Goal: Information Seeking & Learning: Learn about a topic

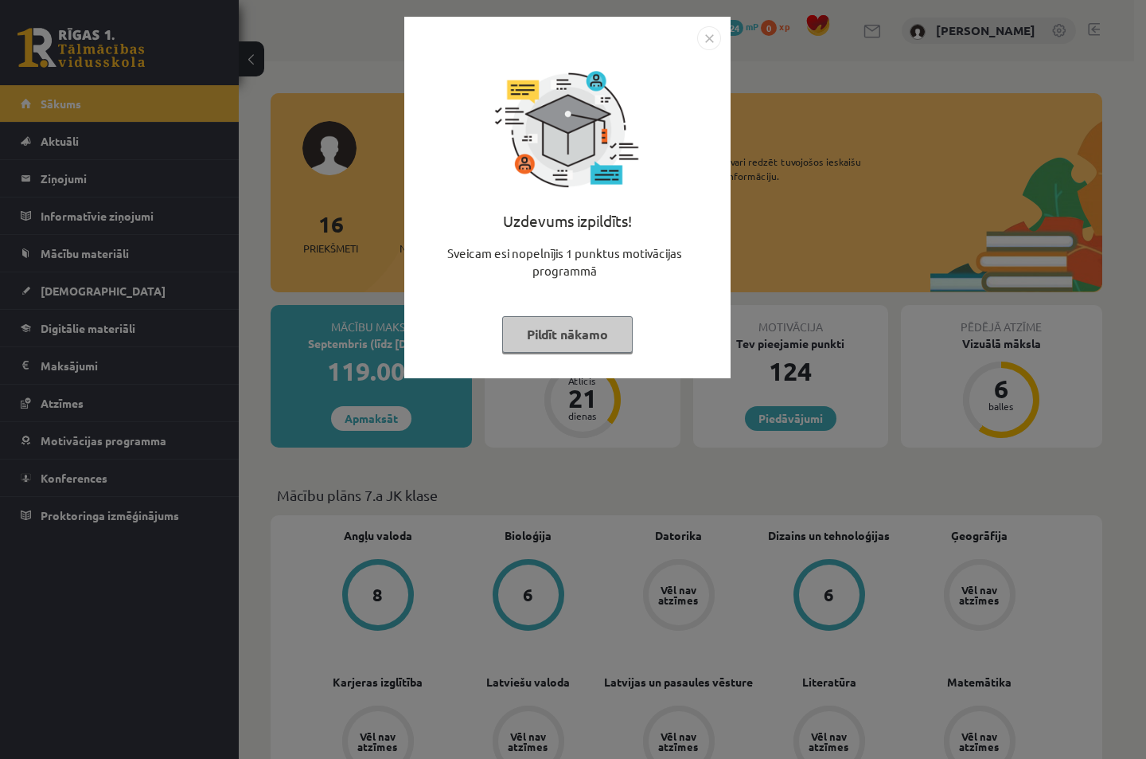
click at [709, 34] on img "Close" at bounding box center [709, 38] width 24 height 24
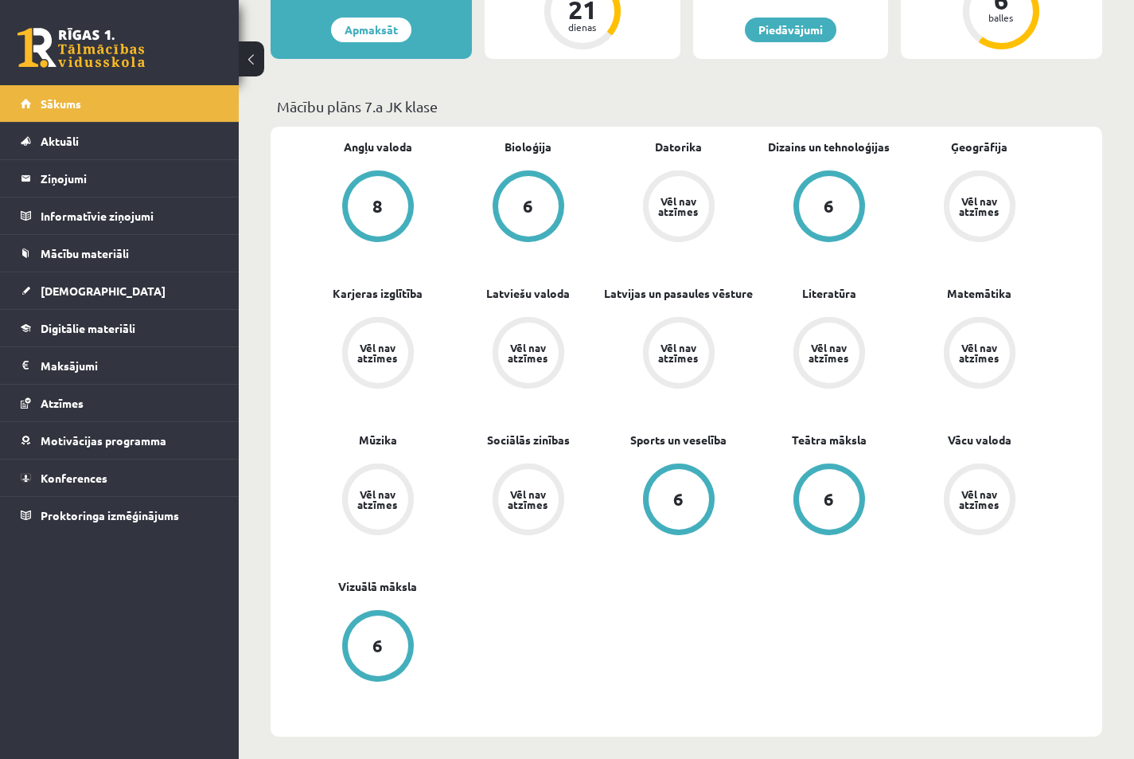
scroll to position [424, 0]
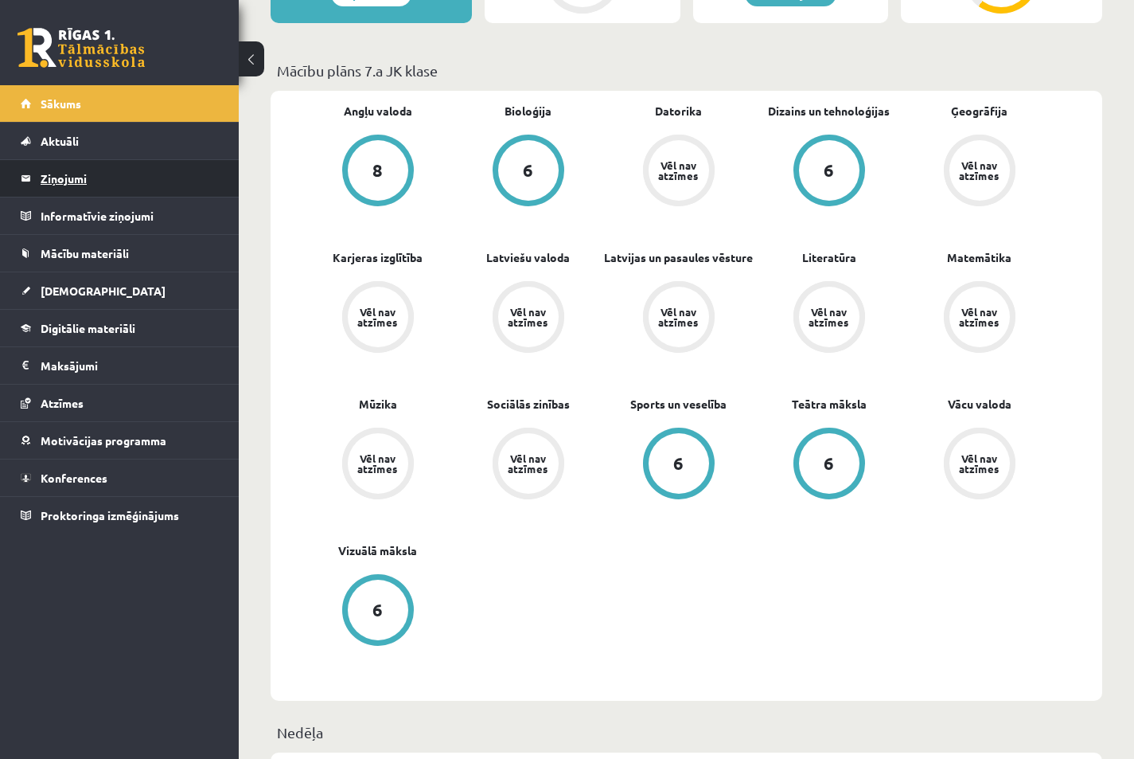
click at [112, 170] on legend "Ziņojumi 0" at bounding box center [130, 178] width 178 height 37
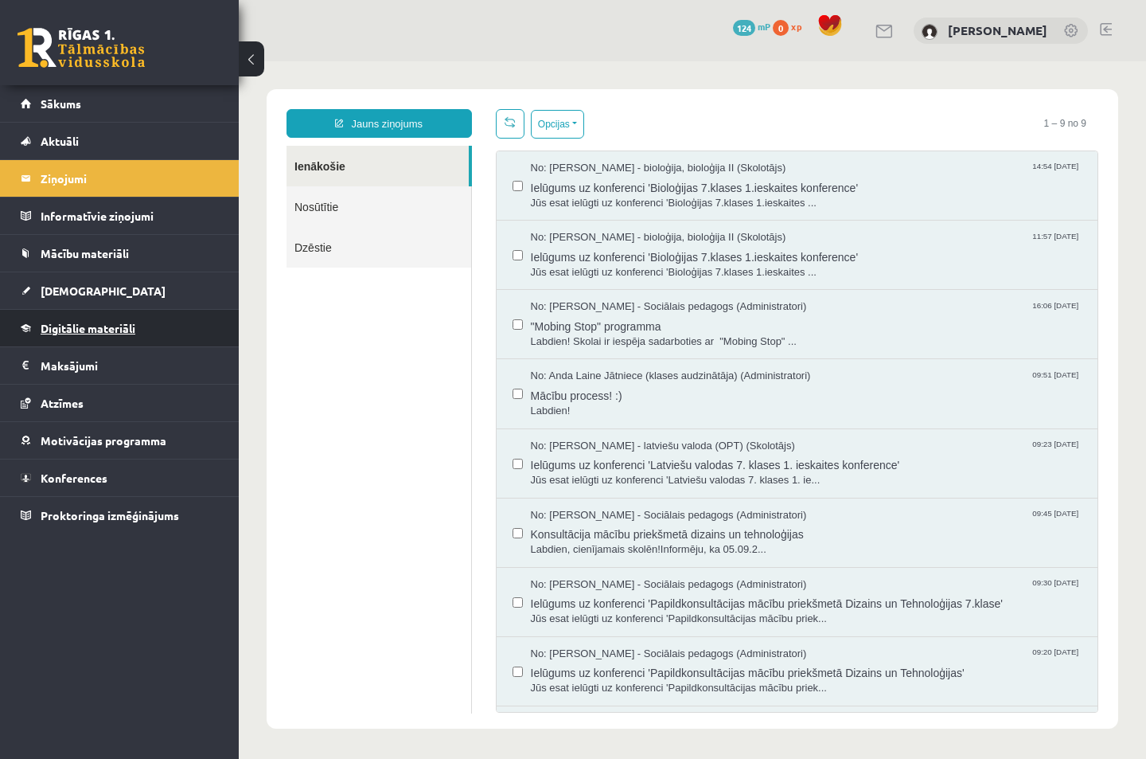
click at [89, 324] on span "Digitālie materiāli" at bounding box center [88, 328] width 95 height 14
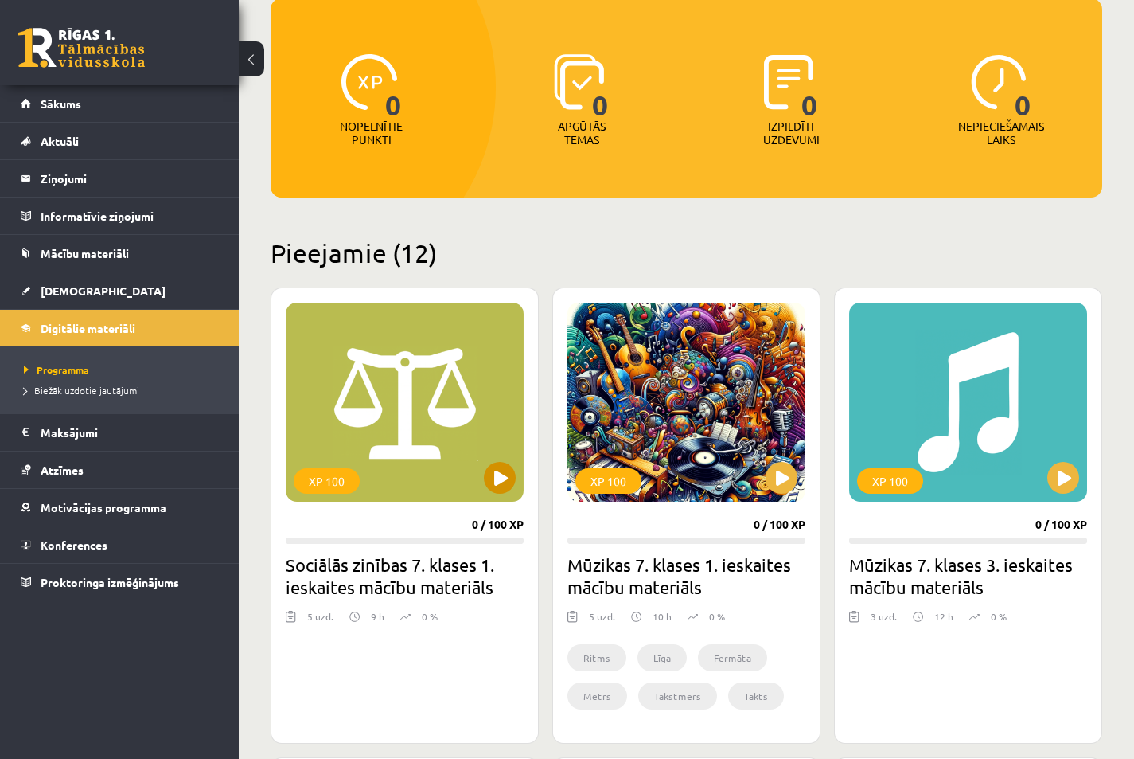
scroll to position [213, 0]
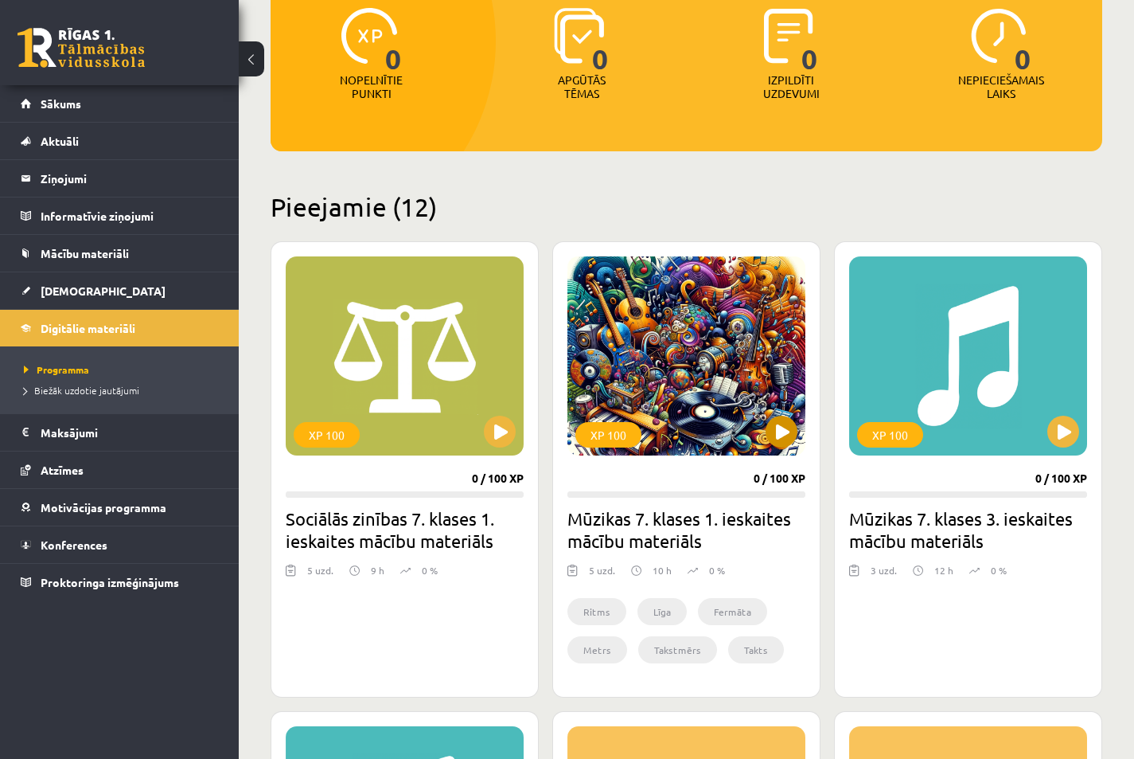
drag, startPoint x: 680, startPoint y: 437, endPoint x: 699, endPoint y: 445, distance: 20.7
click at [680, 438] on div "XP 100" at bounding box center [687, 355] width 238 height 199
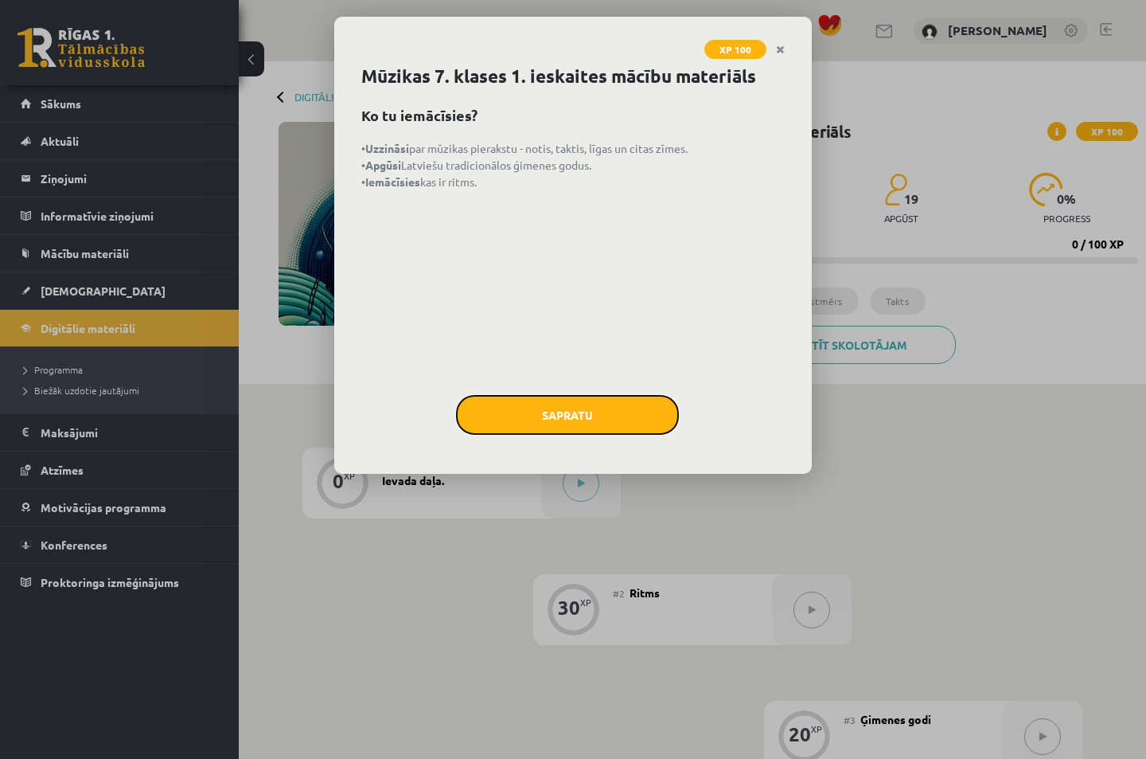
click at [563, 406] on button "Sapratu" at bounding box center [567, 415] width 223 height 40
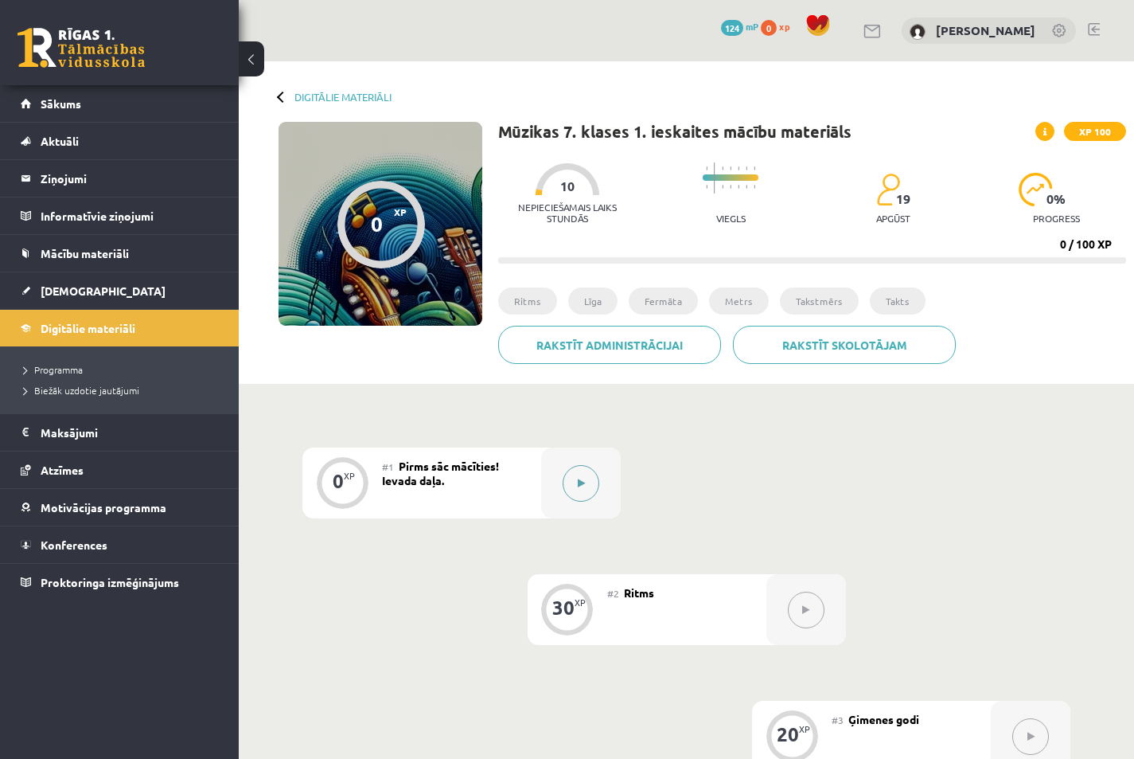
click at [577, 477] on button at bounding box center [581, 483] width 37 height 37
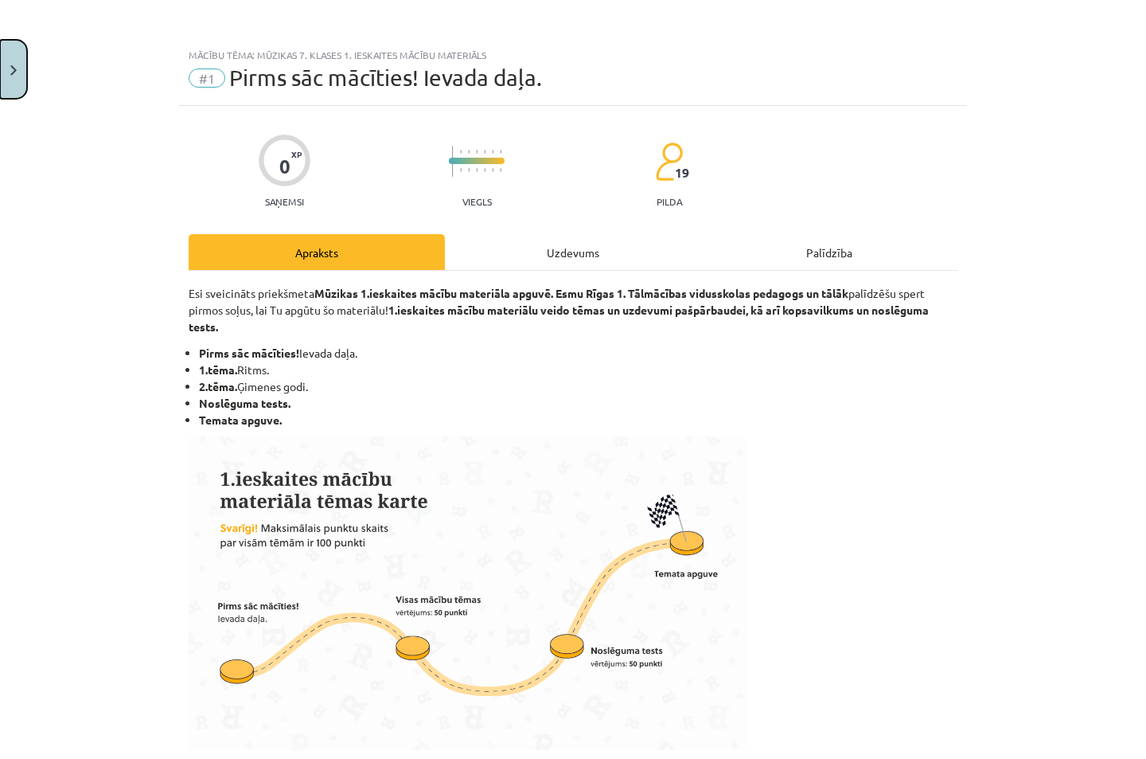
click at [16, 90] on button "Close" at bounding box center [13, 69] width 27 height 59
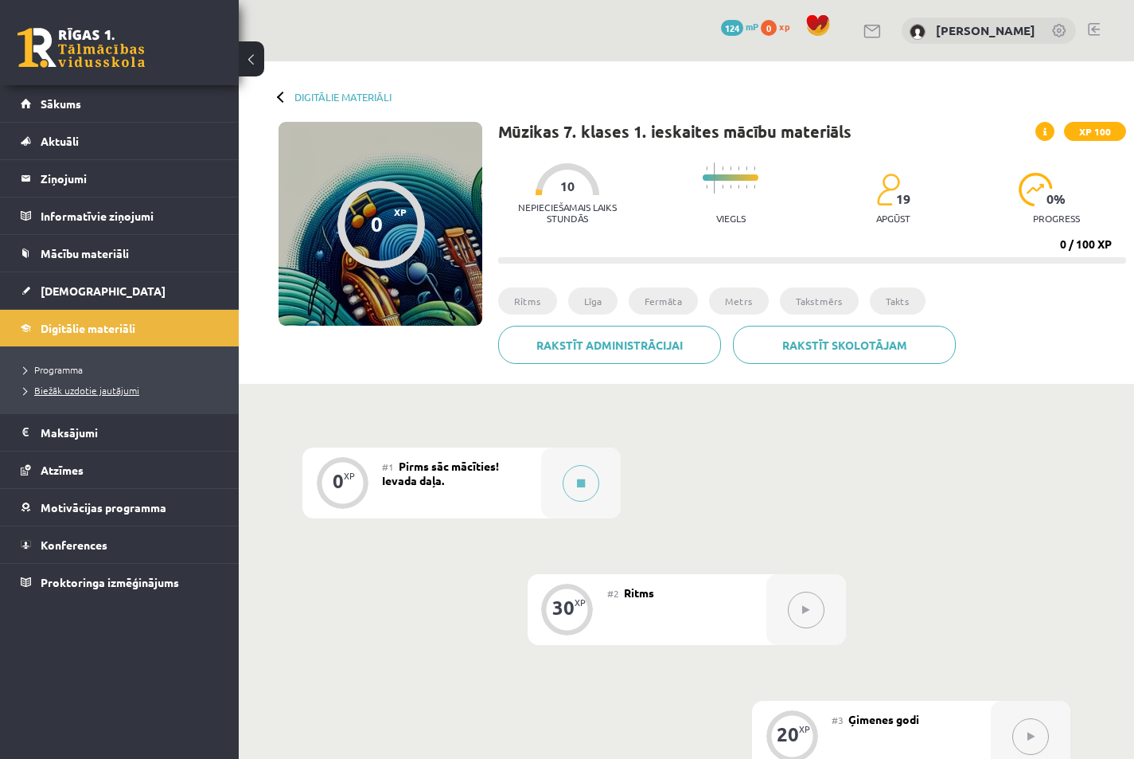
click at [103, 388] on span "Biežāk uzdotie jautājumi" at bounding box center [81, 390] width 115 height 13
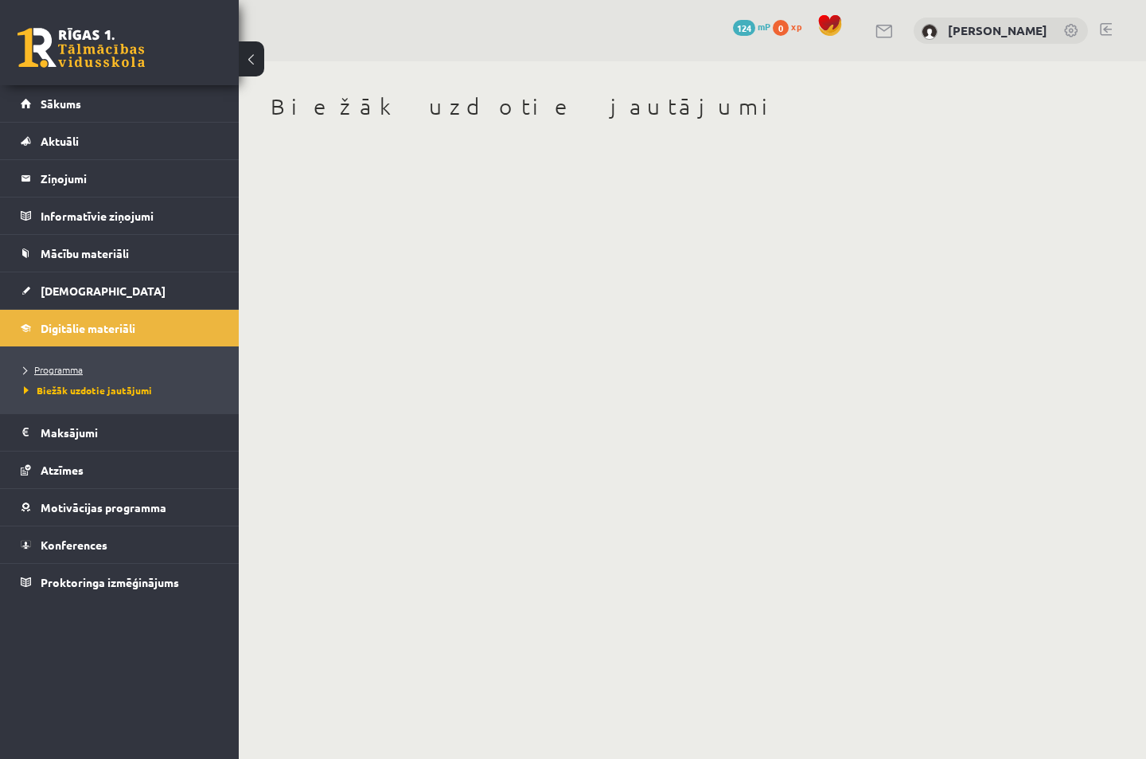
click at [72, 365] on span "Programma" at bounding box center [53, 369] width 59 height 13
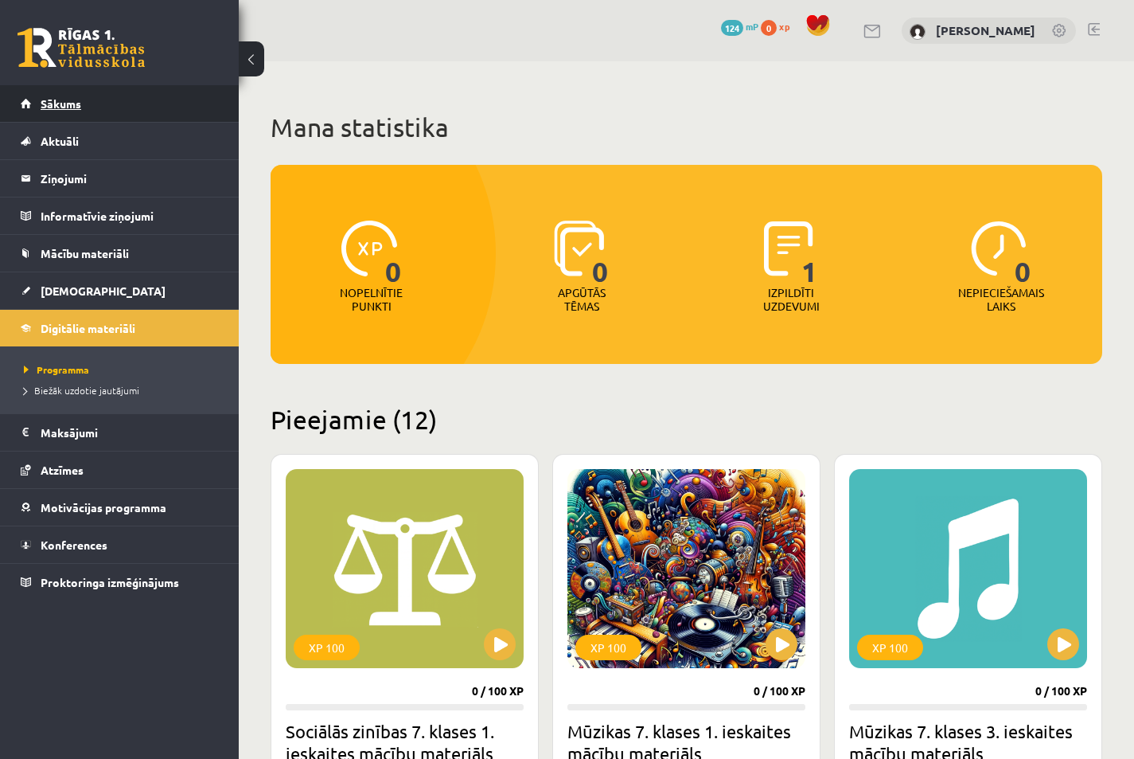
click at [100, 112] on link "Sākums" at bounding box center [120, 103] width 198 height 37
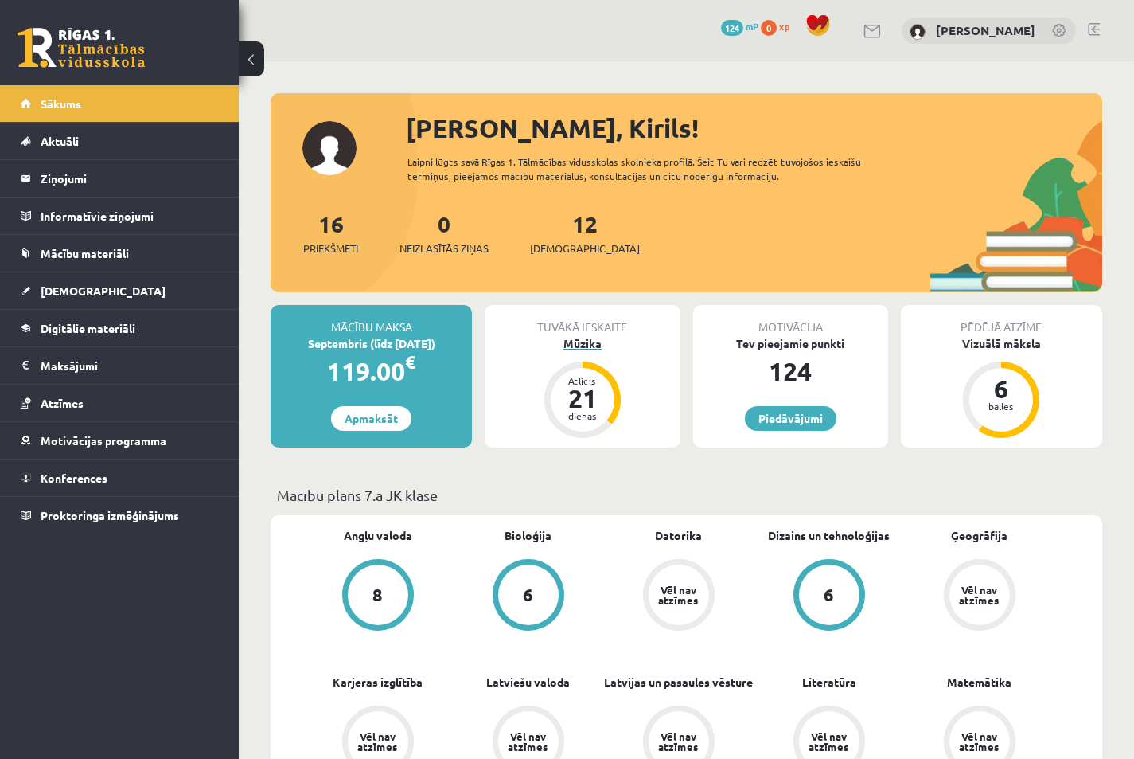
click at [563, 390] on div "21" at bounding box center [583, 397] width 48 height 25
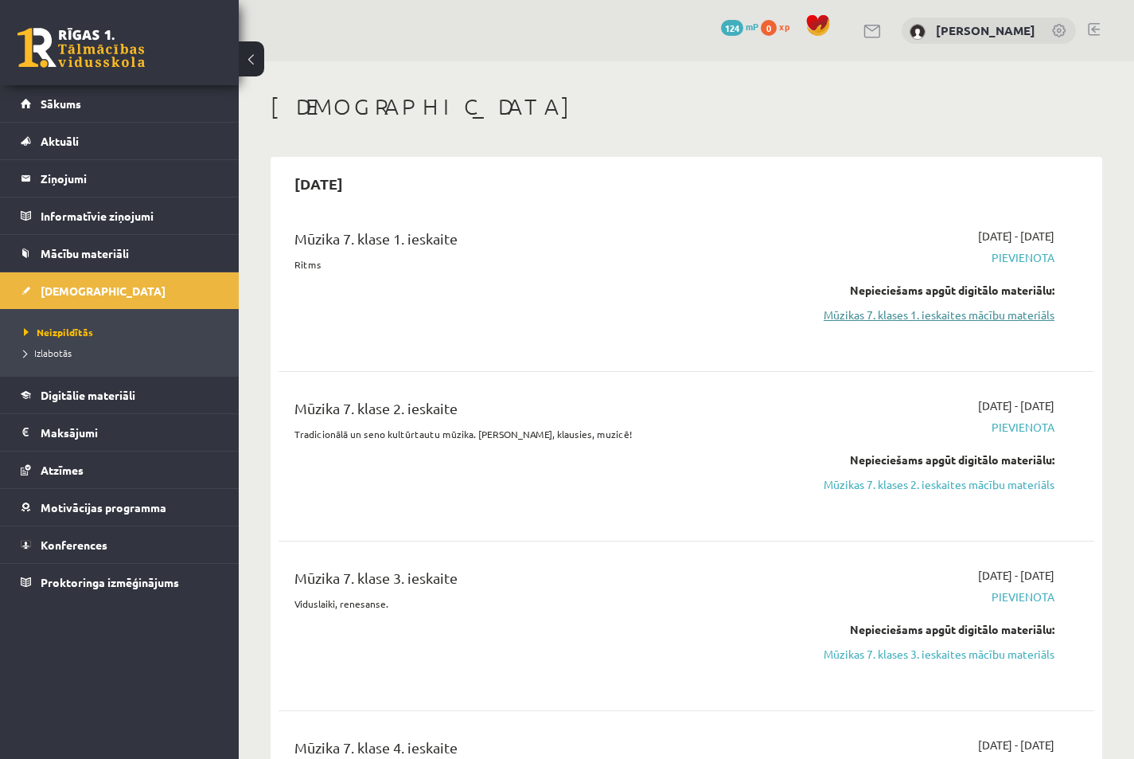
click at [922, 314] on link "Mūzikas 7. klases 1. ieskaites mācību materiāls" at bounding box center [936, 314] width 237 height 17
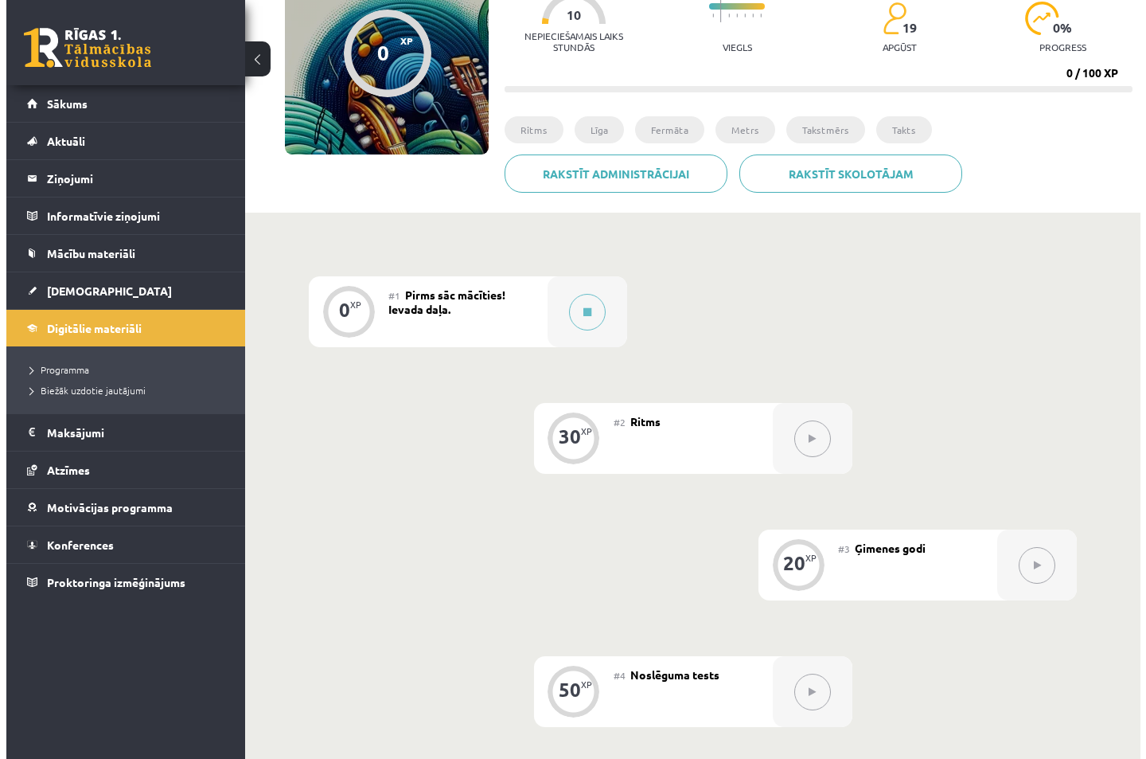
scroll to position [213, 0]
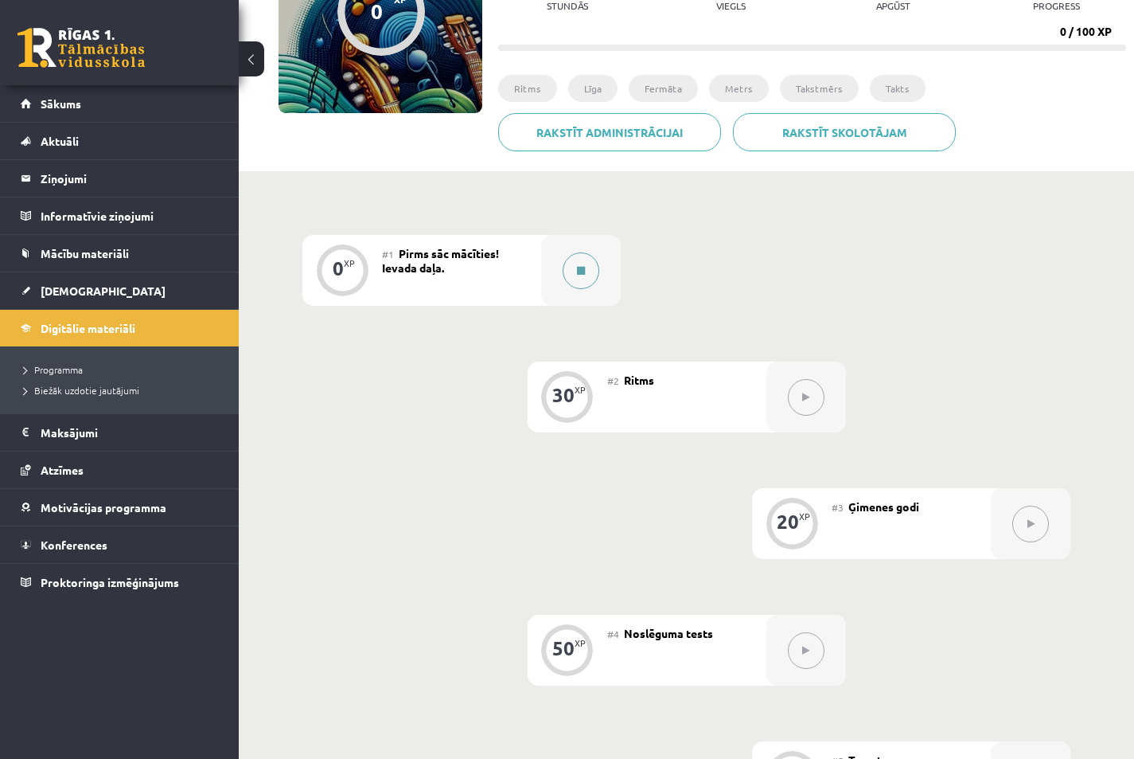
click at [592, 275] on button at bounding box center [581, 270] width 37 height 37
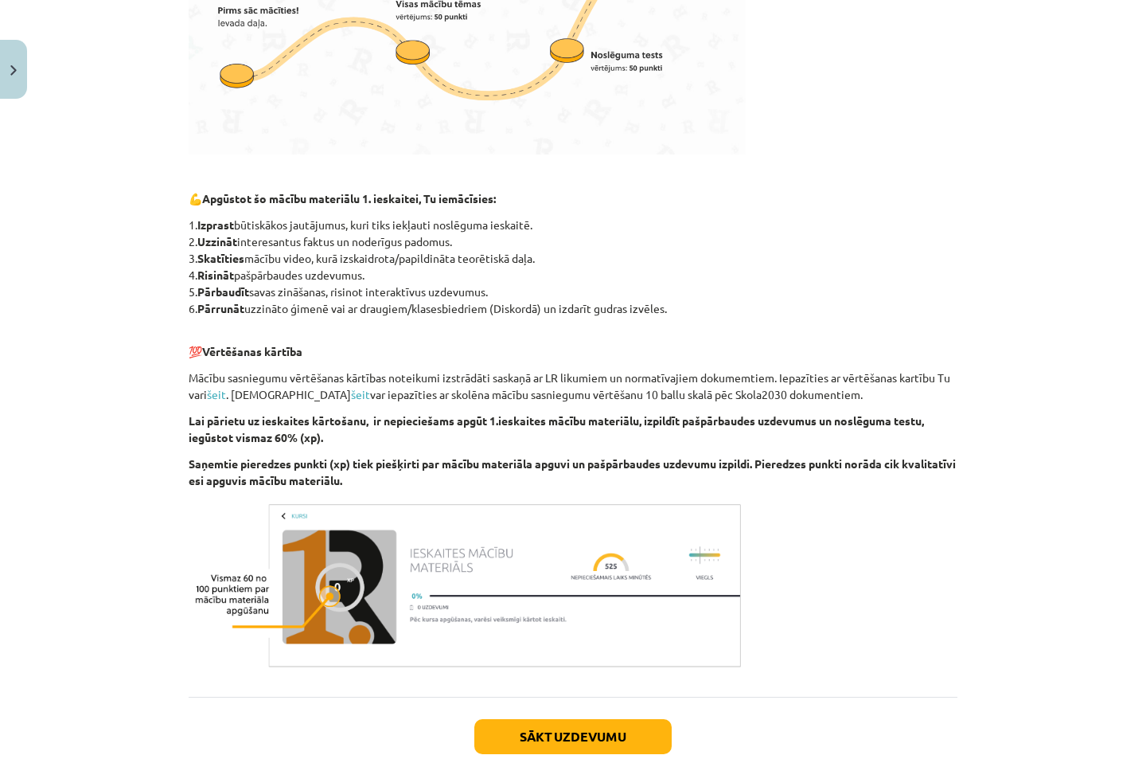
scroll to position [694, 0]
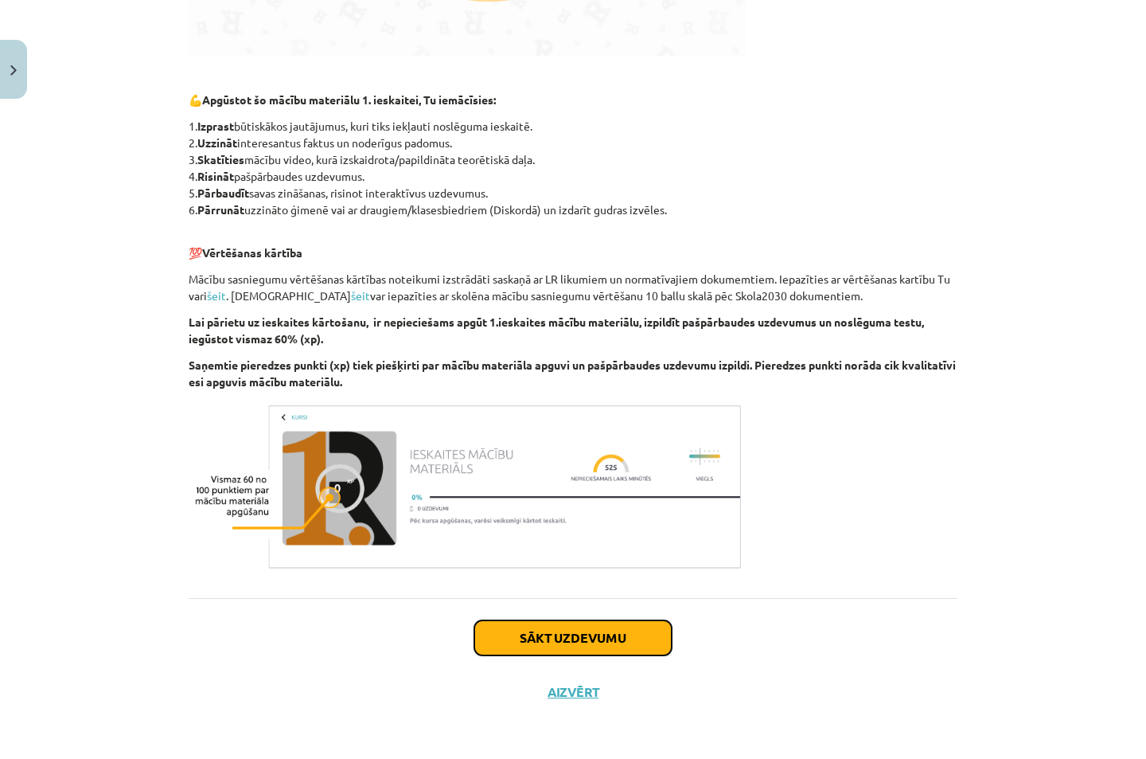
click at [582, 632] on button "Sākt uzdevumu" at bounding box center [572, 637] width 197 height 35
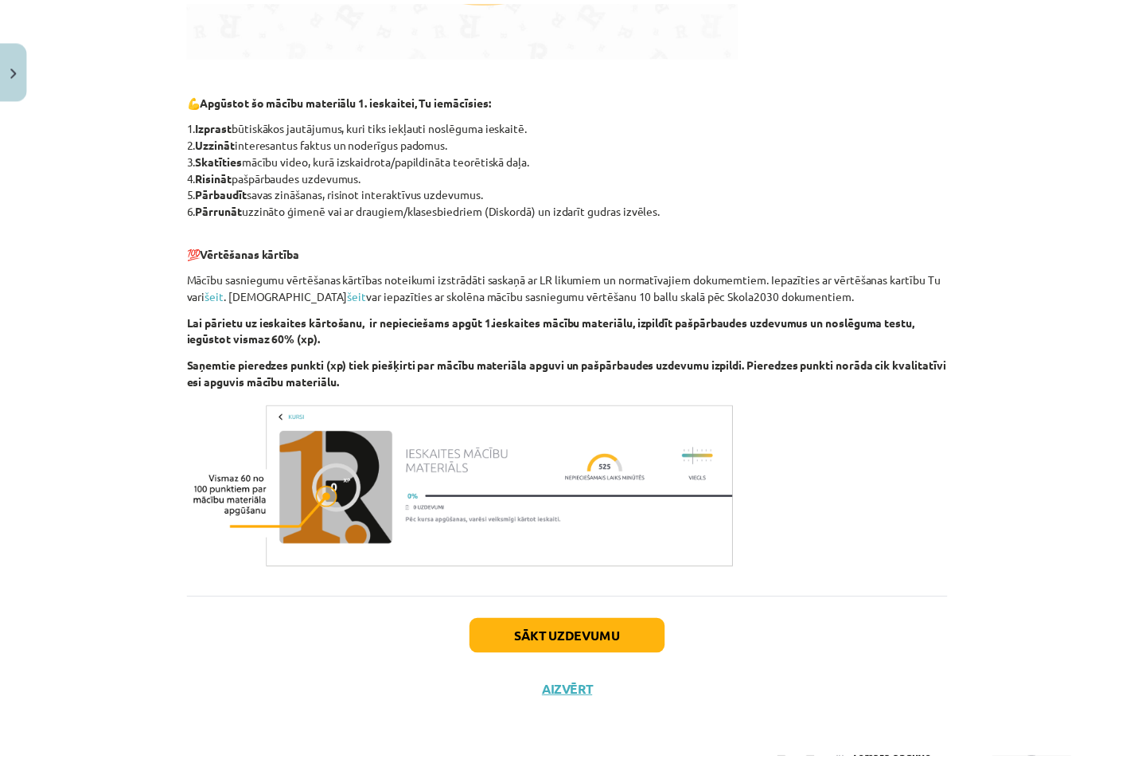
scroll to position [0, 0]
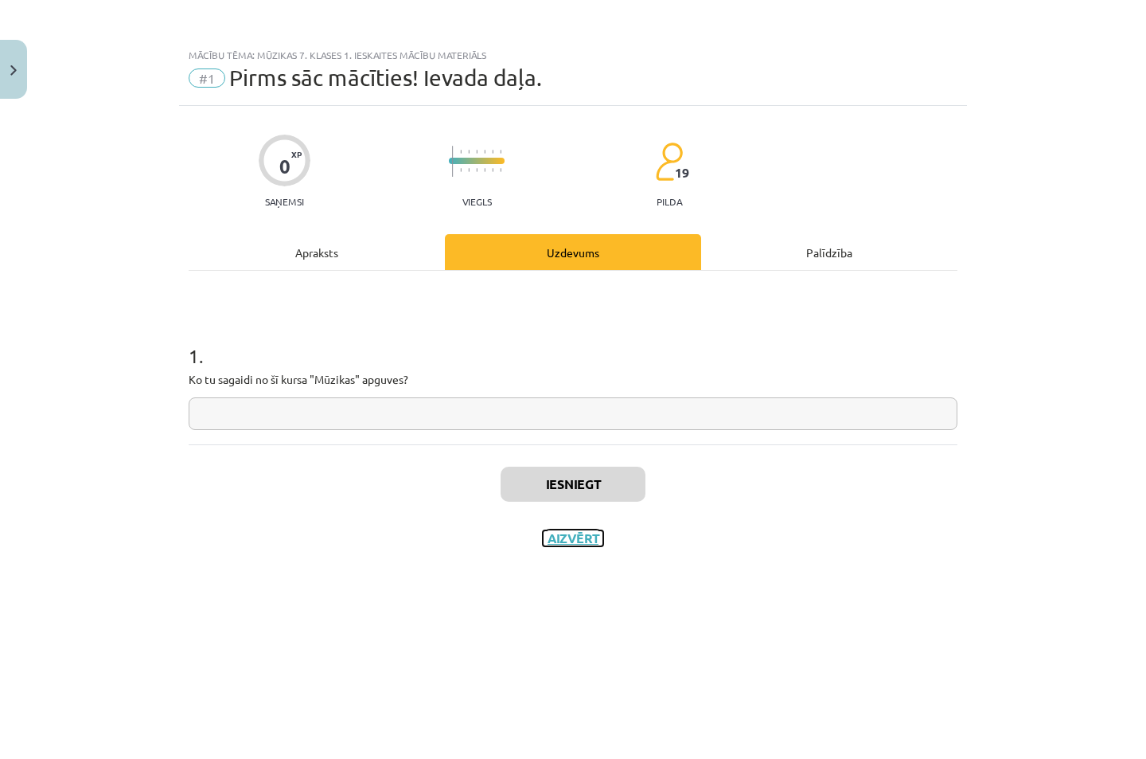
click at [552, 541] on button "Aizvērt" at bounding box center [573, 538] width 61 height 16
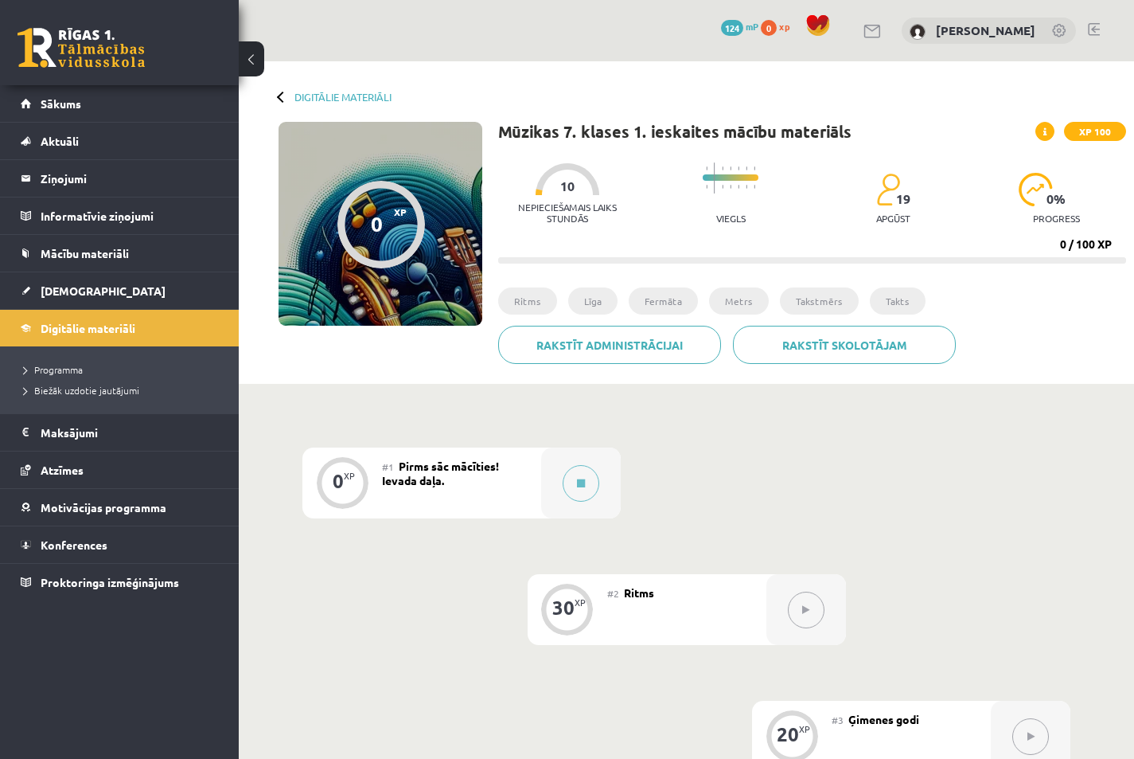
click at [280, 96] on div at bounding box center [282, 96] width 11 height 11
click at [279, 95] on div at bounding box center [282, 96] width 11 height 11
click at [278, 95] on div at bounding box center [282, 96] width 11 height 11
click at [110, 105] on link "Sākums" at bounding box center [120, 103] width 198 height 37
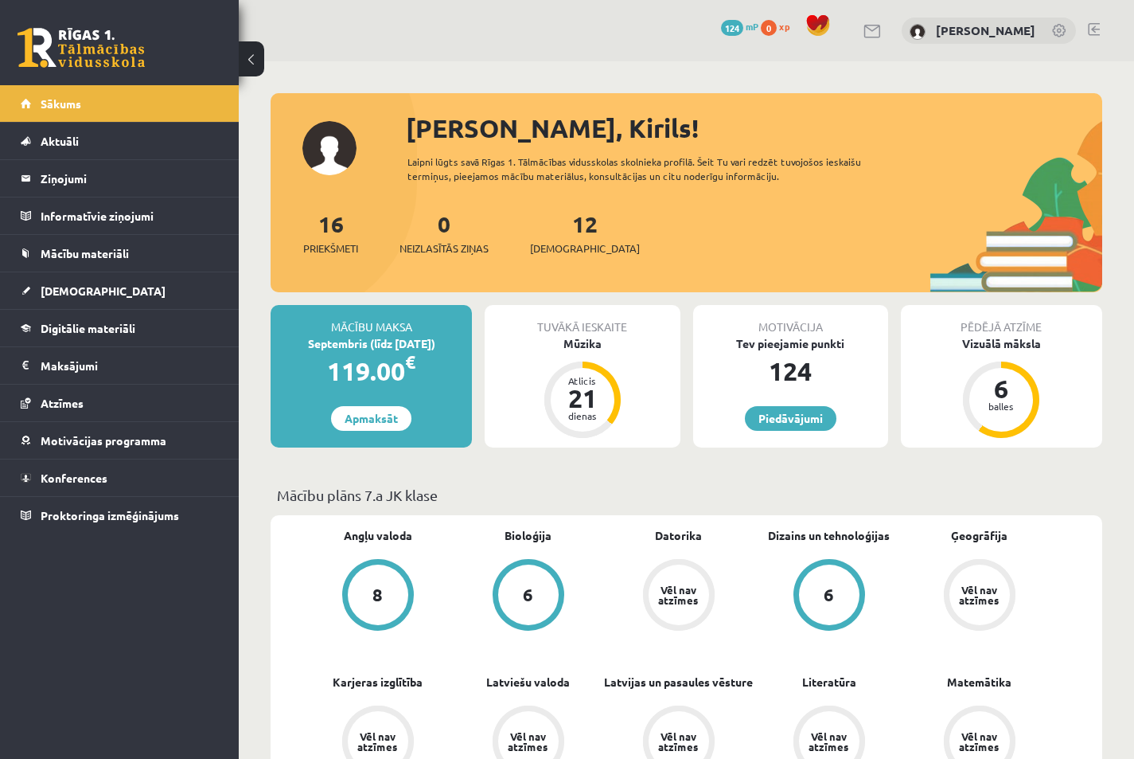
click at [624, 395] on div "Tuvākā ieskaite Mūzika Atlicis 21 dienas" at bounding box center [582, 376] width 195 height 142
click at [588, 339] on div "Mūzika" at bounding box center [582, 343] width 195 height 17
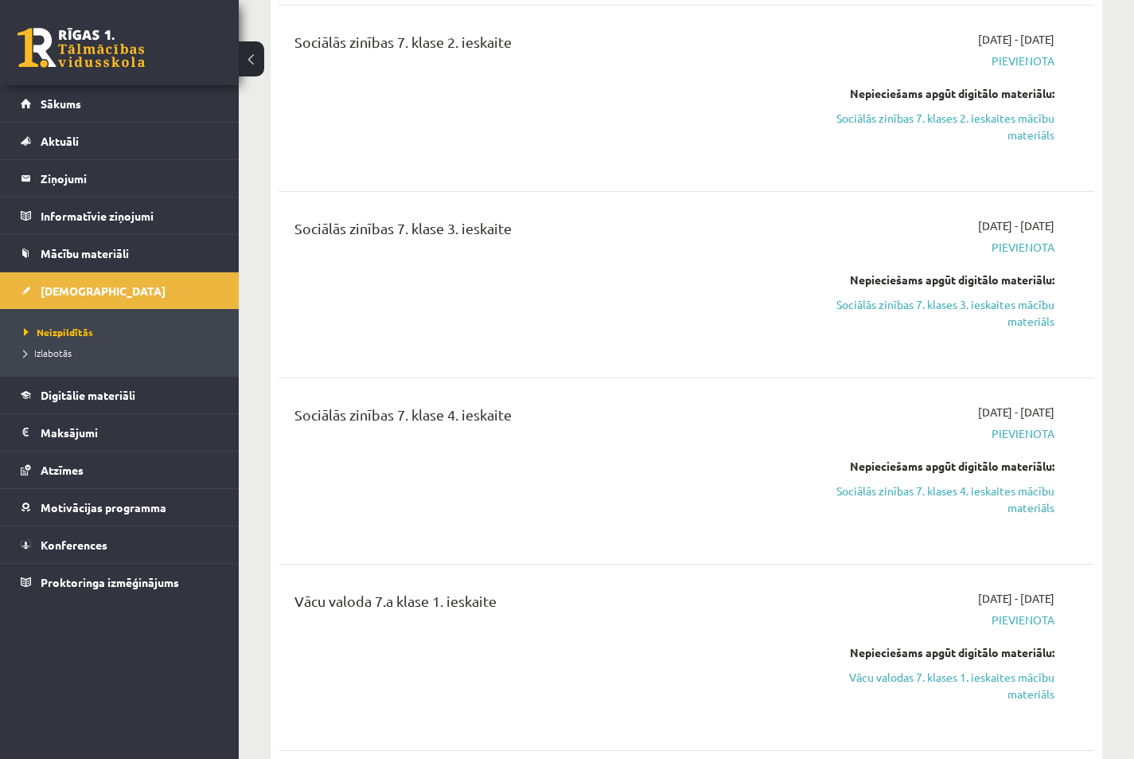
scroll to position [849, 0]
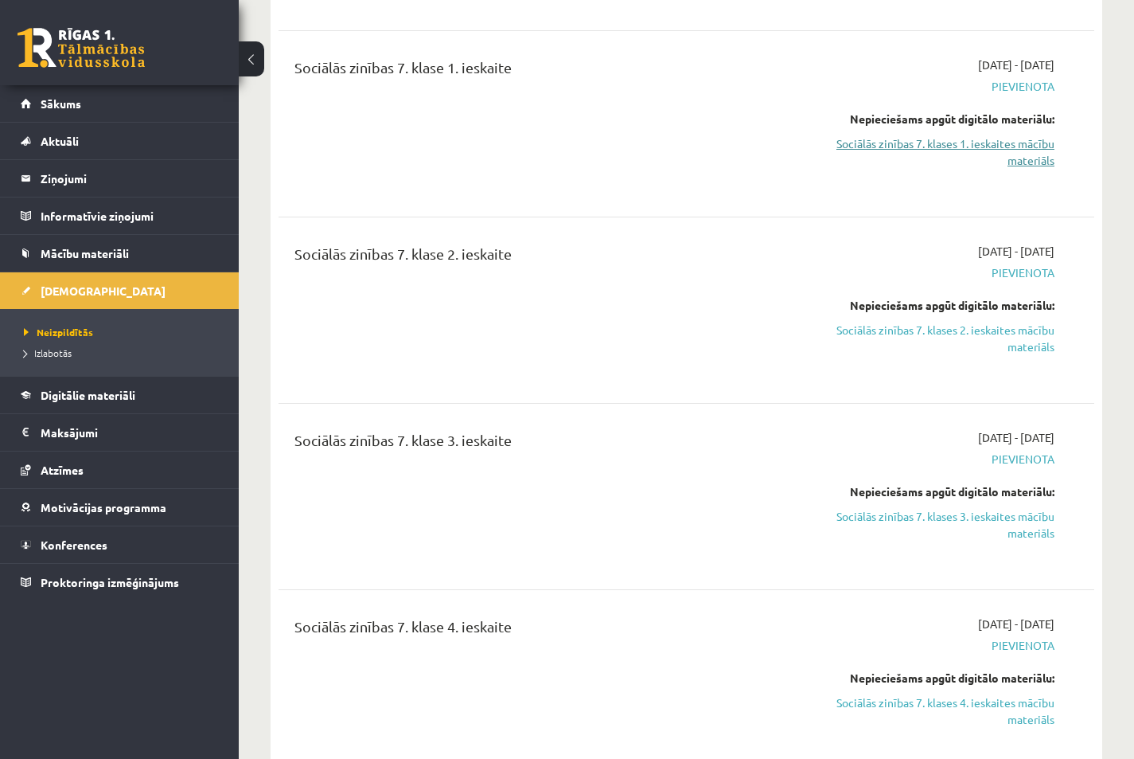
click at [860, 150] on link "Sociālās zinības 7. klases 1. ieskaites mācību materiāls" at bounding box center [936, 151] width 237 height 33
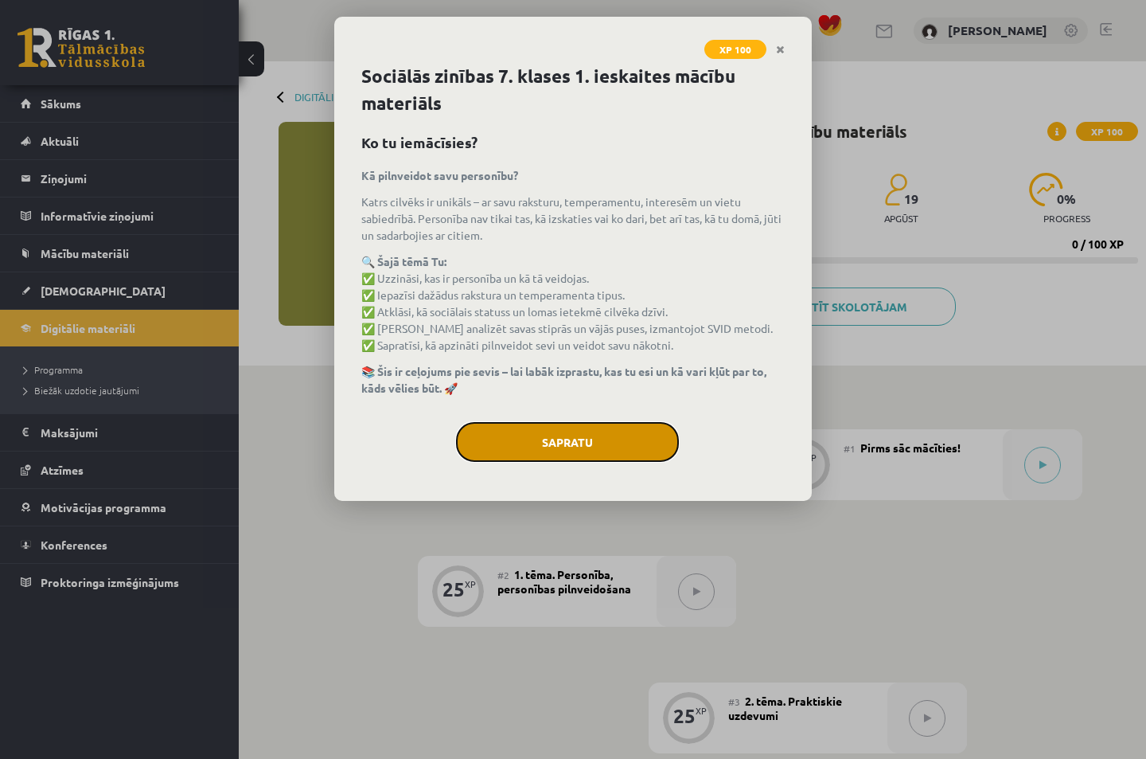
click at [538, 442] on button "Sapratu" at bounding box center [567, 442] width 223 height 40
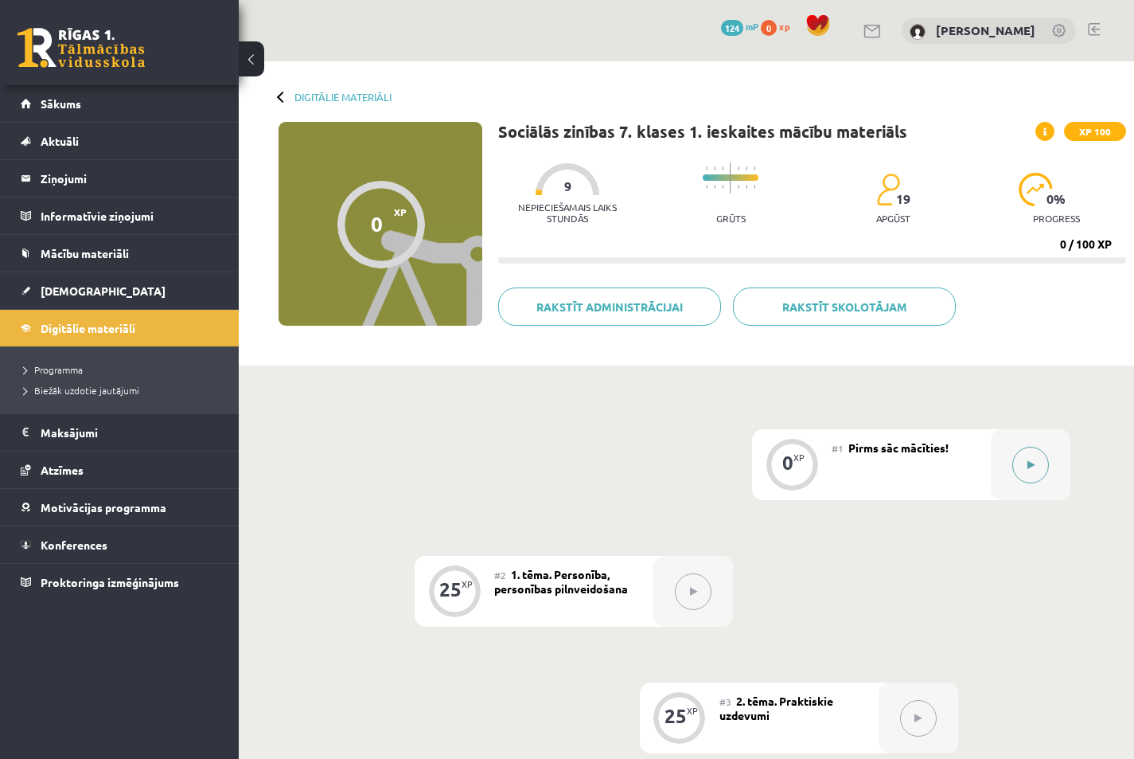
click at [1028, 466] on icon at bounding box center [1031, 465] width 7 height 10
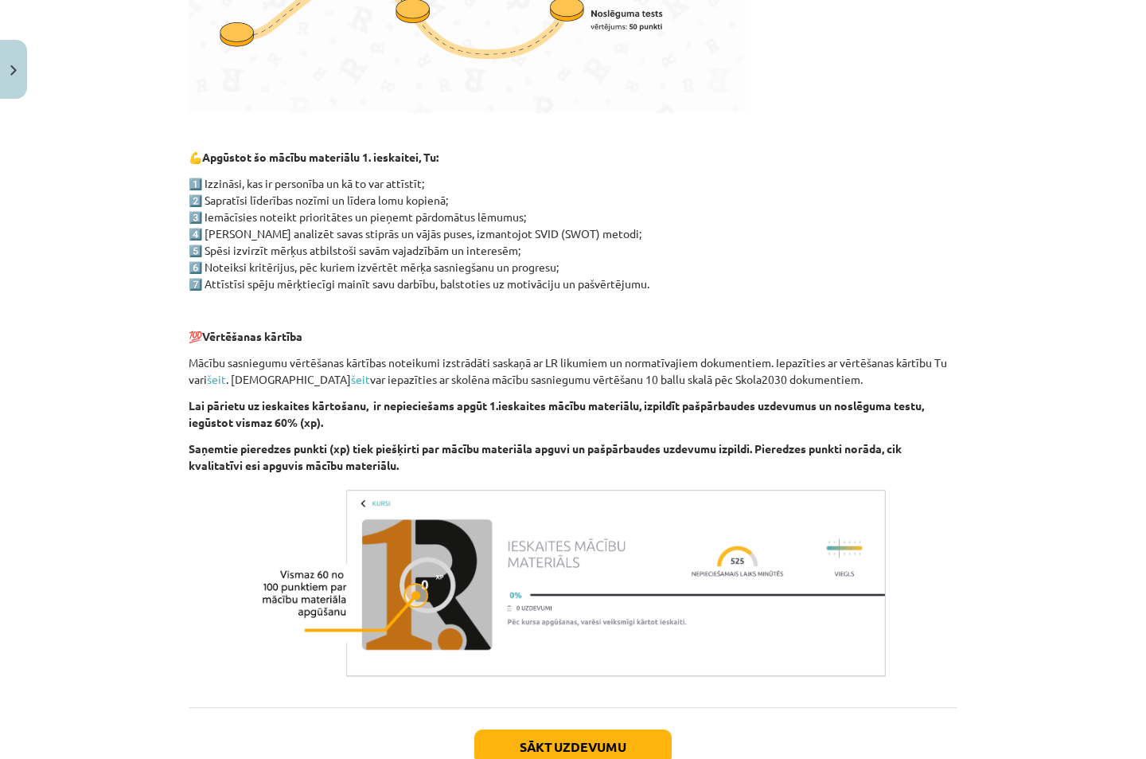
scroll to position [746, 0]
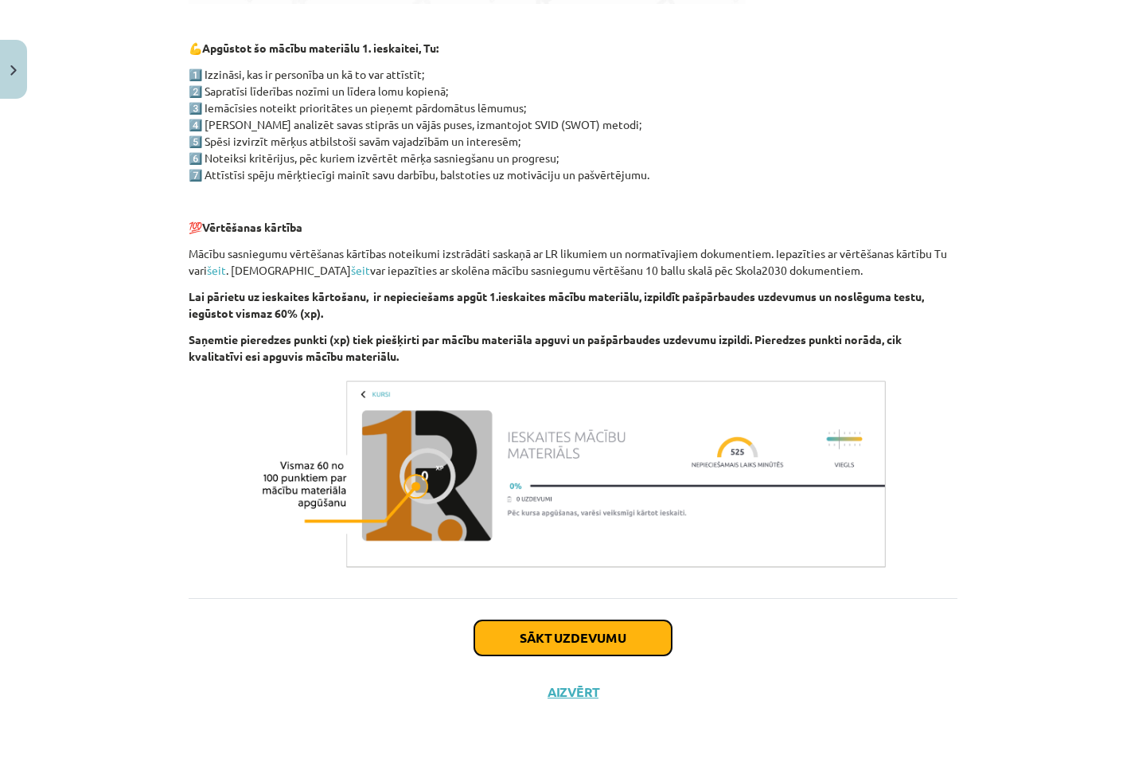
click at [529, 638] on button "Sākt uzdevumu" at bounding box center [572, 637] width 197 height 35
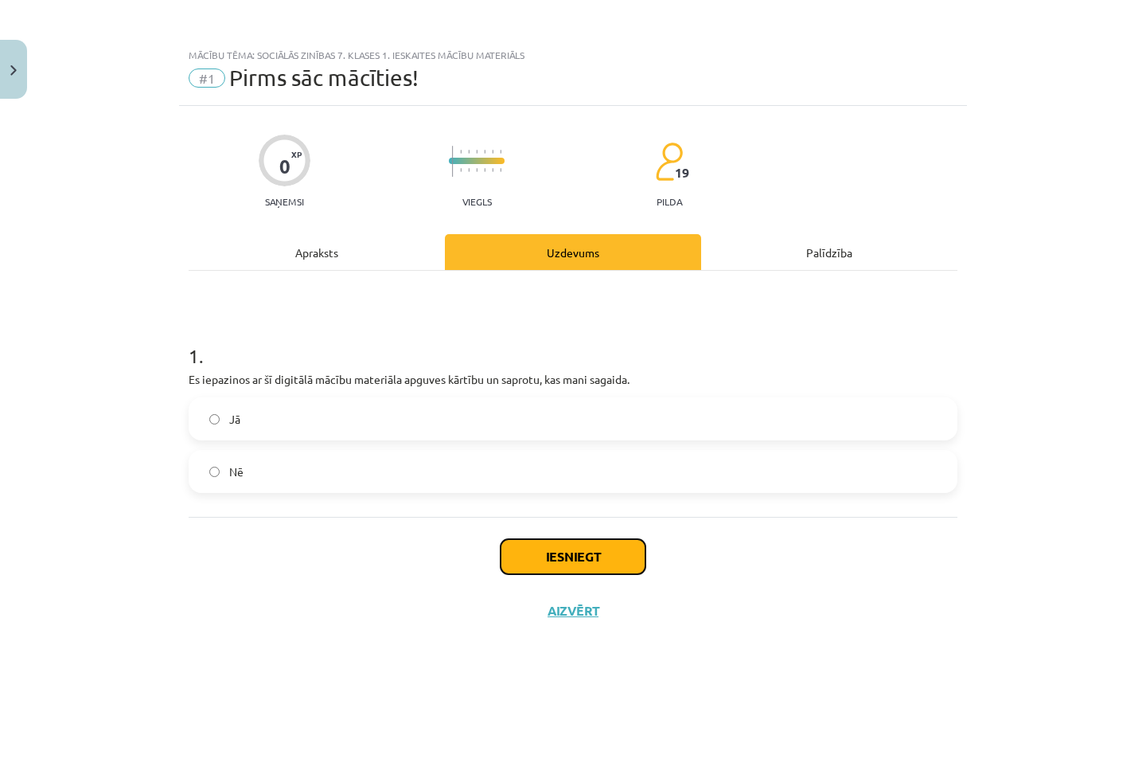
click at [525, 553] on button "Iesniegt" at bounding box center [573, 556] width 145 height 35
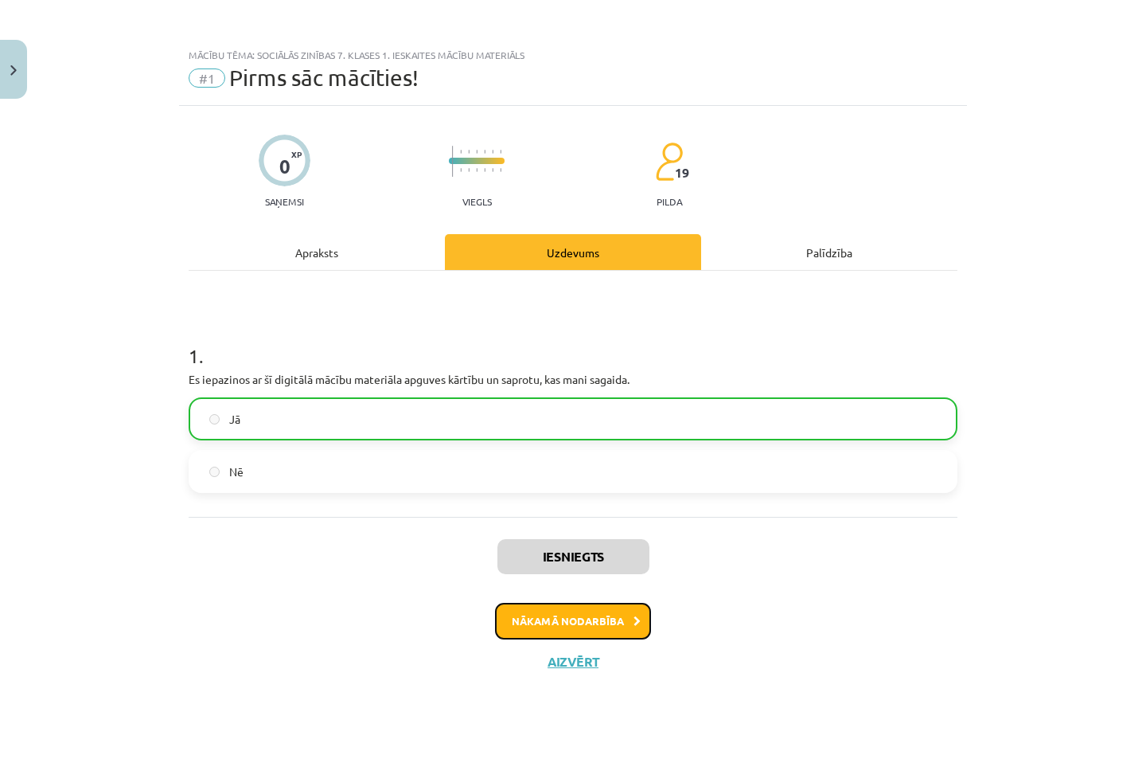
click at [576, 629] on button "Nākamā nodarbība" at bounding box center [573, 621] width 156 height 37
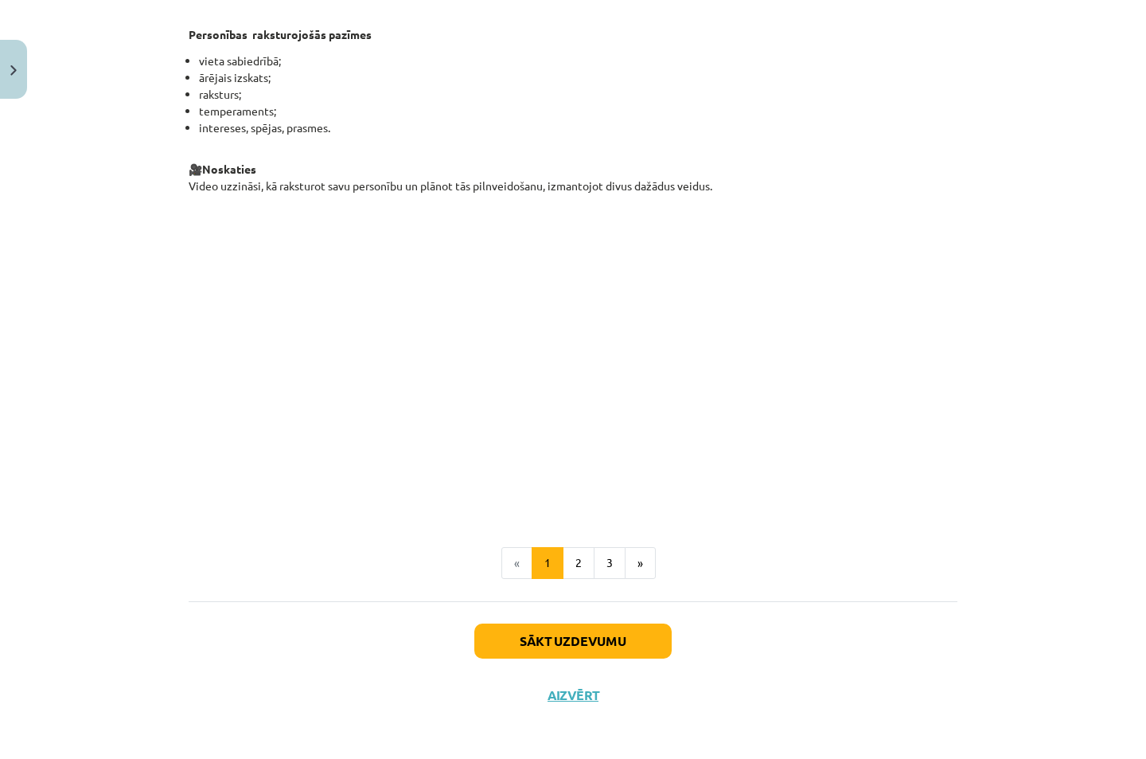
scroll to position [2325, 0]
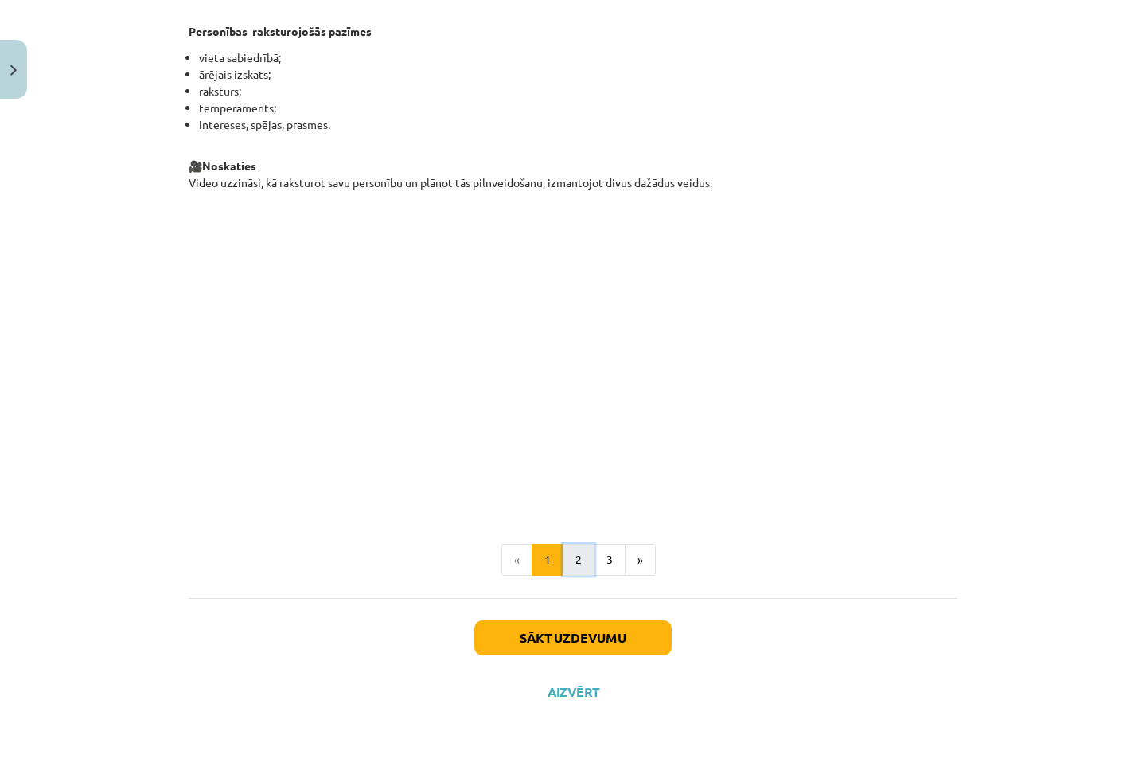
click at [580, 565] on button "2" at bounding box center [579, 560] width 32 height 32
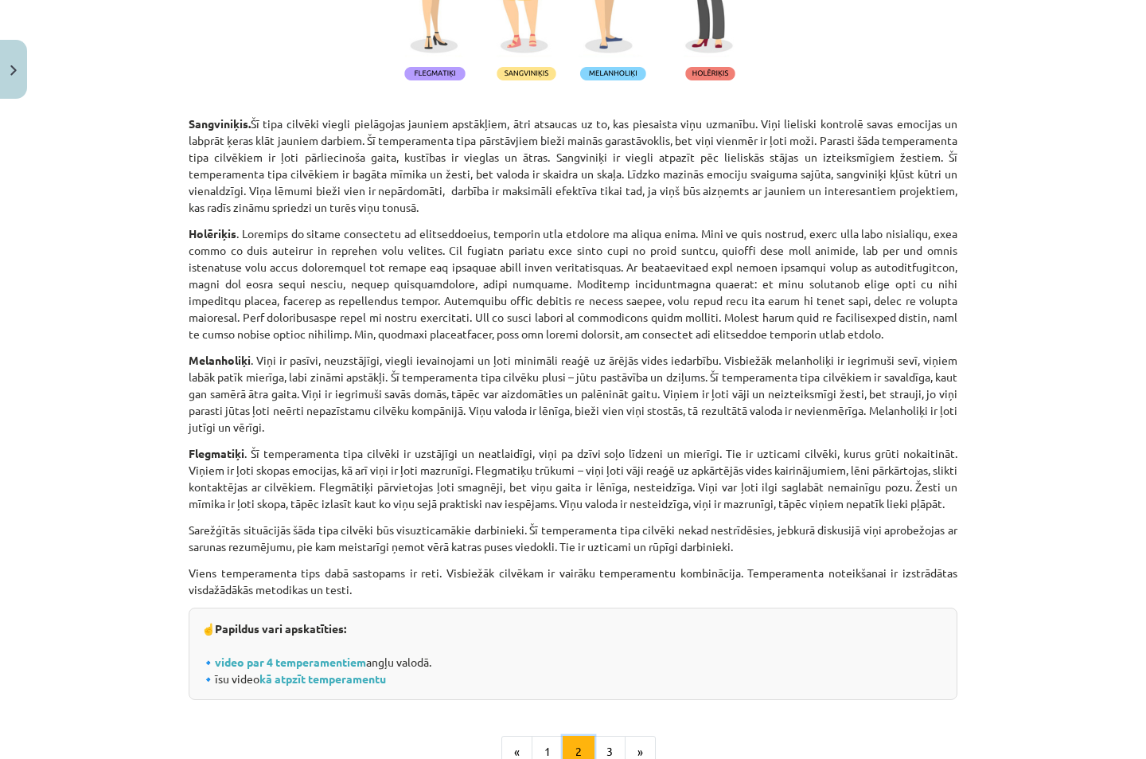
scroll to position [4753, 0]
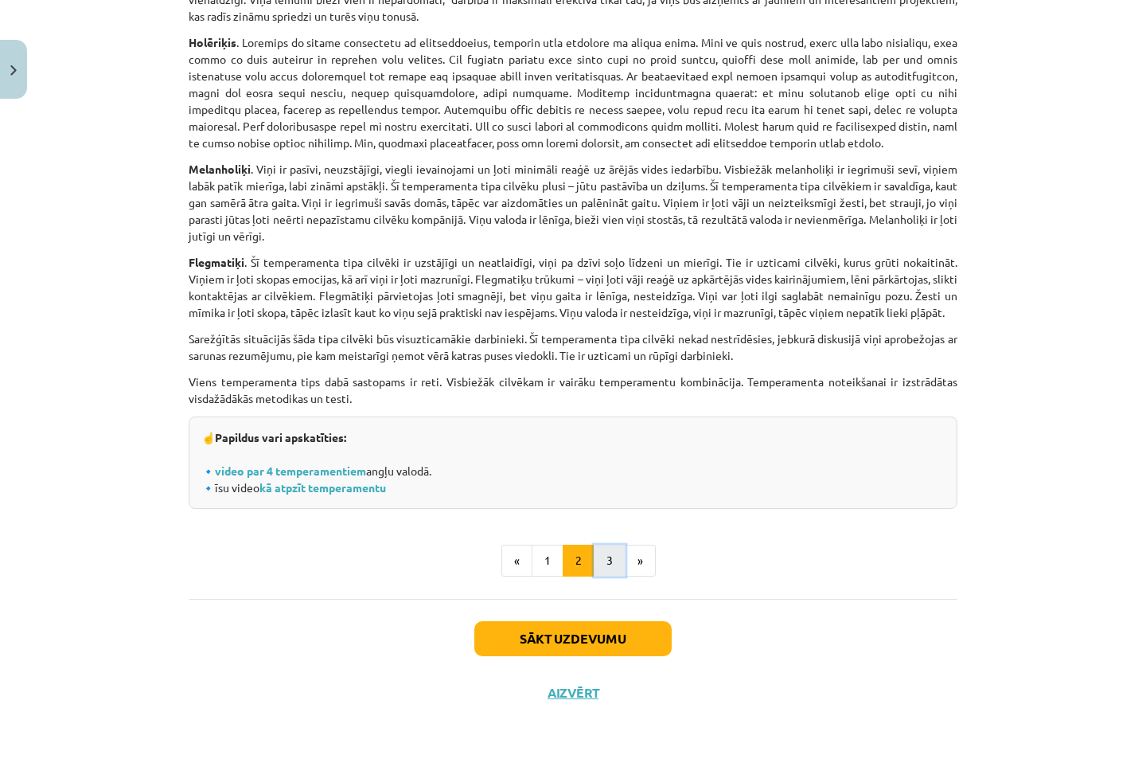
click at [600, 562] on button "3" at bounding box center [610, 561] width 32 height 32
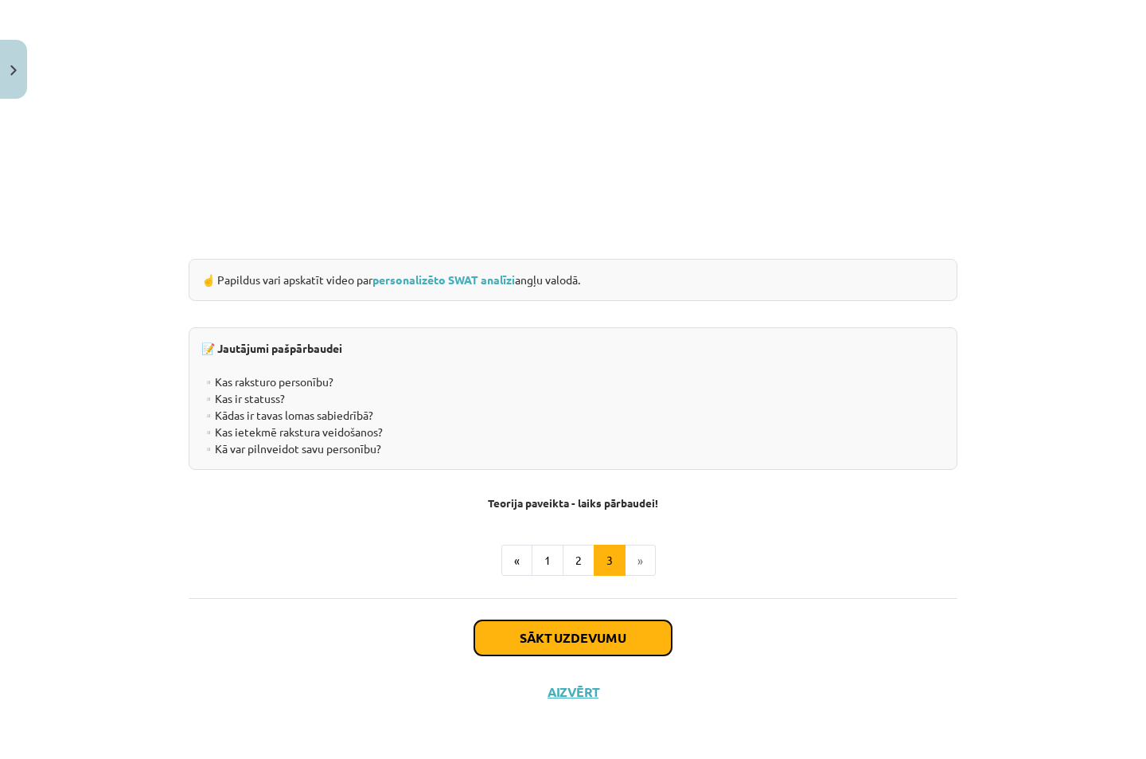
click at [553, 654] on button "Sākt uzdevumu" at bounding box center [572, 637] width 197 height 35
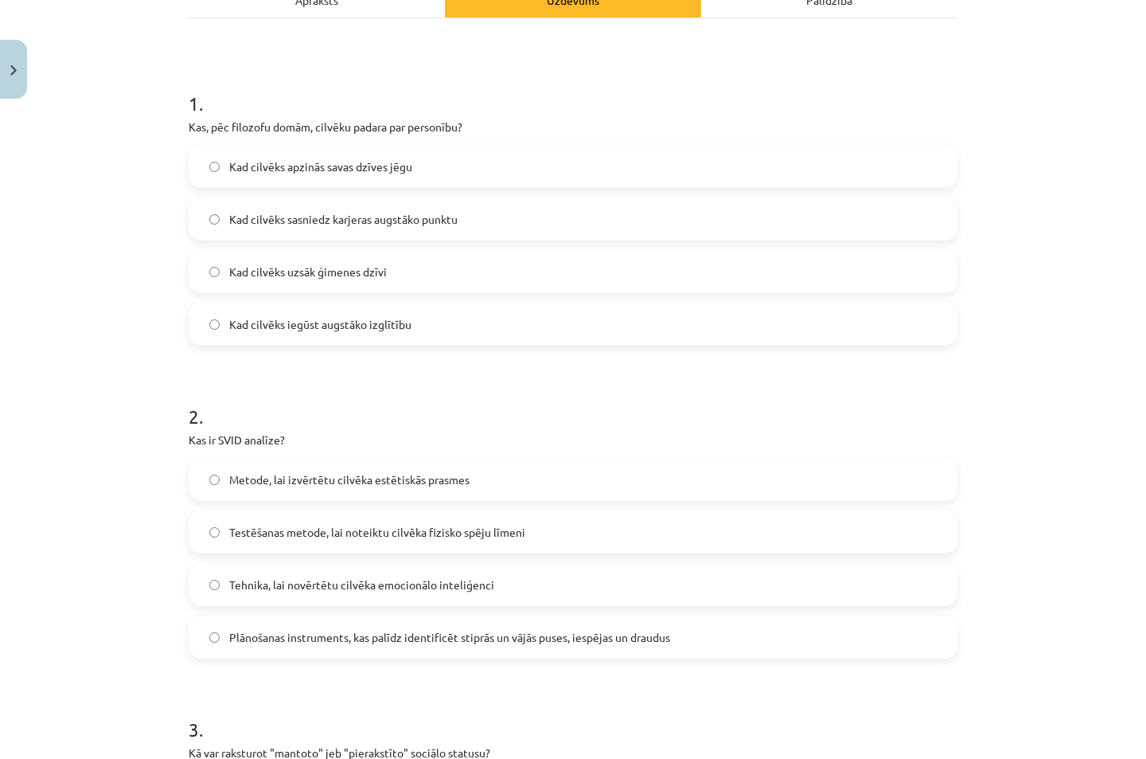
scroll to position [464, 0]
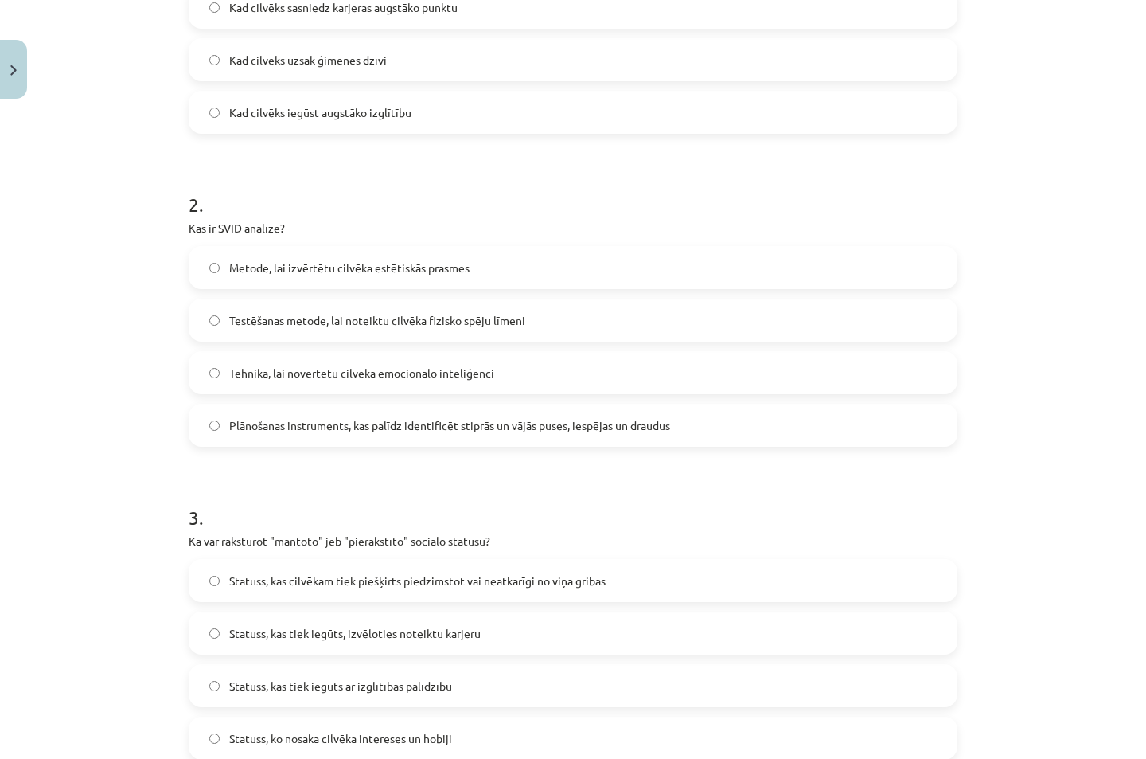
click at [200, 424] on label "Plānošanas instruments, kas palīdz identificēt stiprās un vājās puses, iespējas…" at bounding box center [573, 425] width 766 height 40
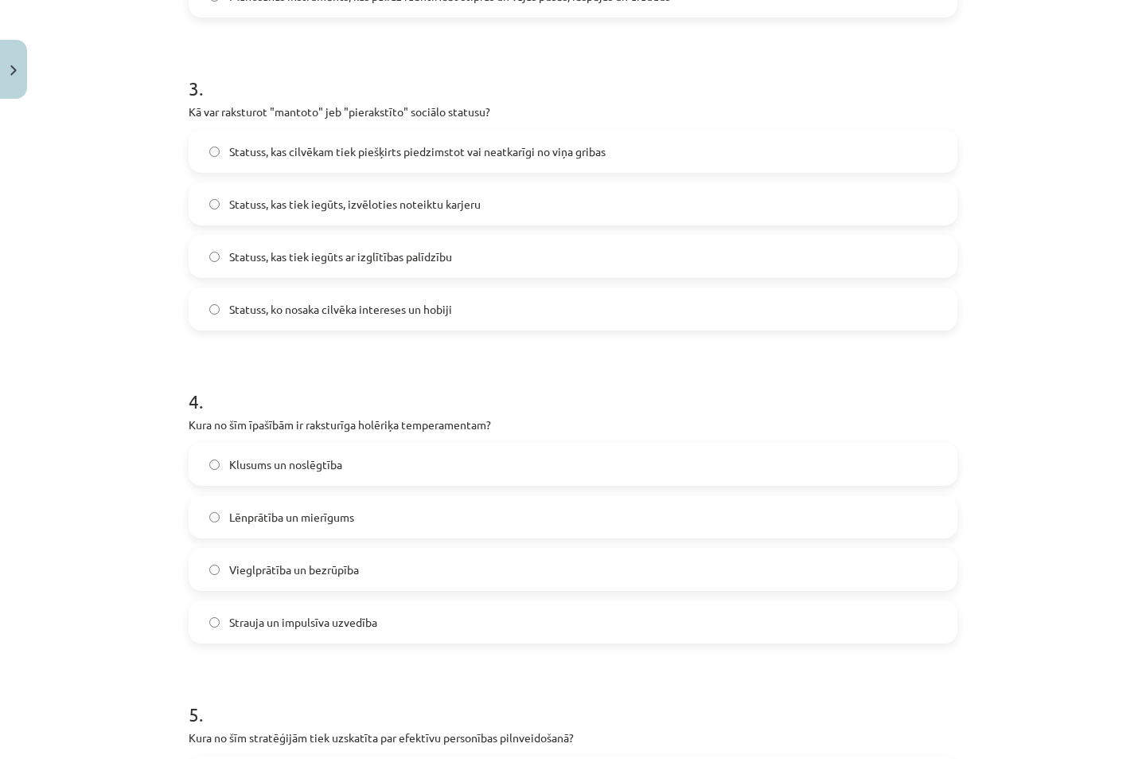
scroll to position [898, 0]
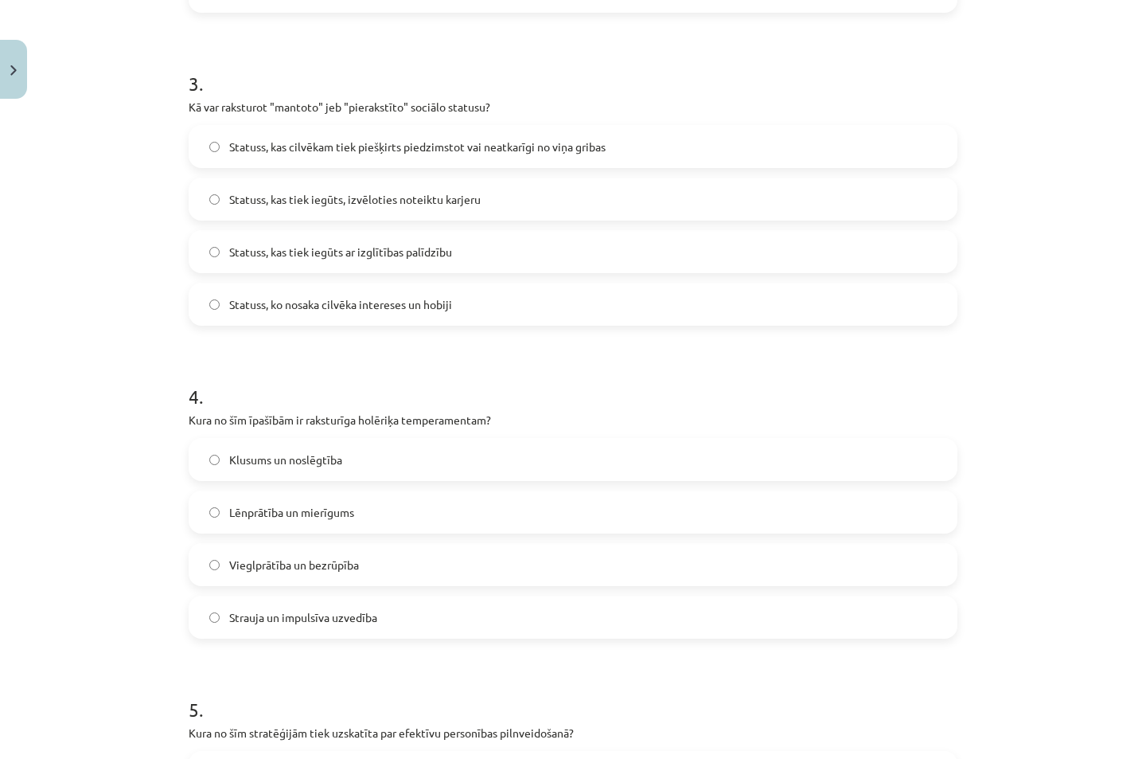
click at [198, 611] on label "Strauja un impulsīva uzvedība" at bounding box center [573, 617] width 766 height 40
click at [209, 153] on label "Statuss, kas cilvēkam tiek piešķirts piedzimstot vai neatkarīgi no viņa gribas" at bounding box center [573, 147] width 766 height 40
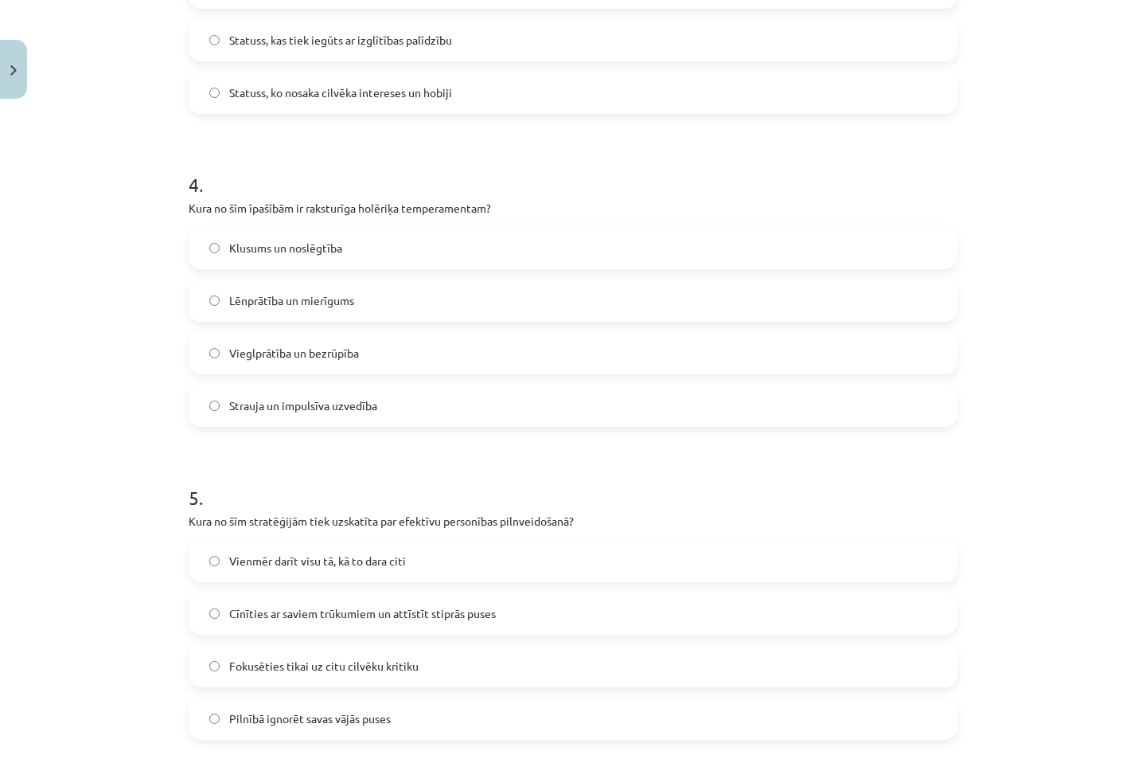
scroll to position [1275, 0]
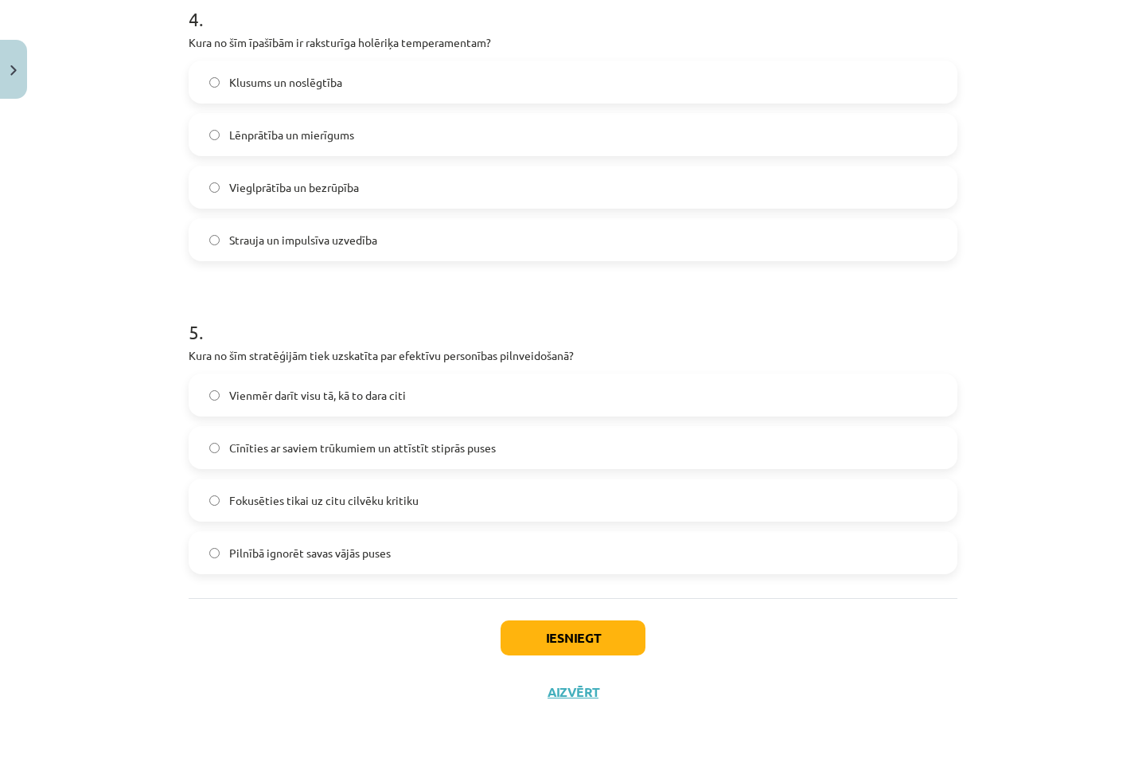
click at [244, 401] on span "Vienmēr darīt visu tā, kā to dara citi" at bounding box center [317, 395] width 177 height 17
click at [546, 646] on button "Iesniegt" at bounding box center [573, 637] width 145 height 35
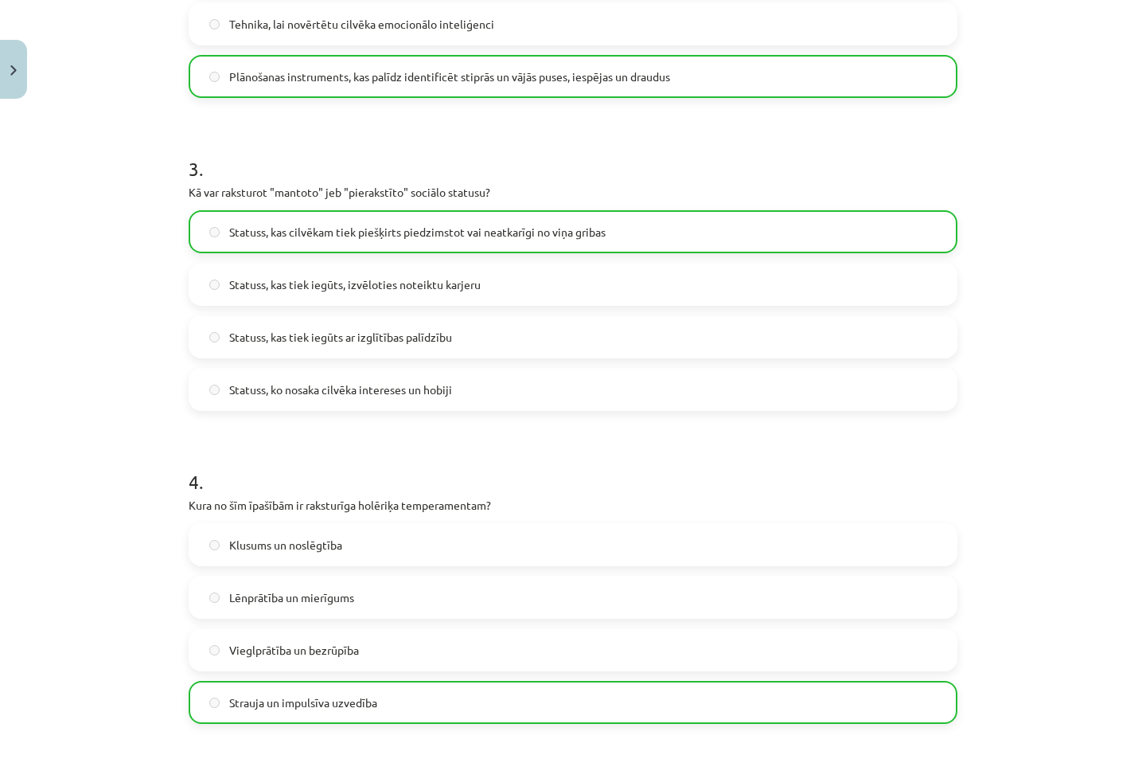
scroll to position [1326, 0]
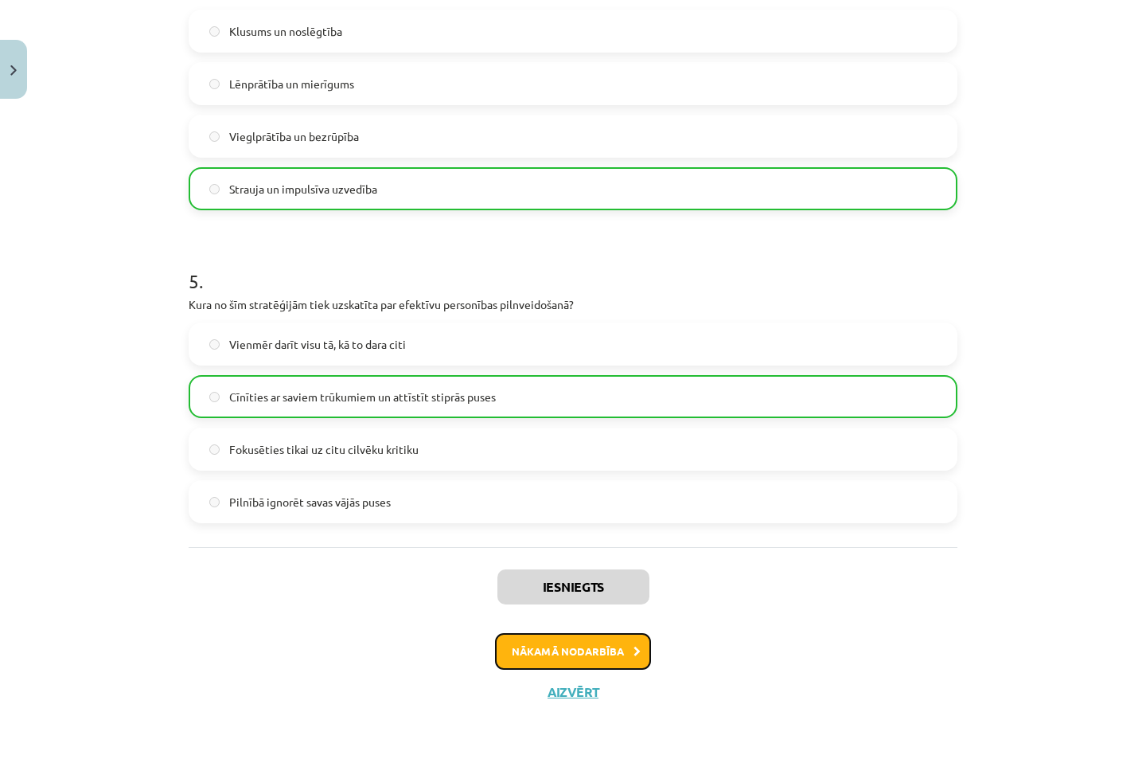
click at [525, 655] on button "Nākamā nodarbība" at bounding box center [573, 651] width 156 height 37
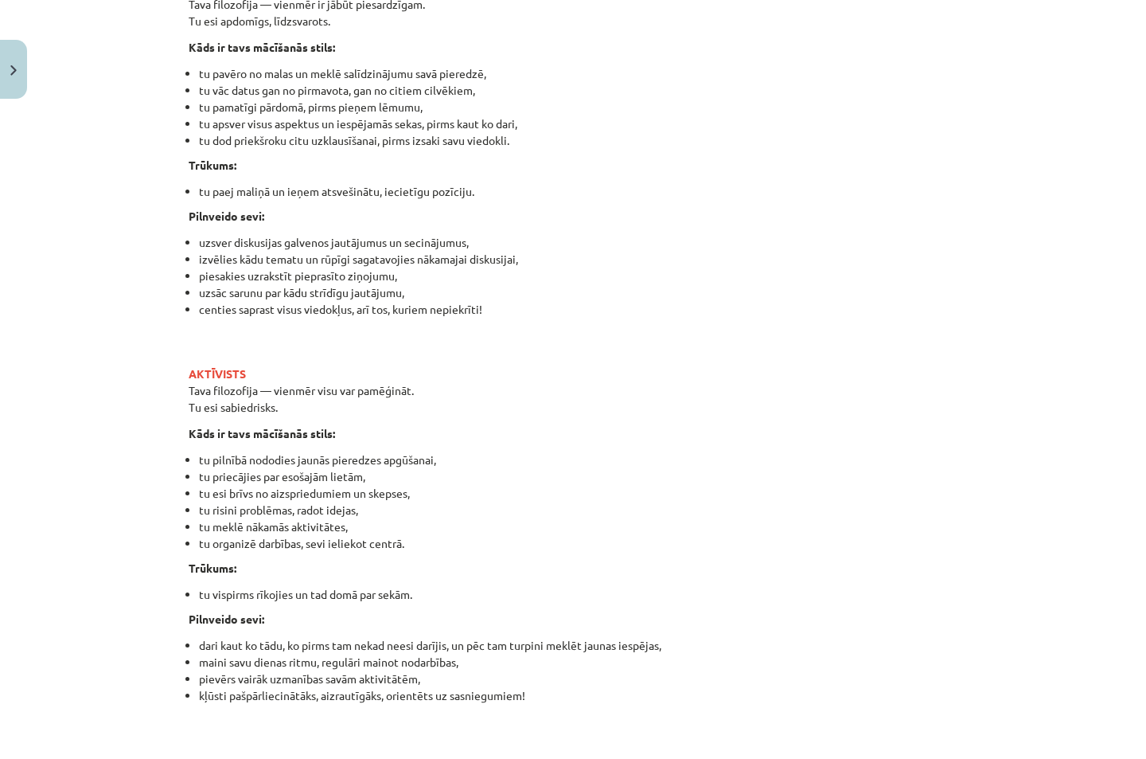
scroll to position [1745, 0]
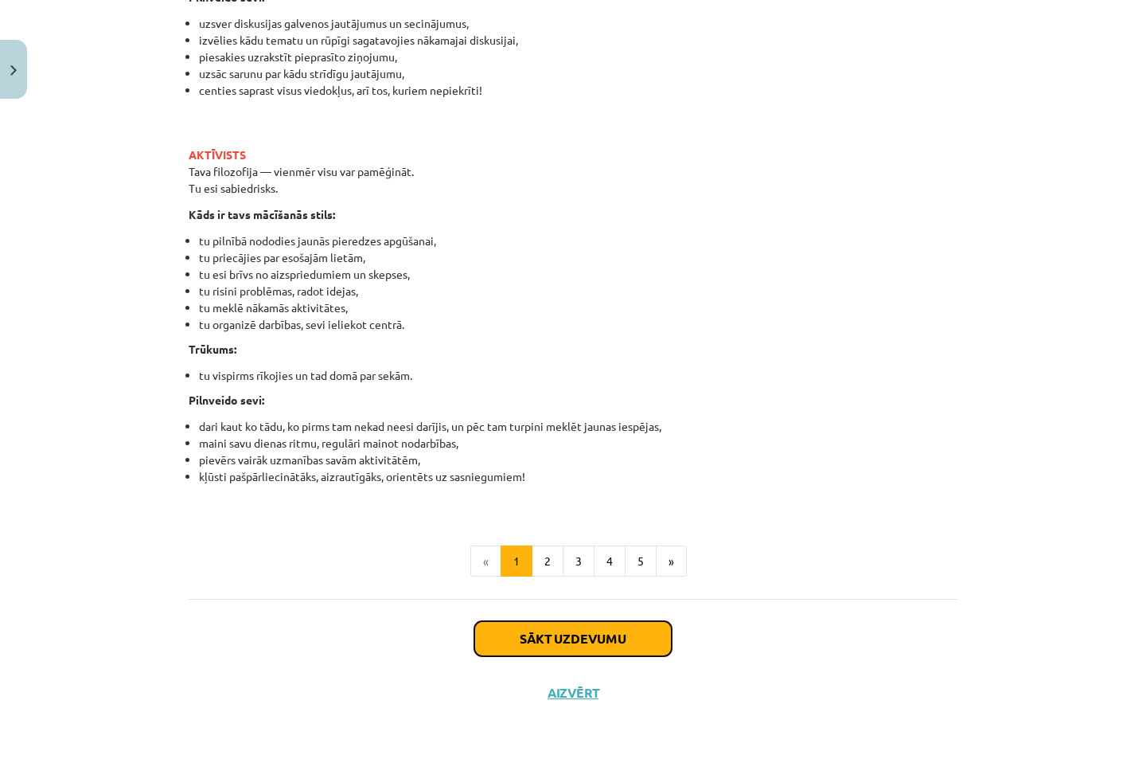
click at [524, 651] on button "Sākt uzdevumu" at bounding box center [572, 638] width 197 height 35
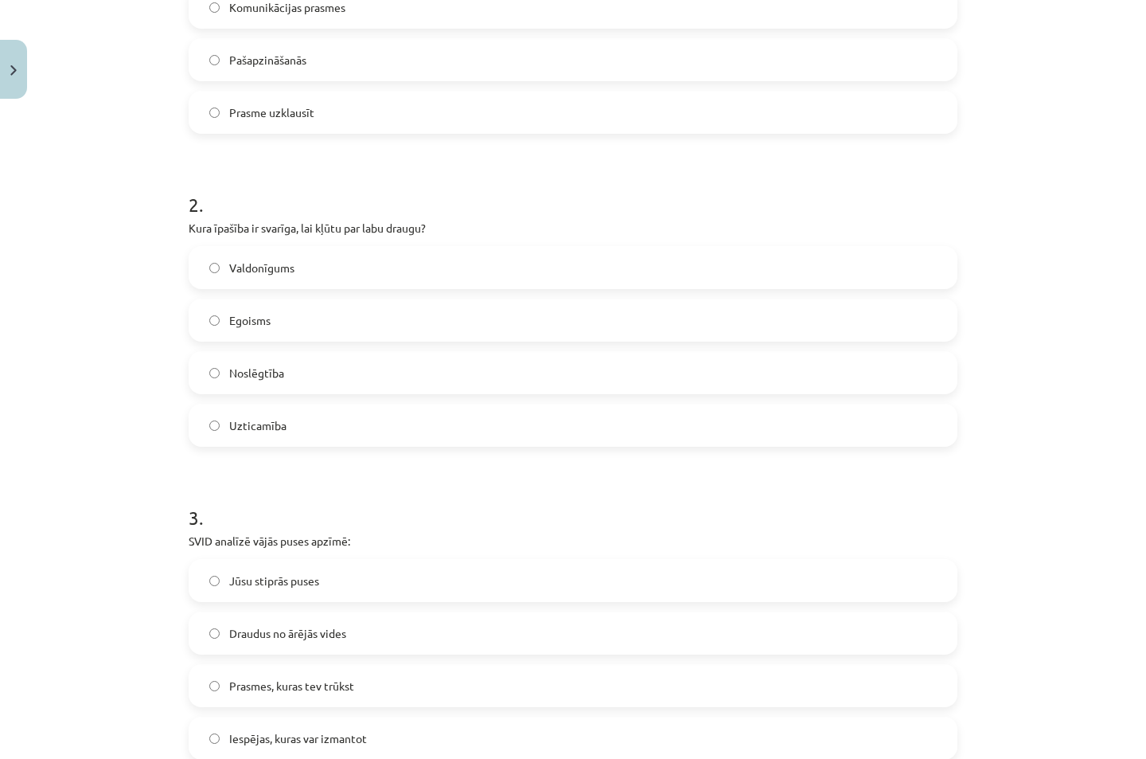
scroll to position [252, 0]
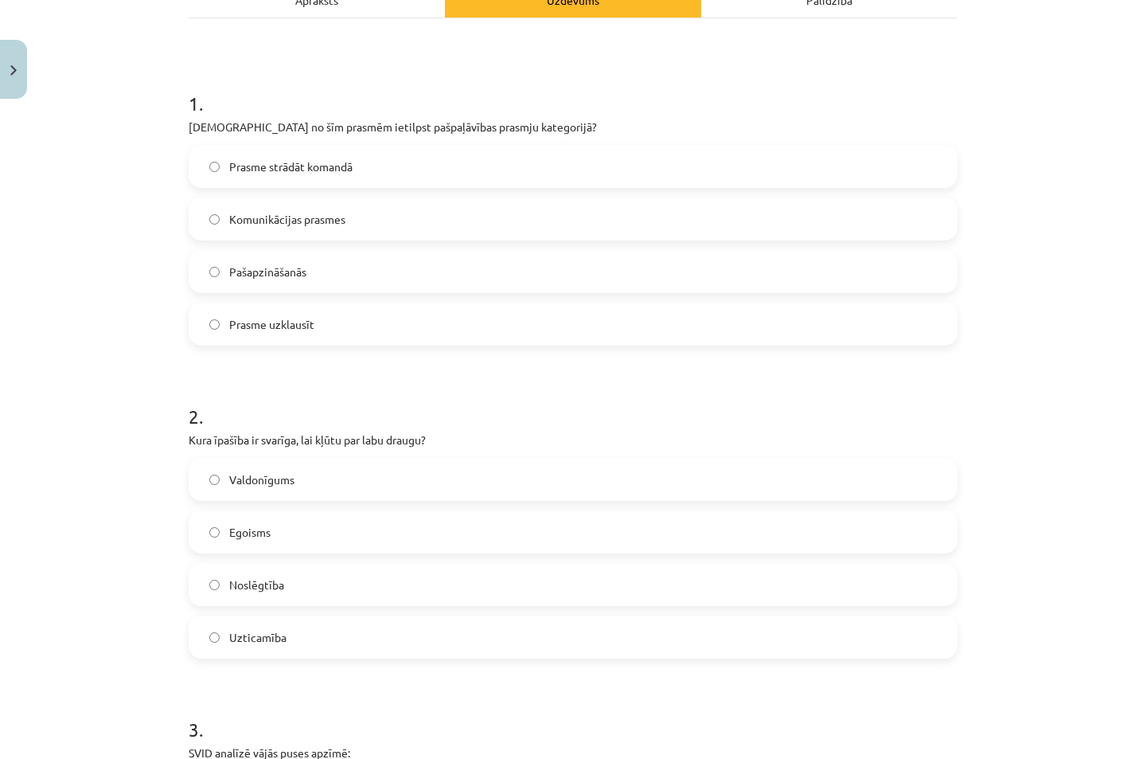
drag, startPoint x: 225, startPoint y: 648, endPoint x: 222, endPoint y: 640, distance: 8.6
click at [224, 648] on label "Uzticamība" at bounding box center [573, 637] width 766 height 40
click at [201, 264] on label "Pašapzināšanās" at bounding box center [573, 272] width 766 height 40
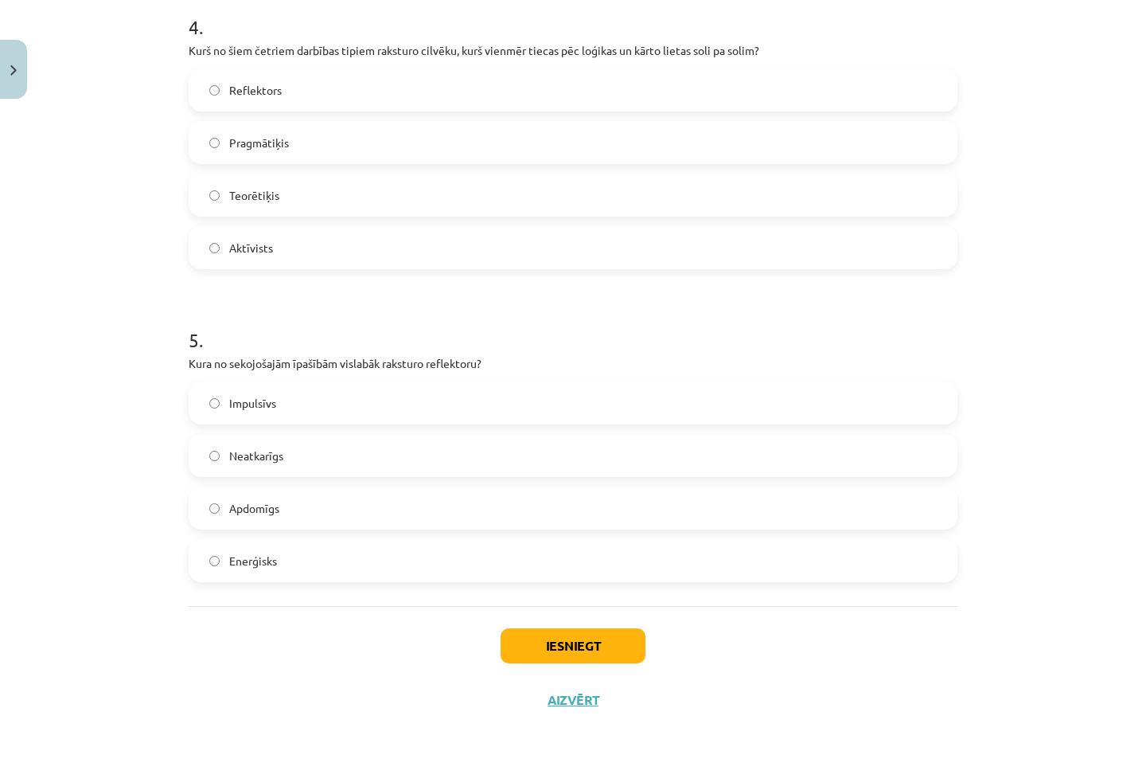
scroll to position [1275, 0]
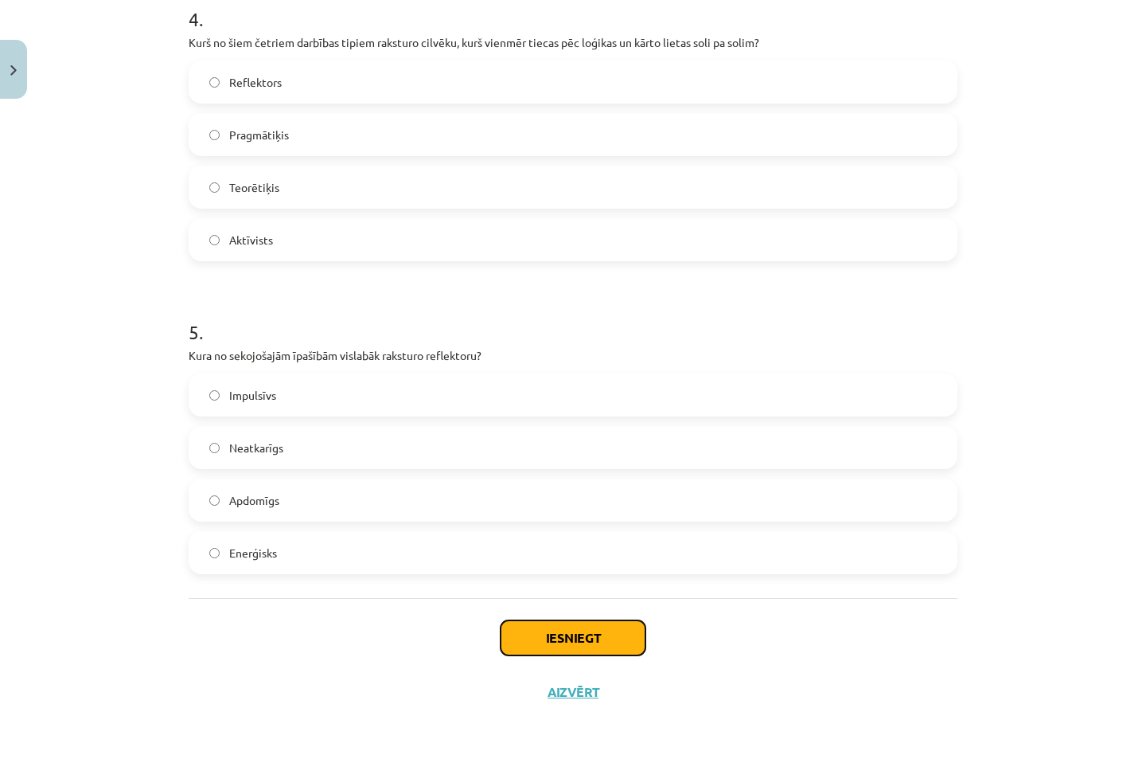
click at [532, 635] on button "Iesniegt" at bounding box center [573, 637] width 145 height 35
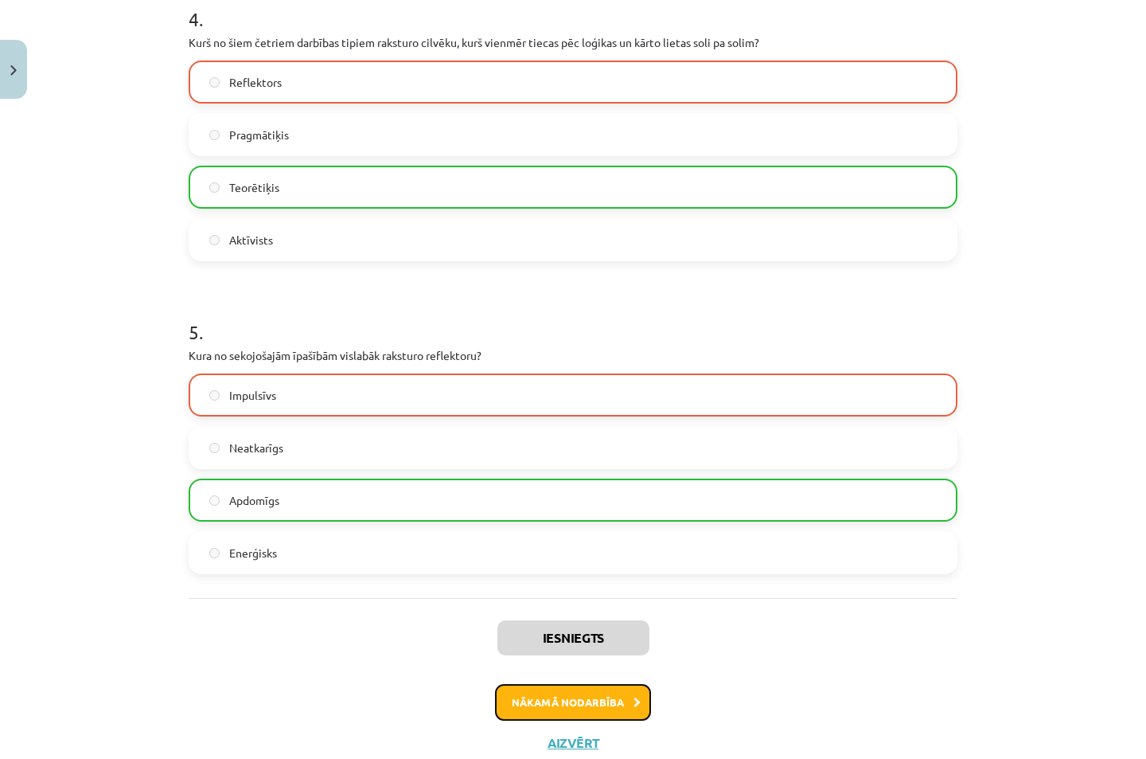
click at [520, 696] on button "Nākamā nodarbība" at bounding box center [573, 702] width 156 height 37
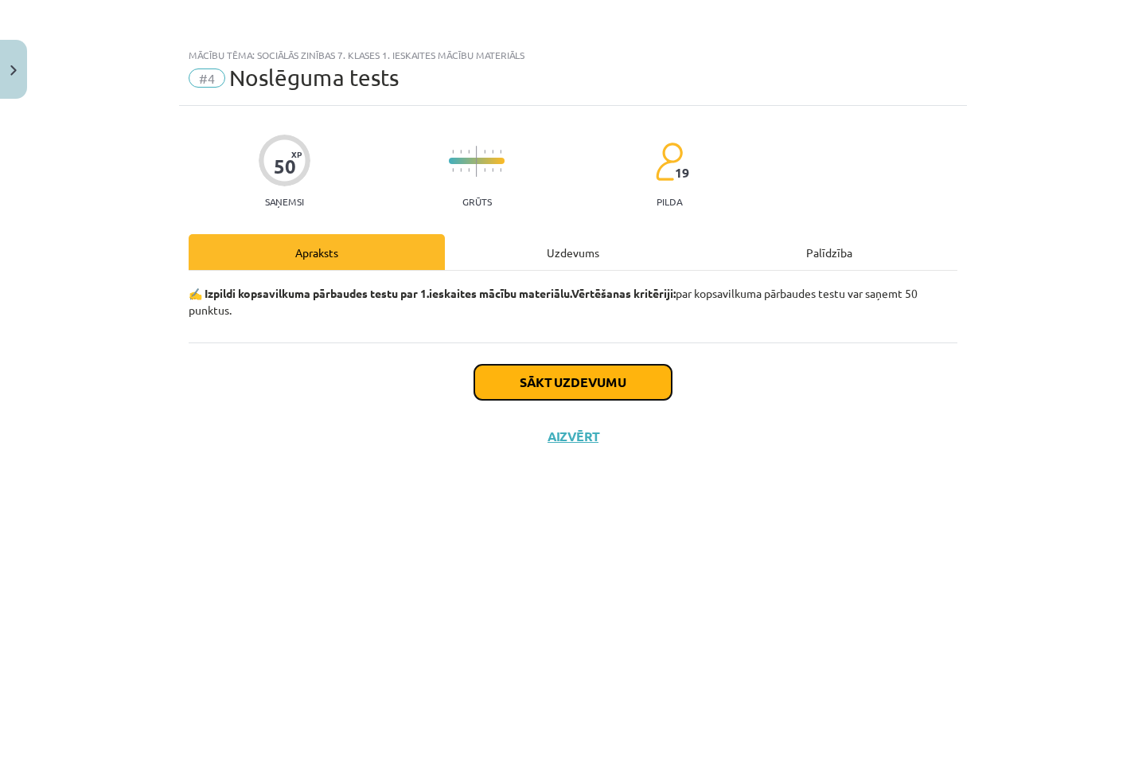
click at [513, 382] on button "Sākt uzdevumu" at bounding box center [572, 382] width 197 height 35
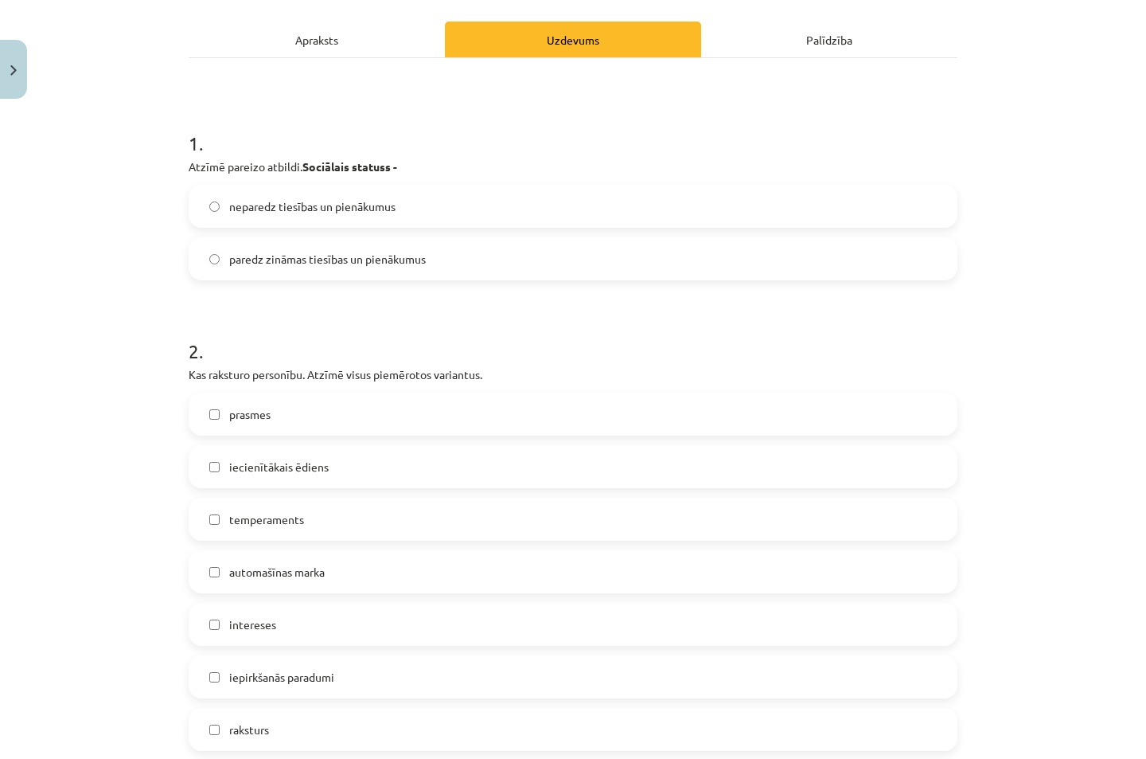
scroll to position [424, 0]
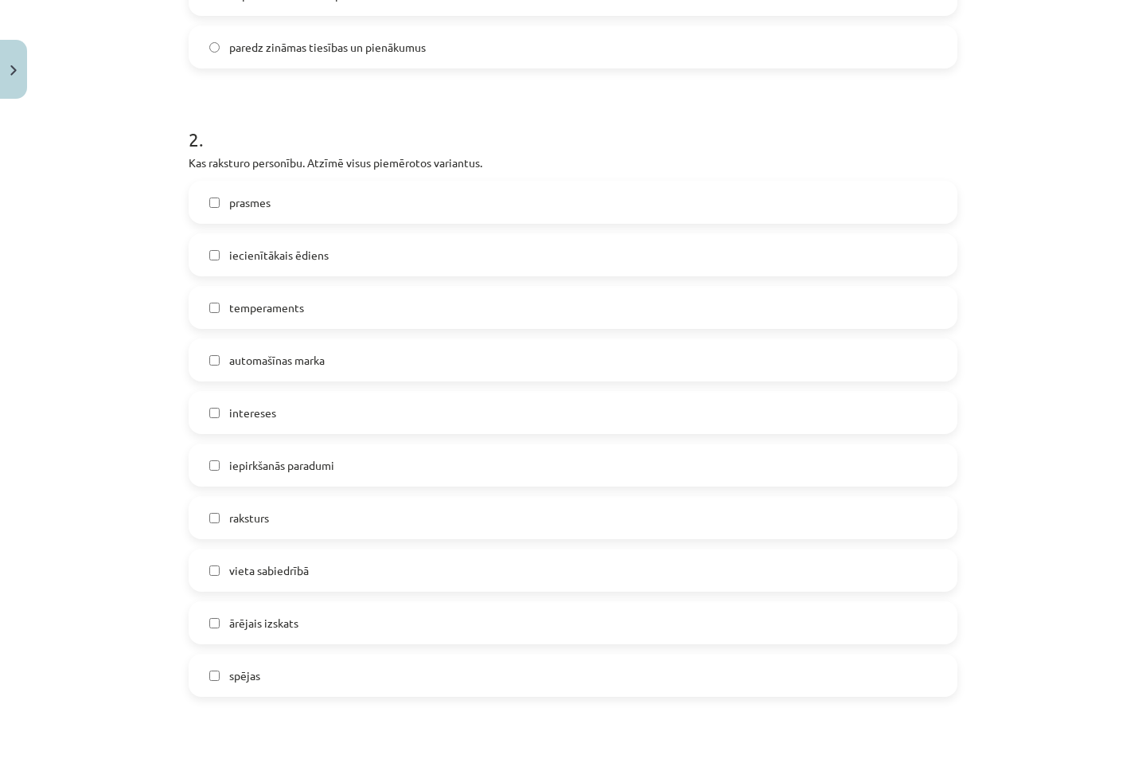
click at [213, 471] on label "iepirkšanās paradumi" at bounding box center [573, 465] width 766 height 40
click at [221, 681] on label "spējas" at bounding box center [573, 675] width 766 height 40
click at [204, 687] on label "spējas" at bounding box center [573, 675] width 766 height 40
click at [216, 412] on label "intereses" at bounding box center [573, 412] width 766 height 40
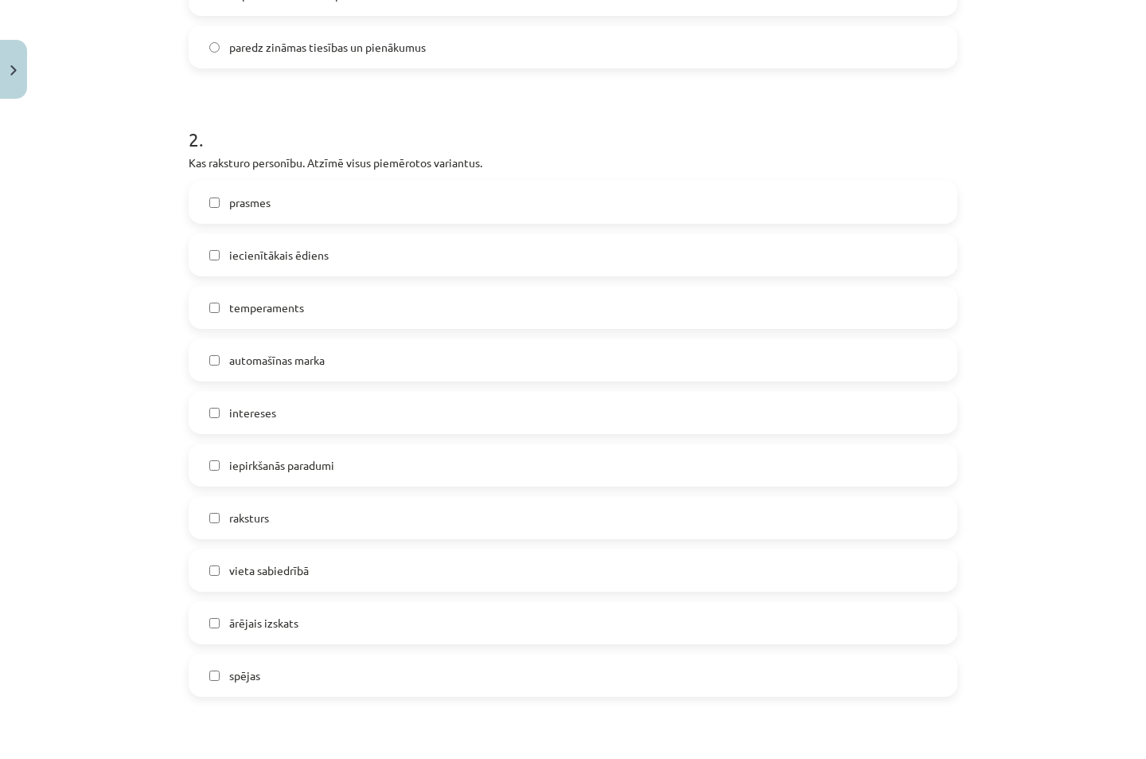
click at [208, 300] on label "temperaments" at bounding box center [573, 307] width 766 height 40
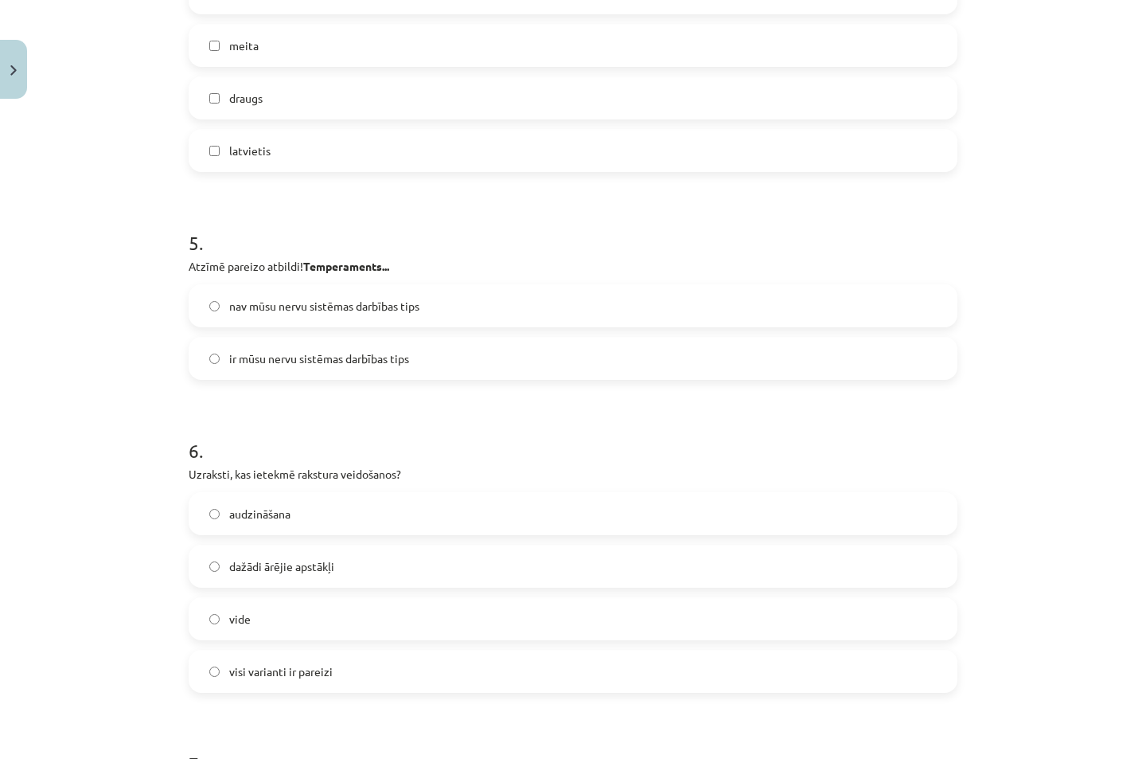
scroll to position [2123, 0]
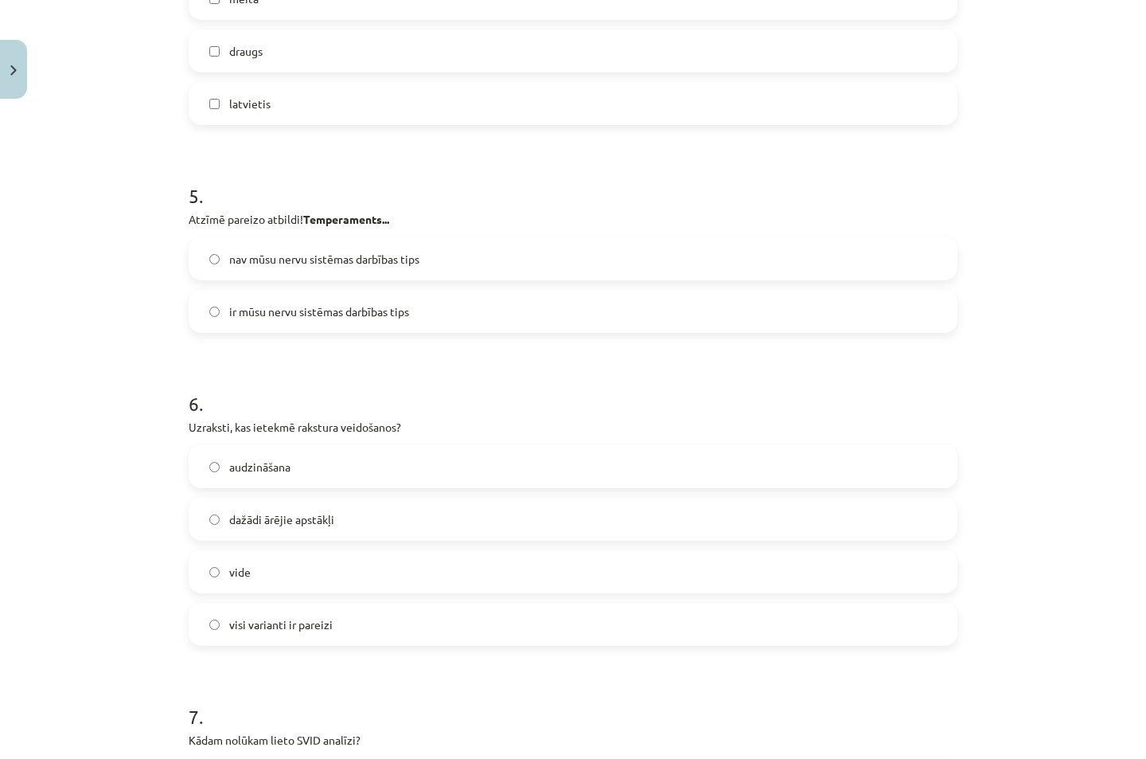
click at [221, 303] on label "ir mūsu nervu sistēmas darbības tips" at bounding box center [573, 311] width 766 height 40
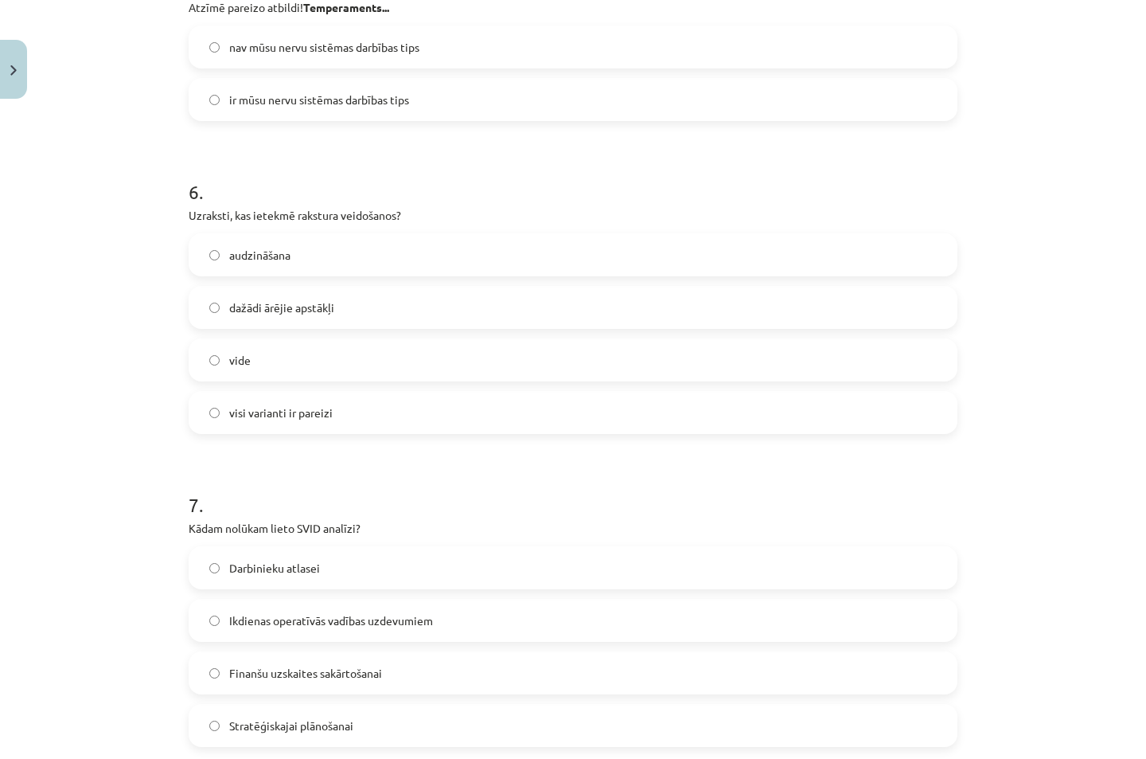
click at [217, 303] on label "dažādi ārējie apstākļi" at bounding box center [573, 307] width 766 height 40
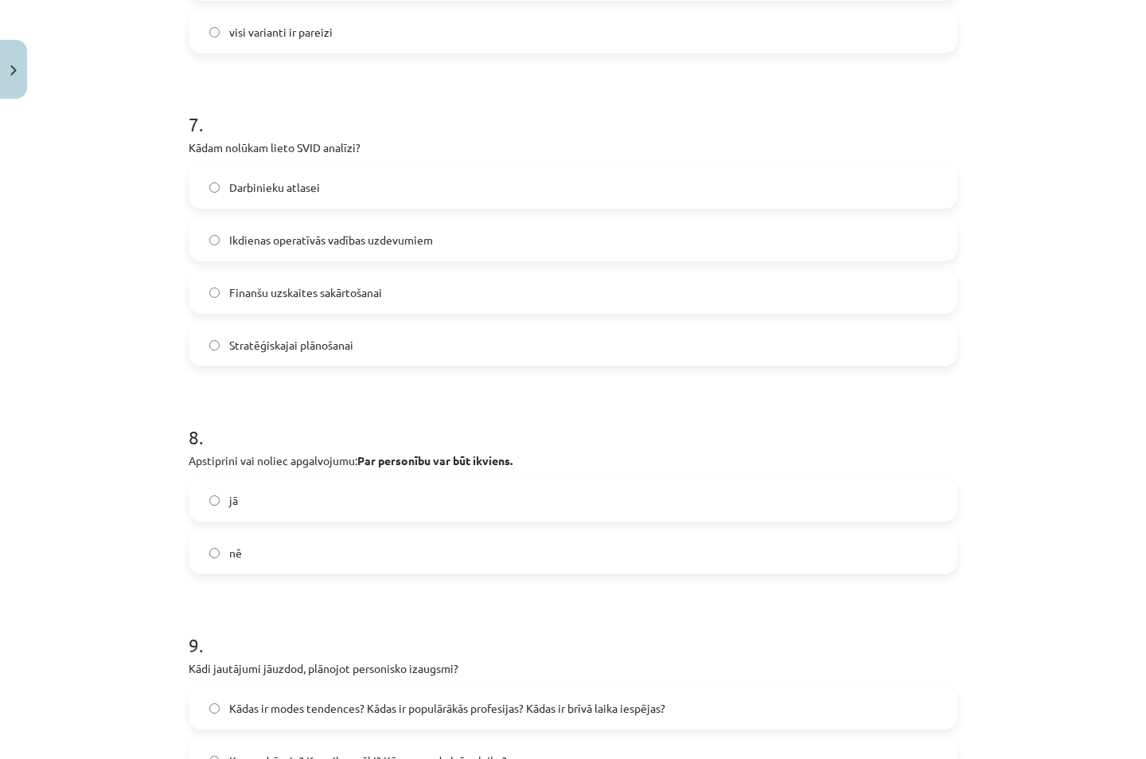
scroll to position [2760, 0]
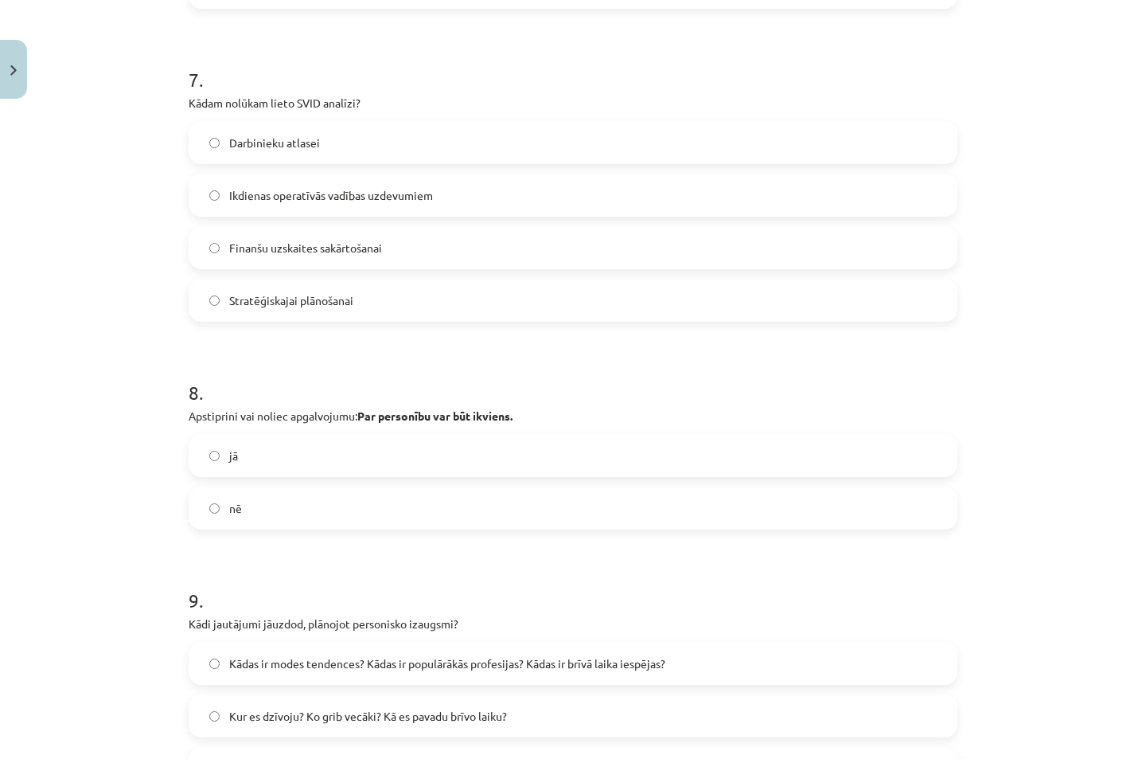
click at [218, 451] on label "jā" at bounding box center [573, 455] width 766 height 40
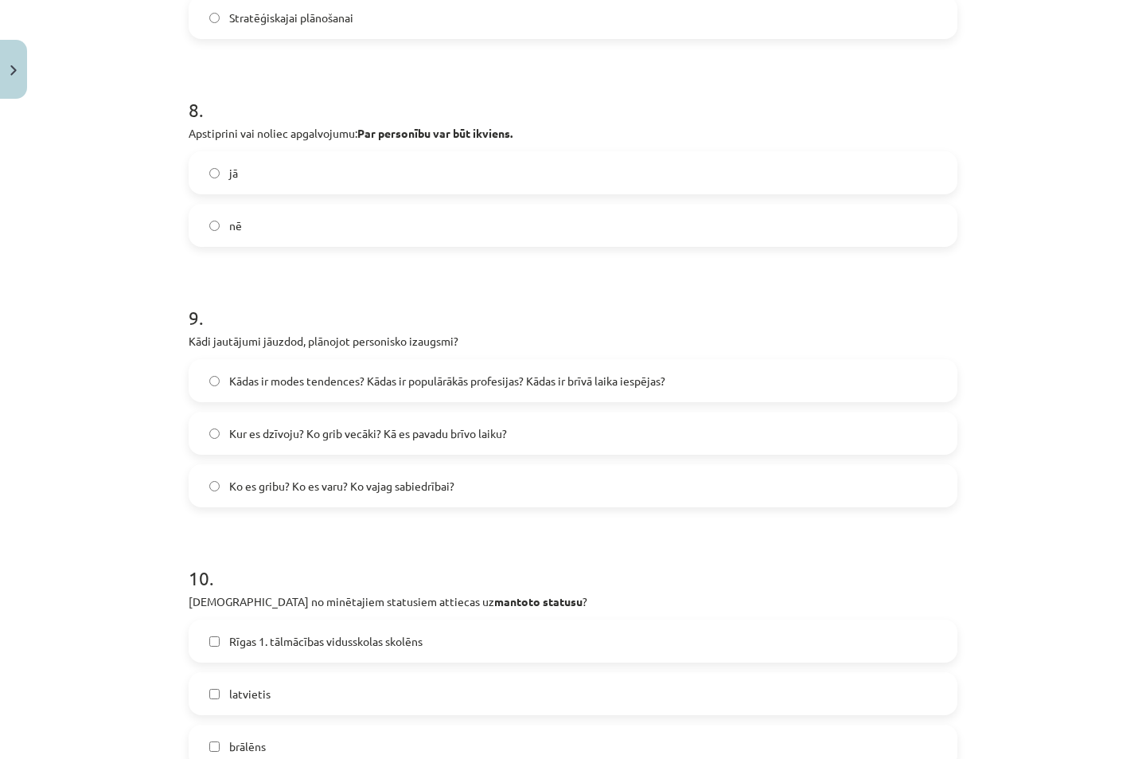
scroll to position [3184, 0]
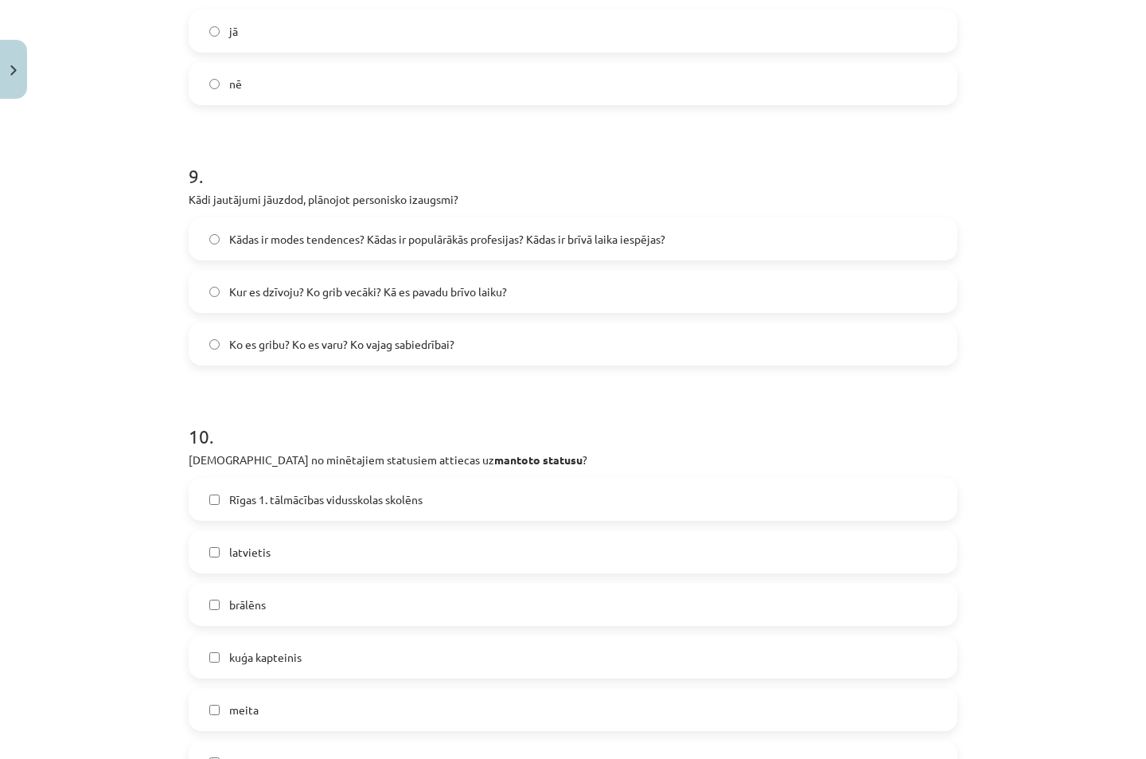
click at [213, 302] on label "Kur es dzīvoju? Ko grib vecāki? Kā es pavadu brīvo laiku?" at bounding box center [573, 291] width 766 height 40
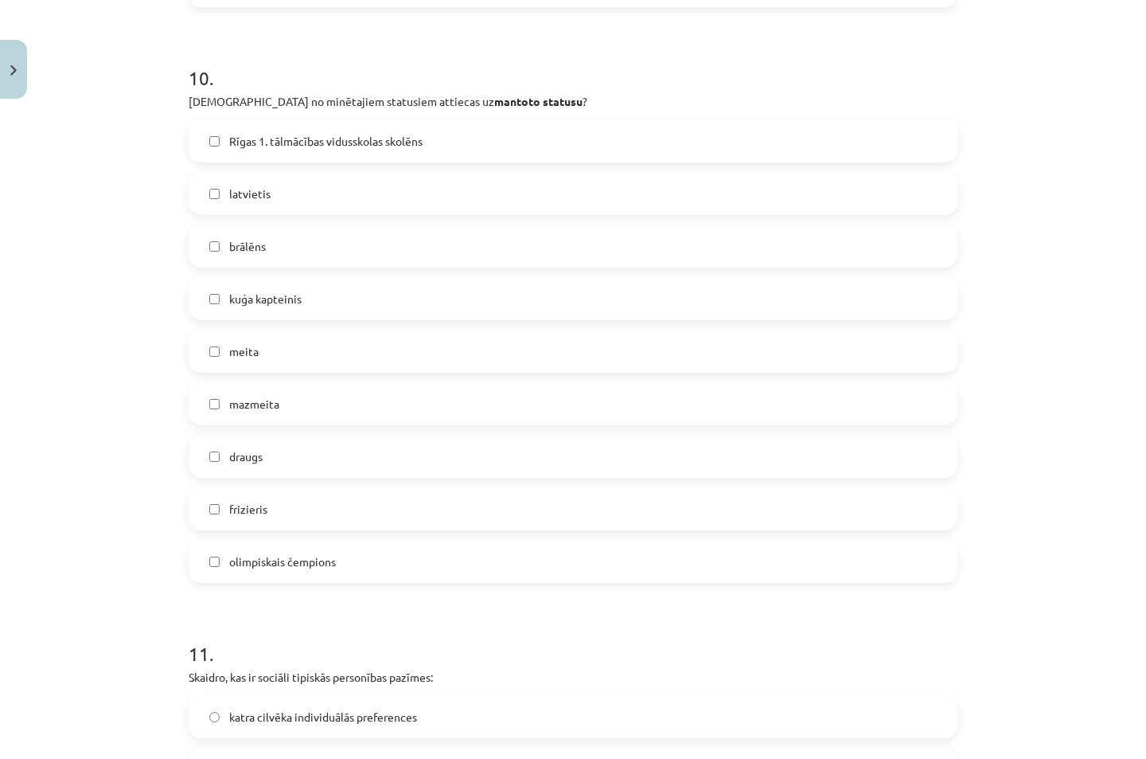
scroll to position [3609, 0]
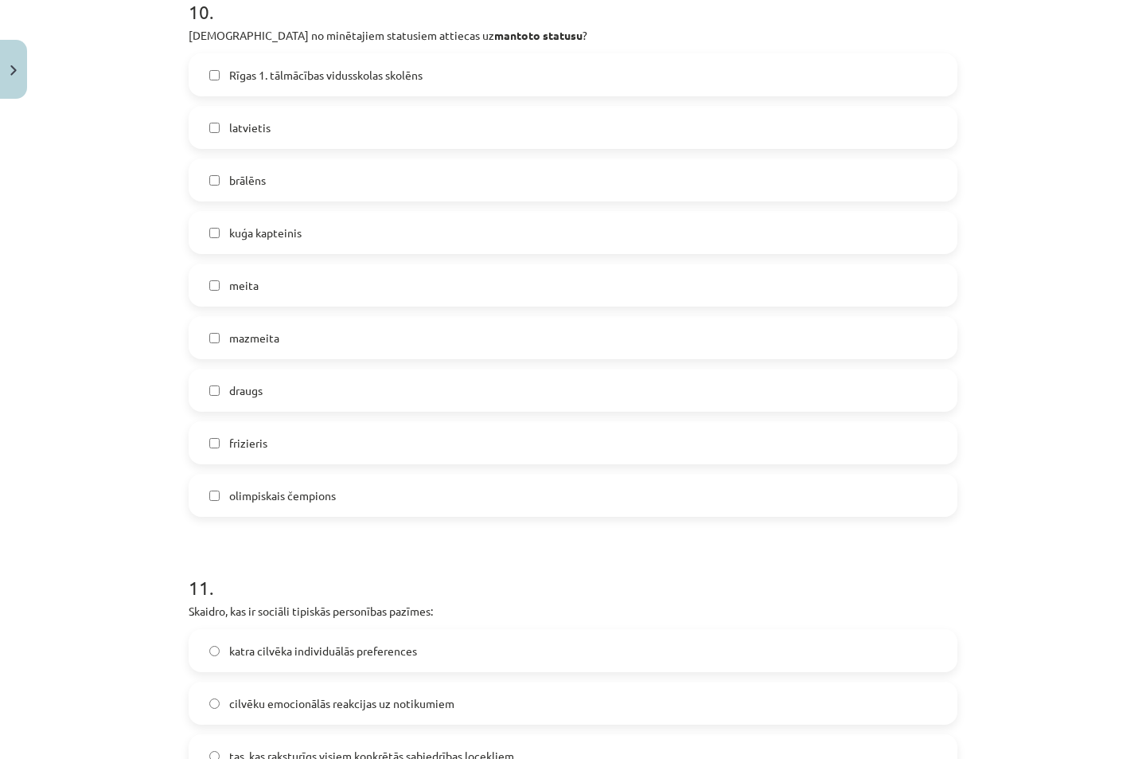
click at [205, 349] on label "mazmeita" at bounding box center [573, 338] width 766 height 40
click at [214, 135] on label "latvietis" at bounding box center [573, 127] width 766 height 40
click at [228, 350] on label "mazmeita" at bounding box center [573, 338] width 766 height 40
click at [217, 301] on label "meita" at bounding box center [573, 285] width 766 height 40
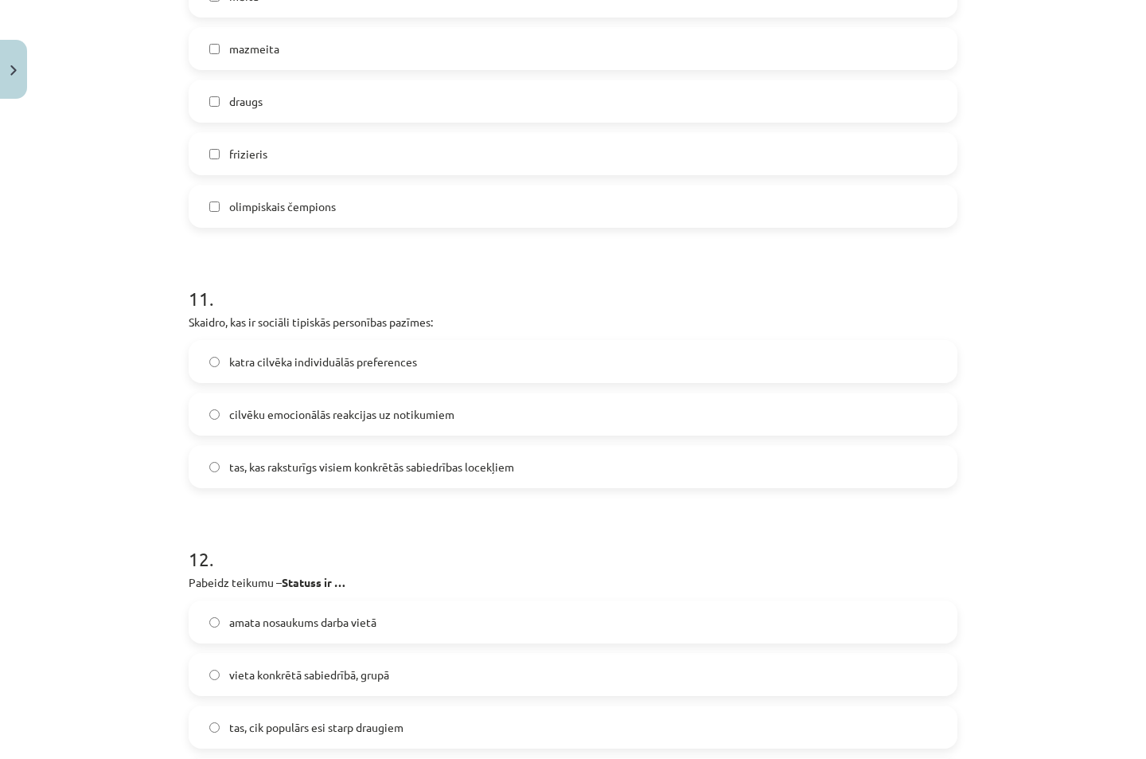
scroll to position [4034, 0]
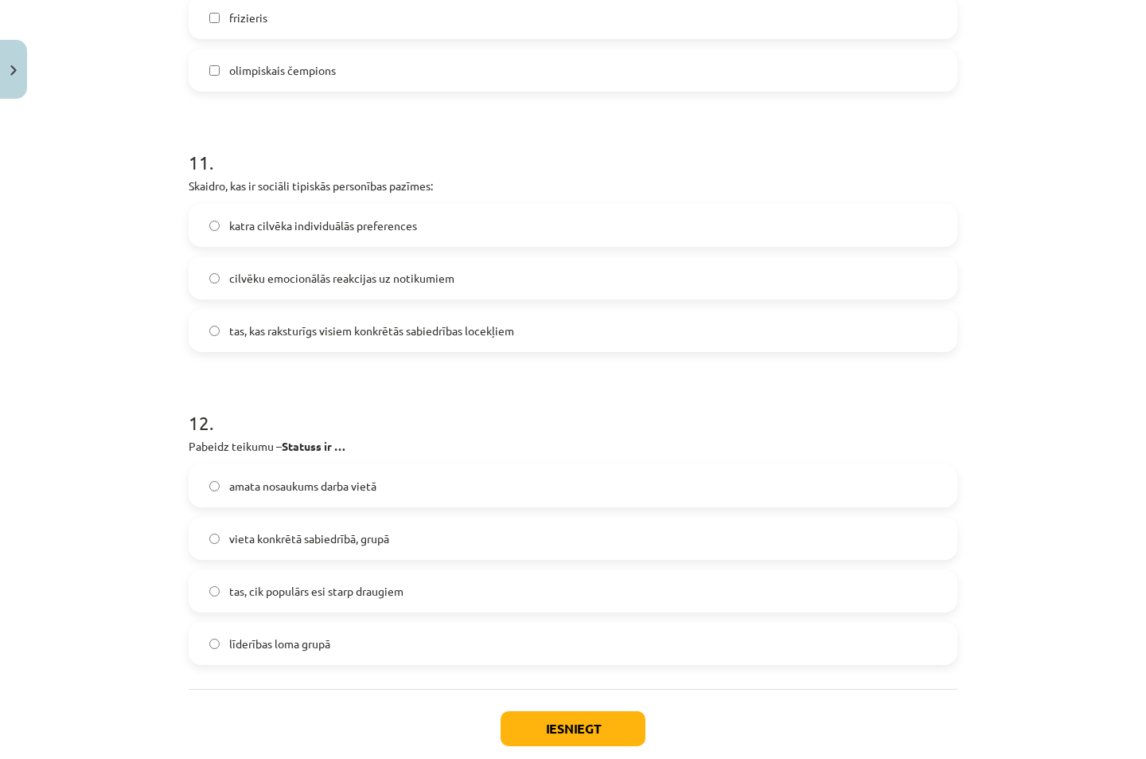
click at [224, 529] on label "vieta konkrētā sabiedrībā, grupā" at bounding box center [573, 538] width 766 height 40
click at [531, 724] on button "Iesniegt" at bounding box center [573, 728] width 145 height 35
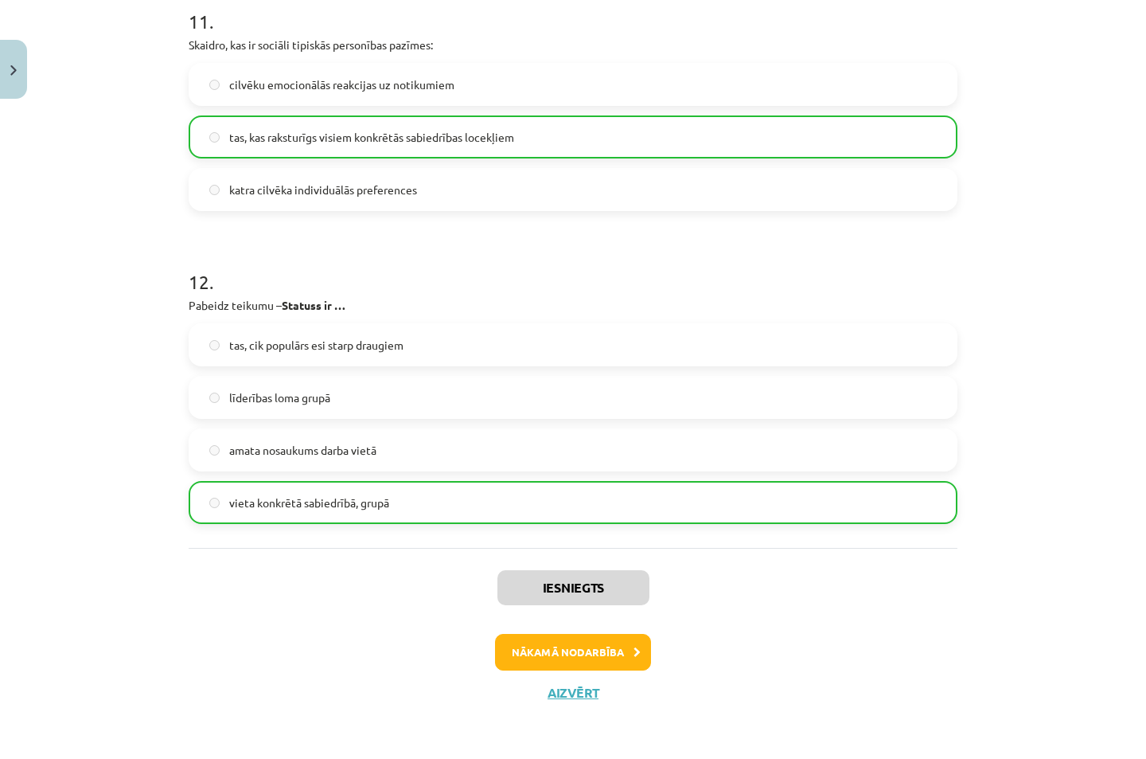
scroll to position [4175, 0]
click at [551, 642] on button "Nākamā nodarbība" at bounding box center [573, 651] width 156 height 37
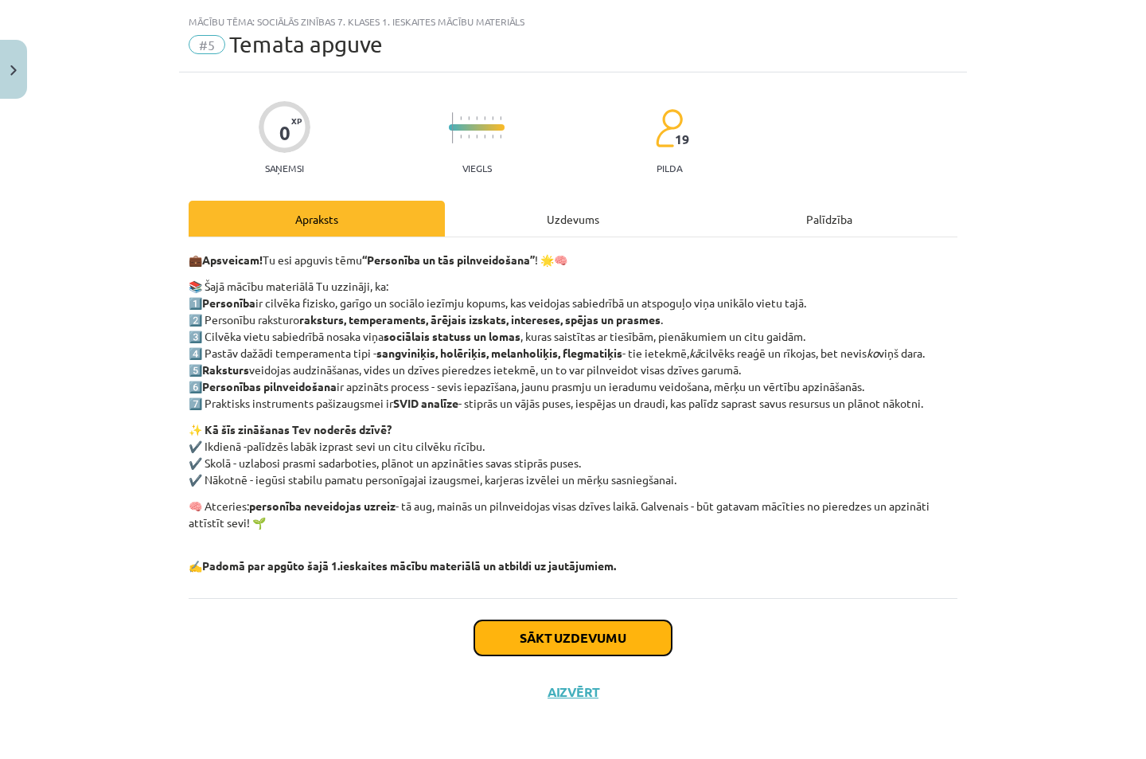
click at [528, 635] on button "Sākt uzdevumu" at bounding box center [572, 637] width 197 height 35
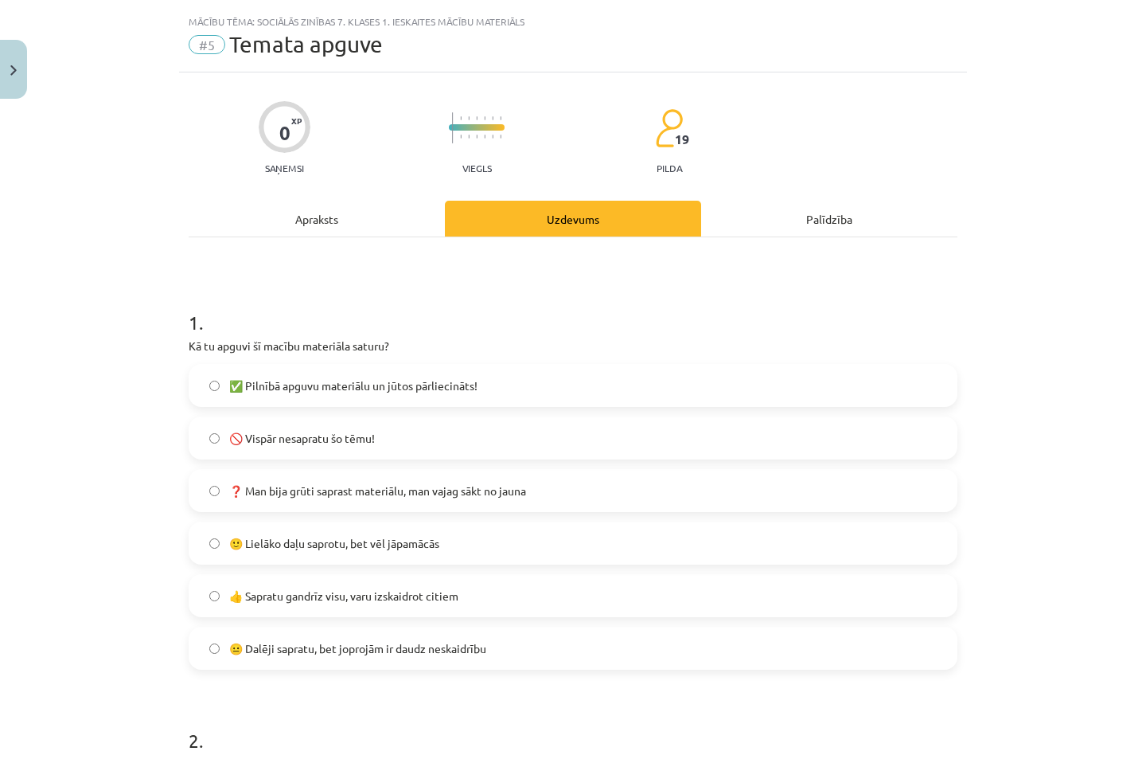
click at [201, 588] on label "👍 Sapratu gandrīz visu, varu izskaidrot citiem" at bounding box center [573, 596] width 766 height 40
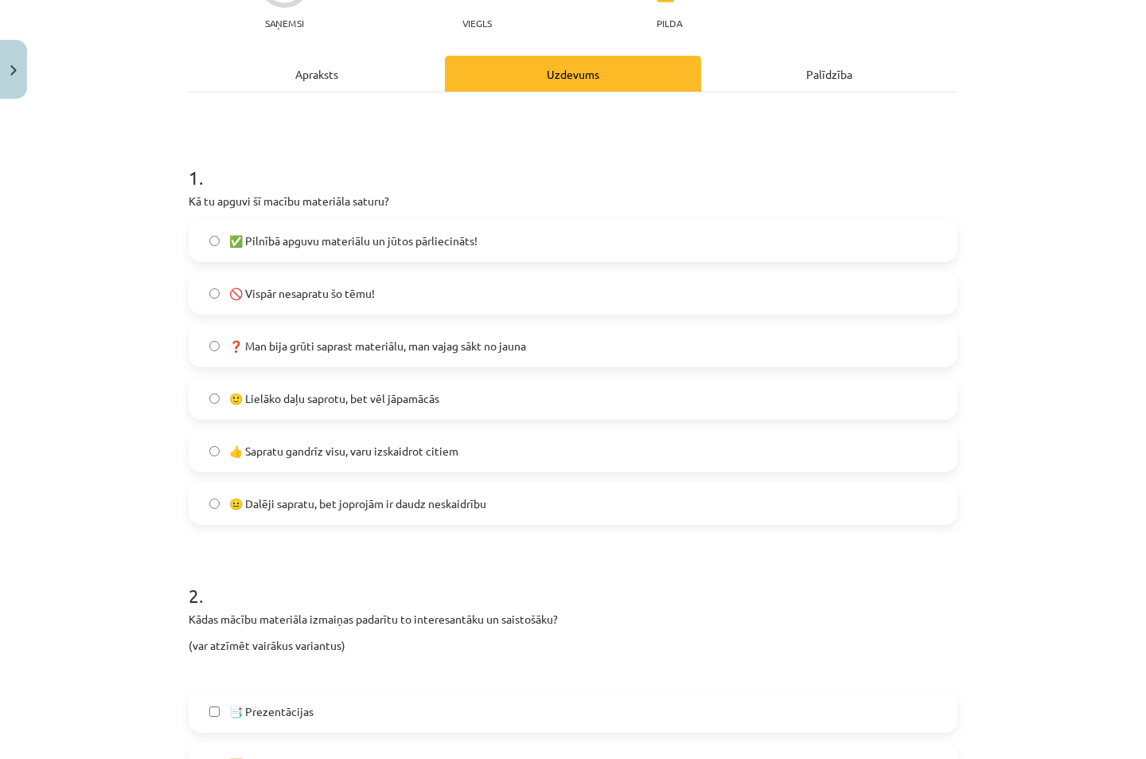
scroll to position [246, 0]
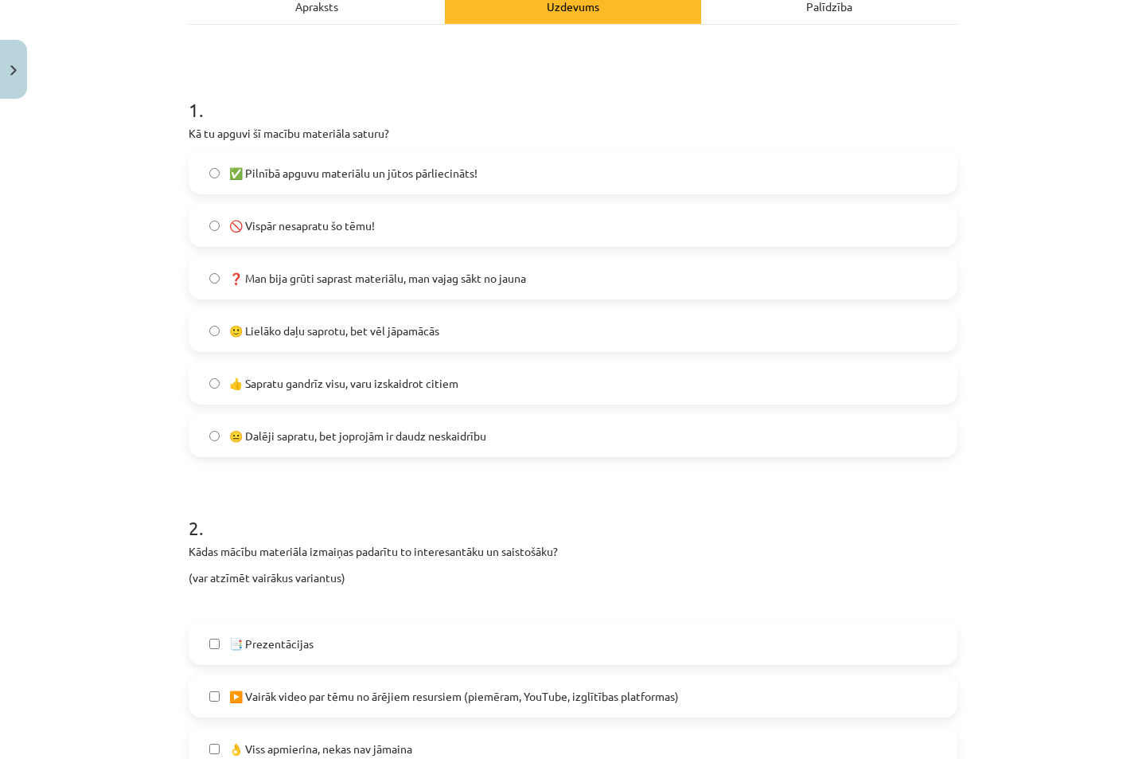
click at [215, 382] on label "👍 Sapratu gandrīz visu, varu izskaidrot citiem" at bounding box center [573, 383] width 766 height 40
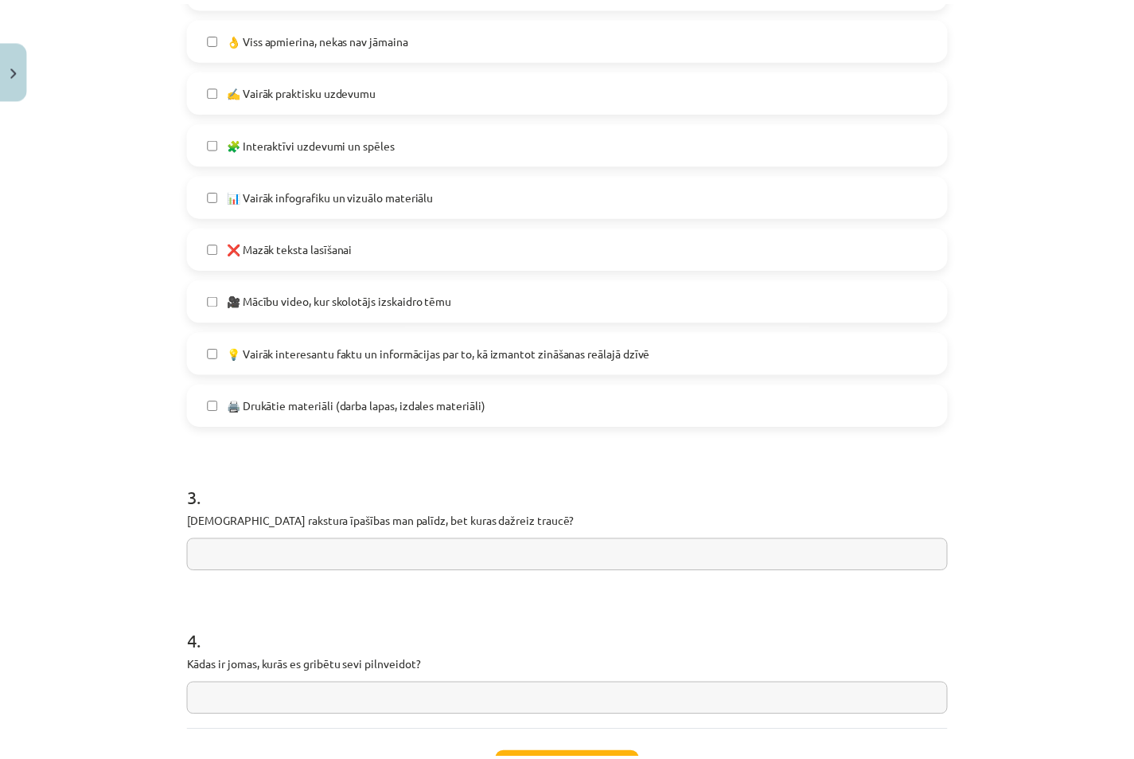
scroll to position [1090, 0]
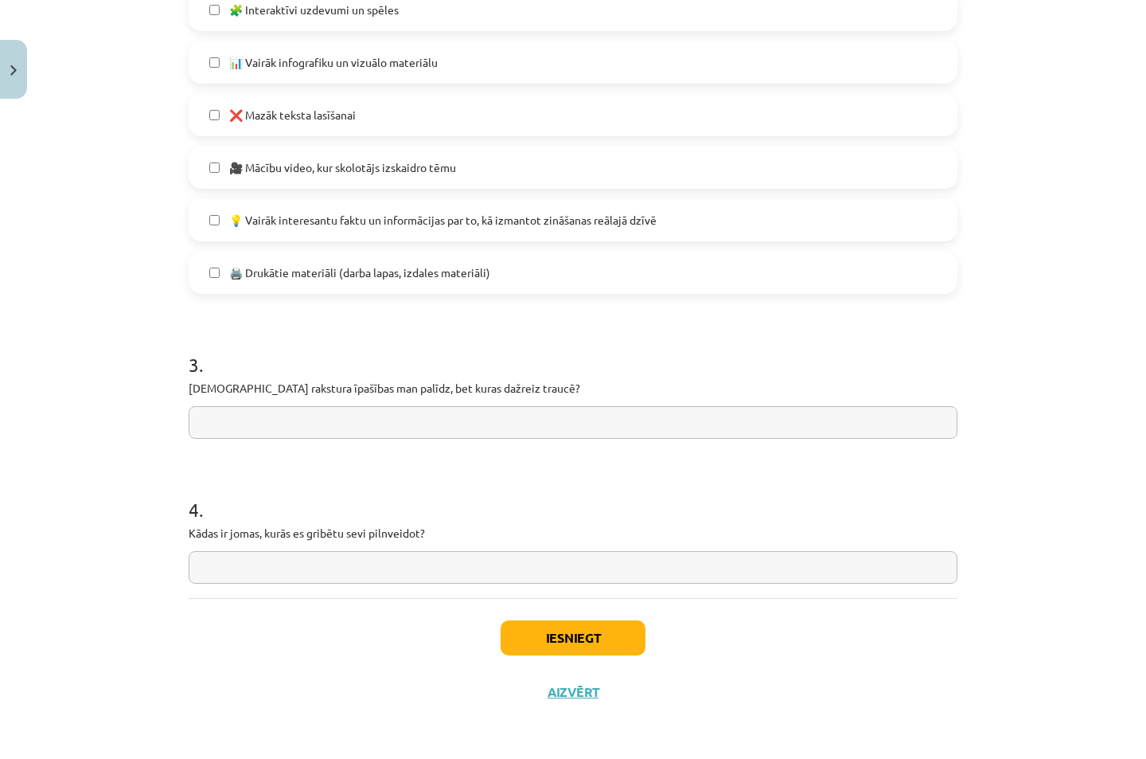
click at [229, 434] on input "text" at bounding box center [573, 422] width 769 height 33
type input "**********"
click at [230, 559] on input "text" at bounding box center [573, 567] width 769 height 33
type input "**********"
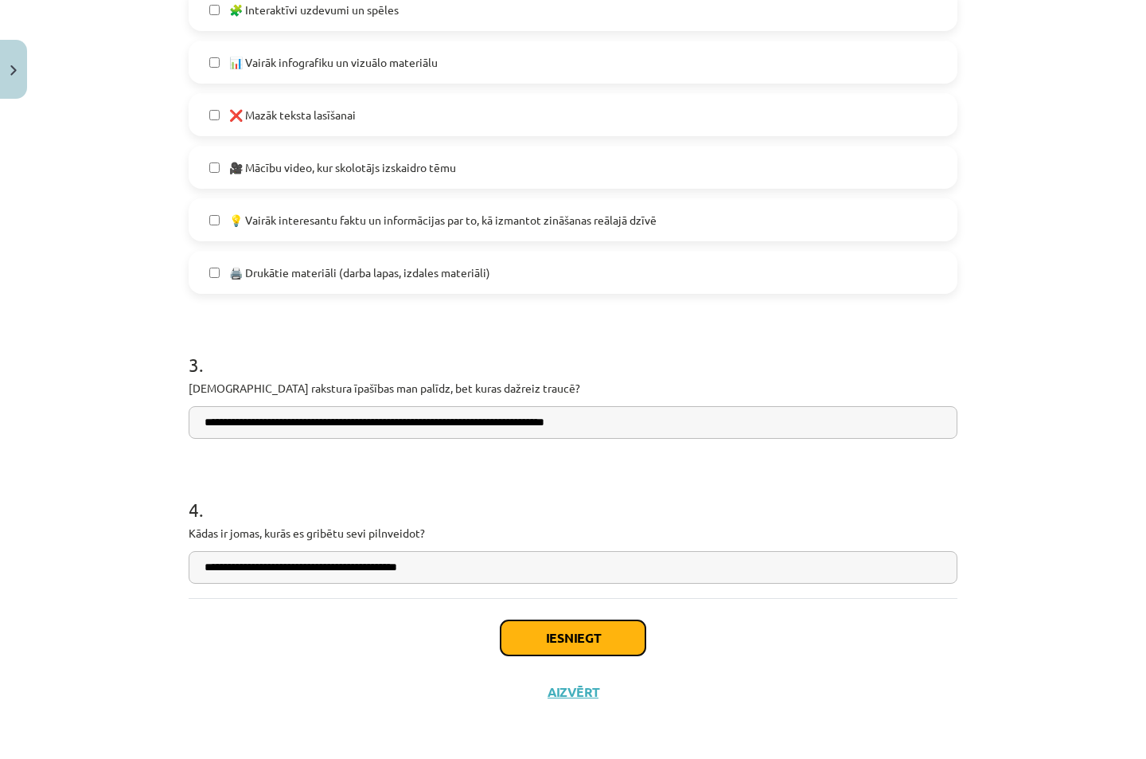
click at [572, 631] on button "Iesniegt" at bounding box center [573, 637] width 145 height 35
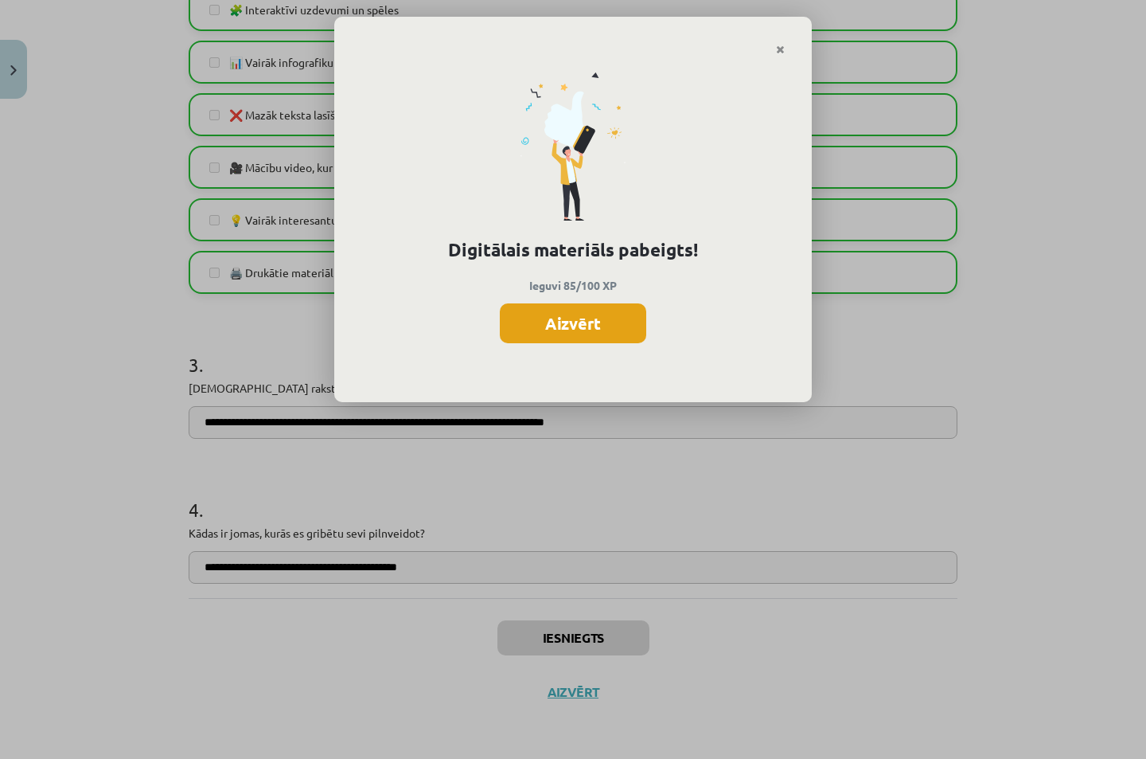
click at [566, 308] on button "Aizvērt" at bounding box center [573, 323] width 146 height 40
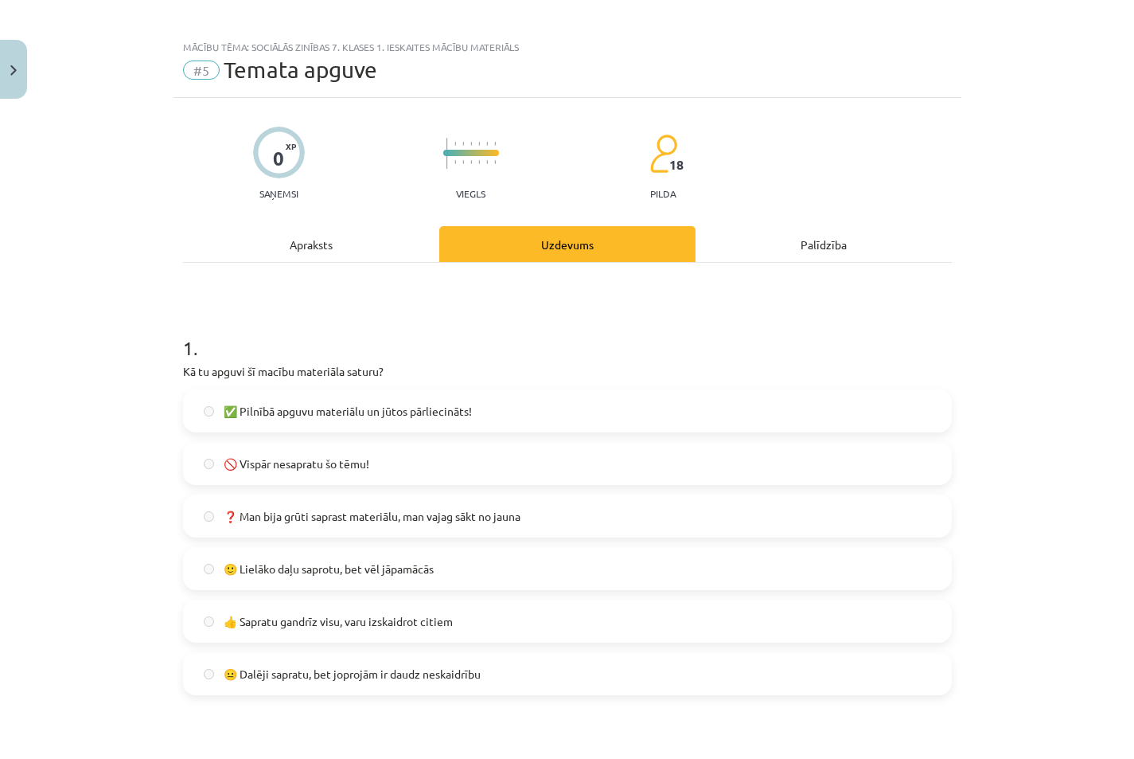
scroll to position [0, 0]
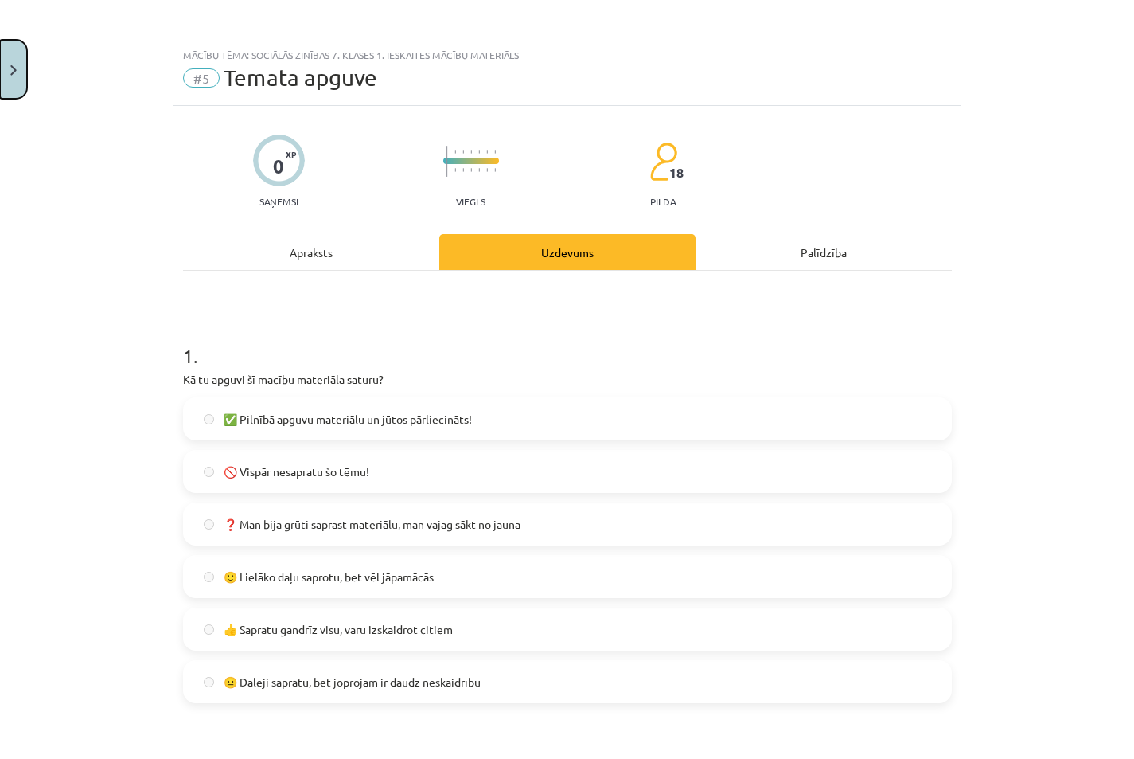
click at [9, 80] on button "Close" at bounding box center [13, 69] width 27 height 59
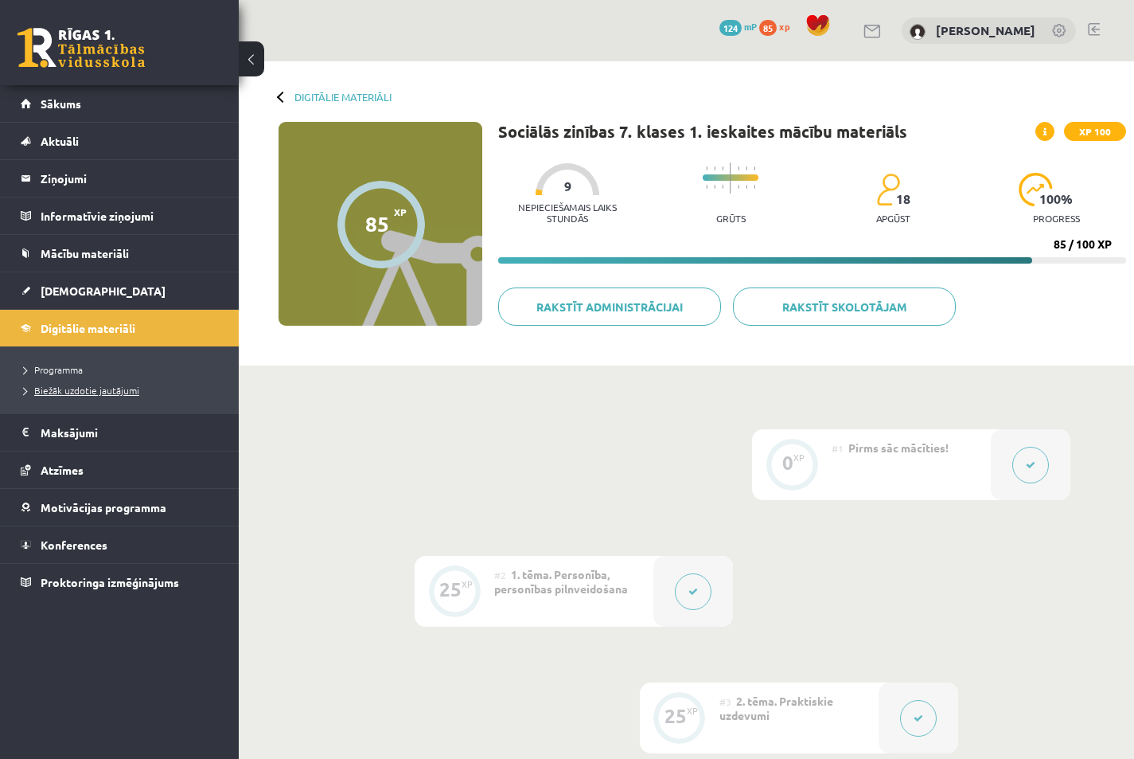
click at [72, 391] on span "Biežāk uzdotie jautājumi" at bounding box center [81, 390] width 115 height 13
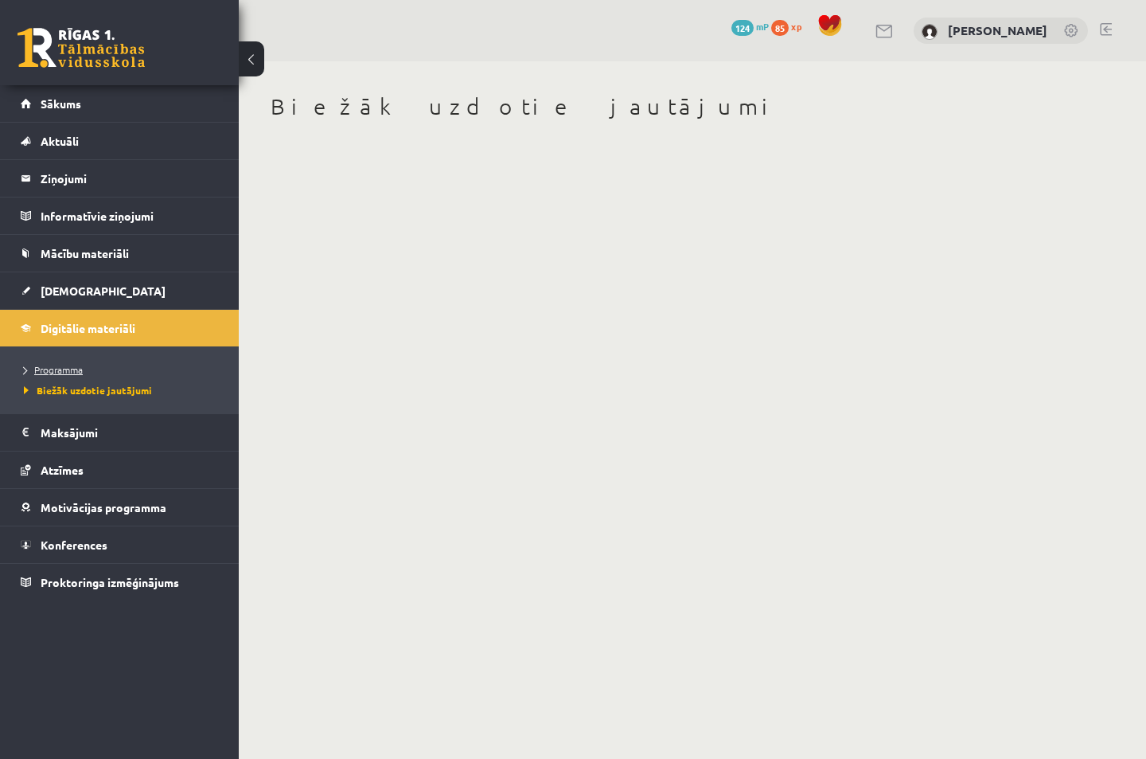
click at [67, 368] on span "Programma" at bounding box center [53, 369] width 59 height 13
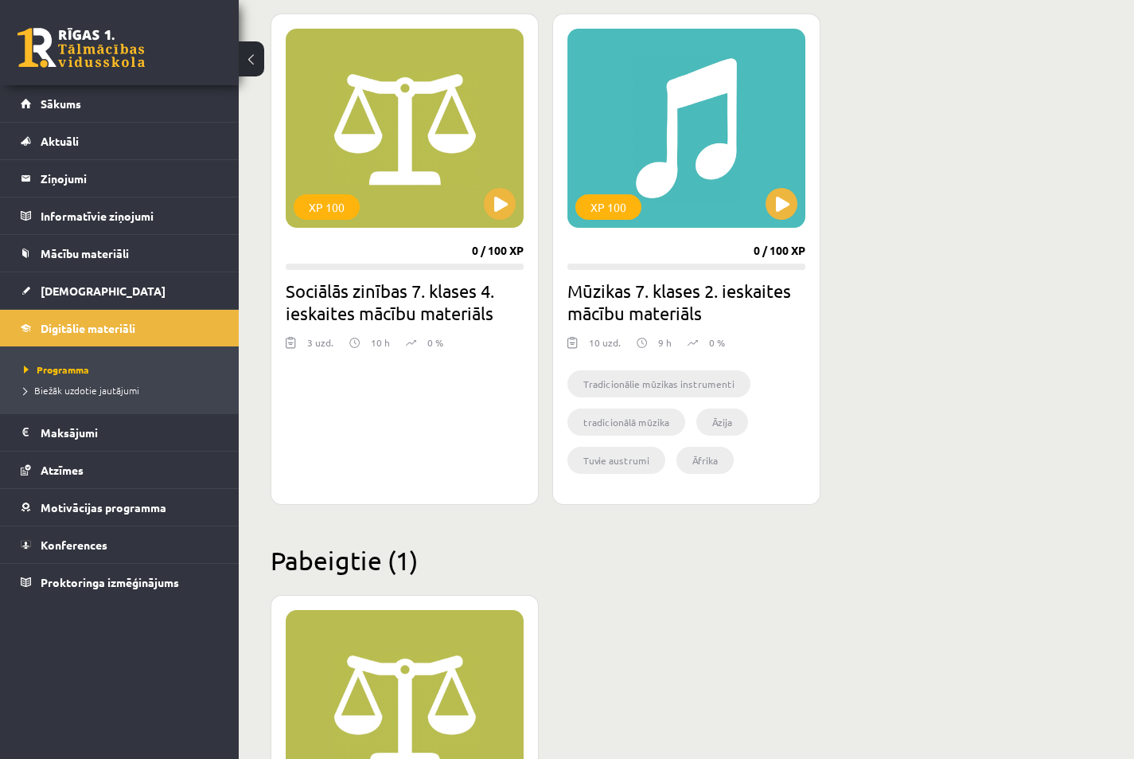
scroll to position [1631, 0]
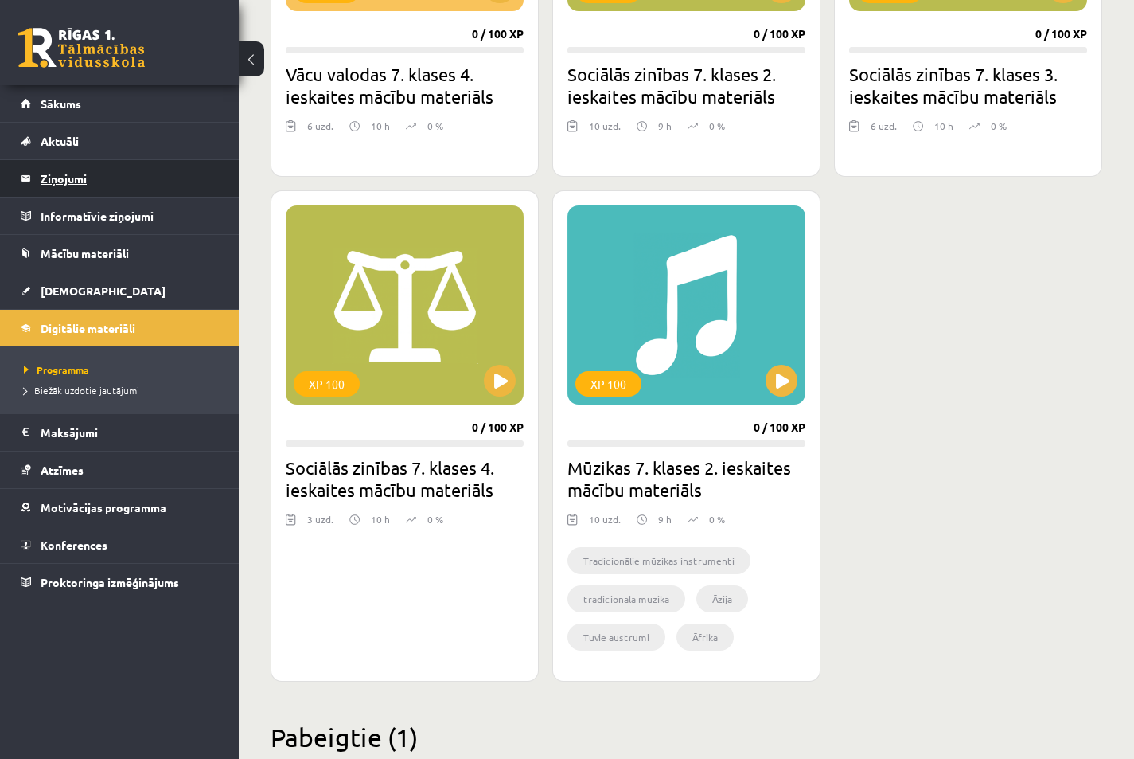
click at [113, 174] on legend "Ziņojumi 0" at bounding box center [130, 178] width 178 height 37
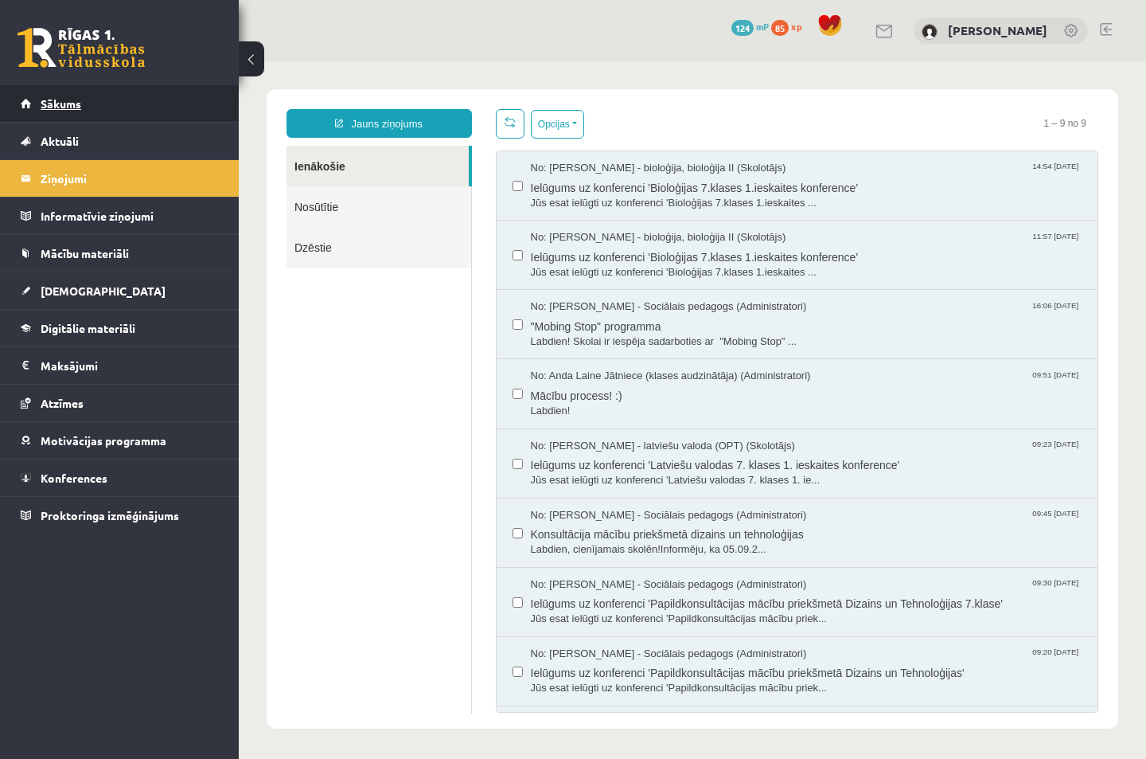
click at [103, 109] on link "Sākums" at bounding box center [120, 103] width 198 height 37
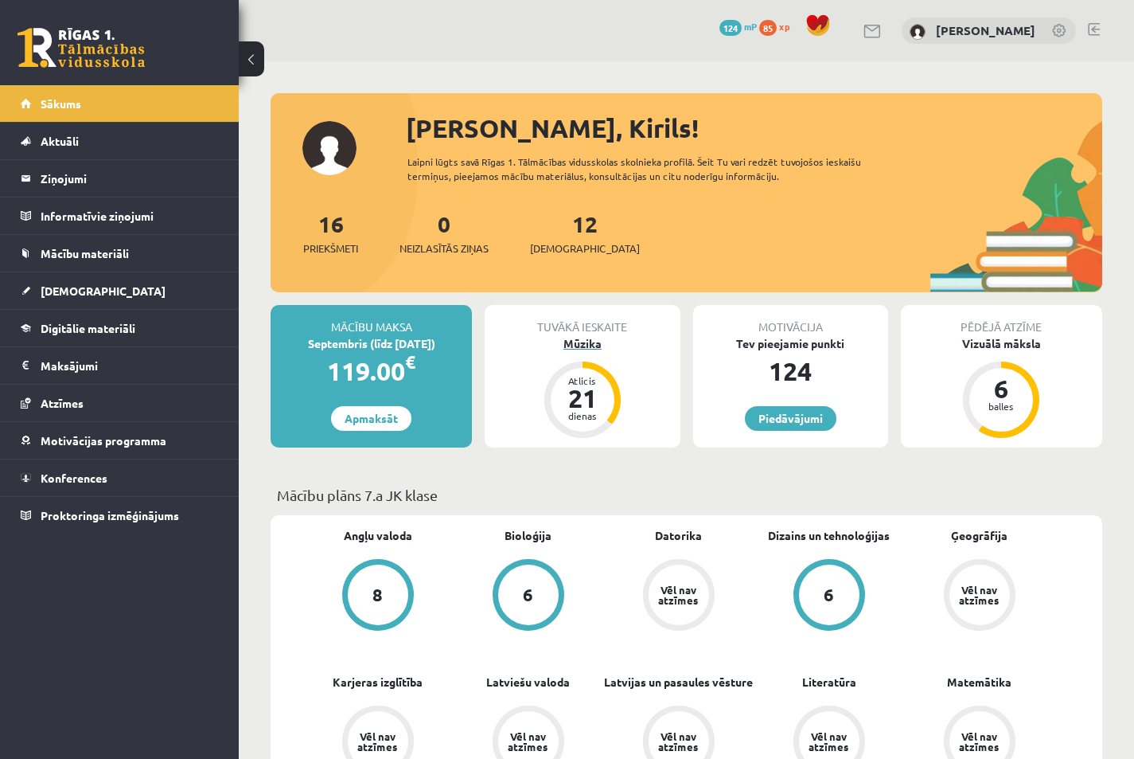
click at [600, 394] on div "21" at bounding box center [583, 397] width 48 height 25
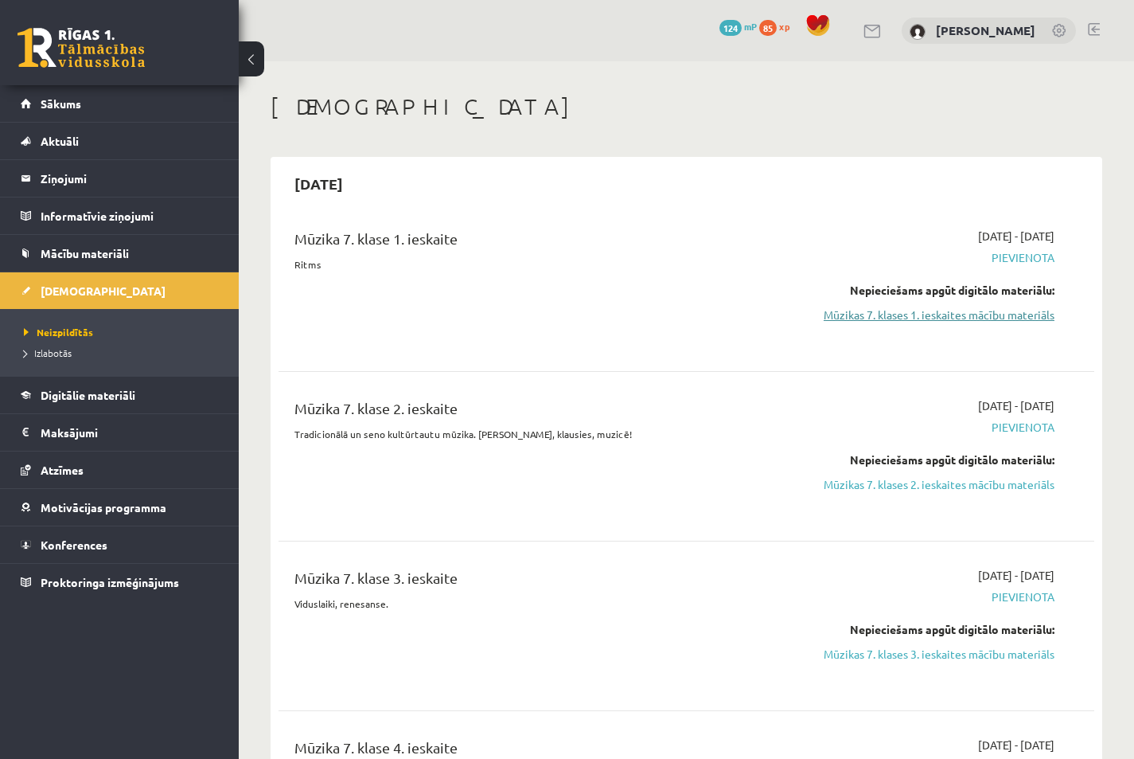
click at [974, 318] on link "Mūzikas 7. klases 1. ieskaites mācību materiāls" at bounding box center [936, 314] width 237 height 17
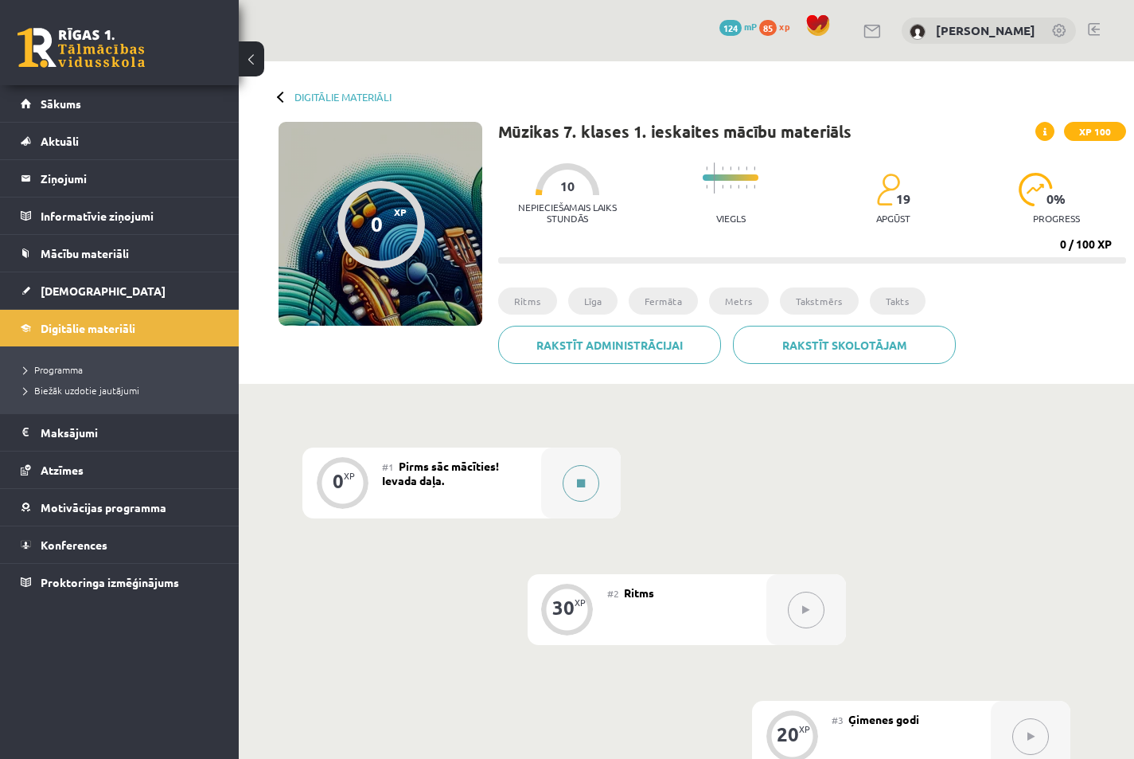
click at [591, 494] on button at bounding box center [581, 483] width 37 height 37
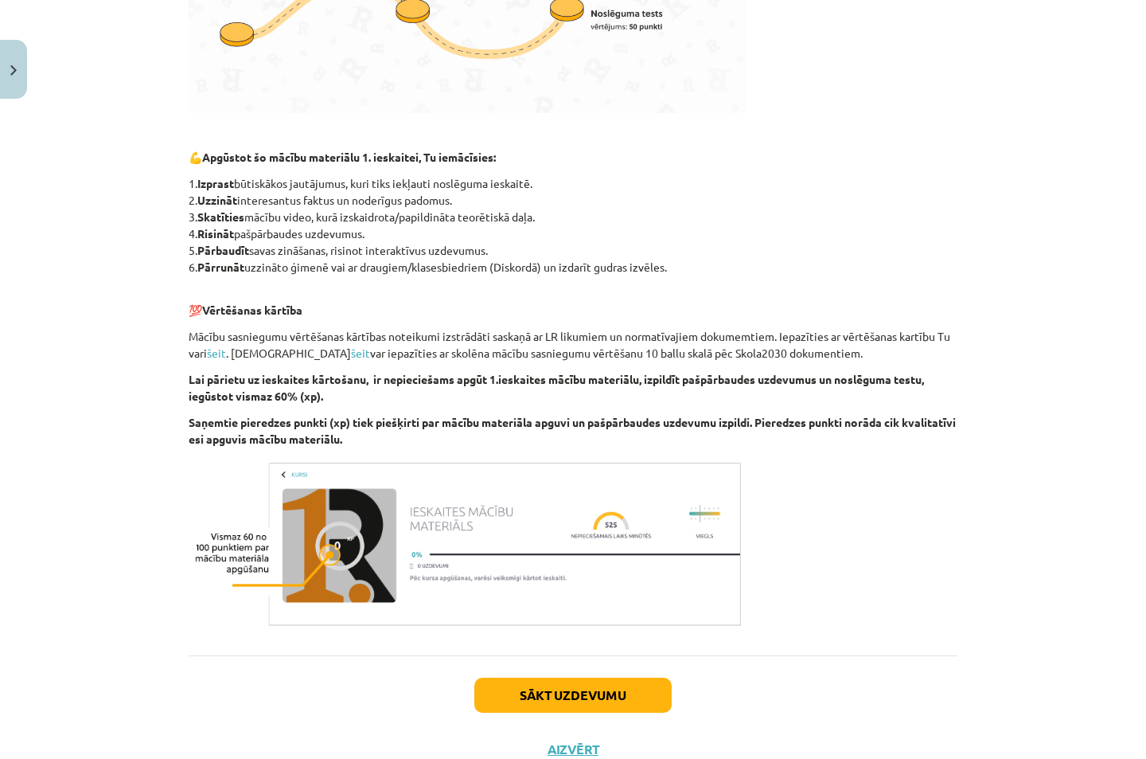
scroll to position [694, 0]
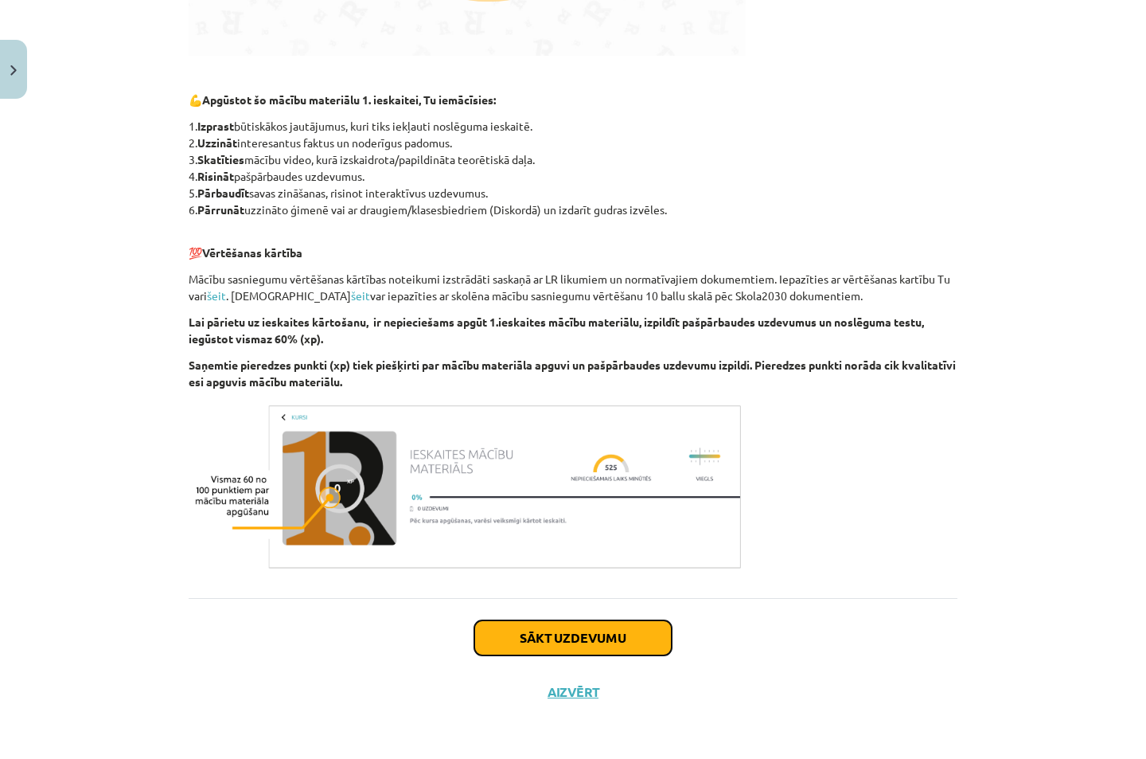
click at [591, 647] on button "Sākt uzdevumu" at bounding box center [572, 637] width 197 height 35
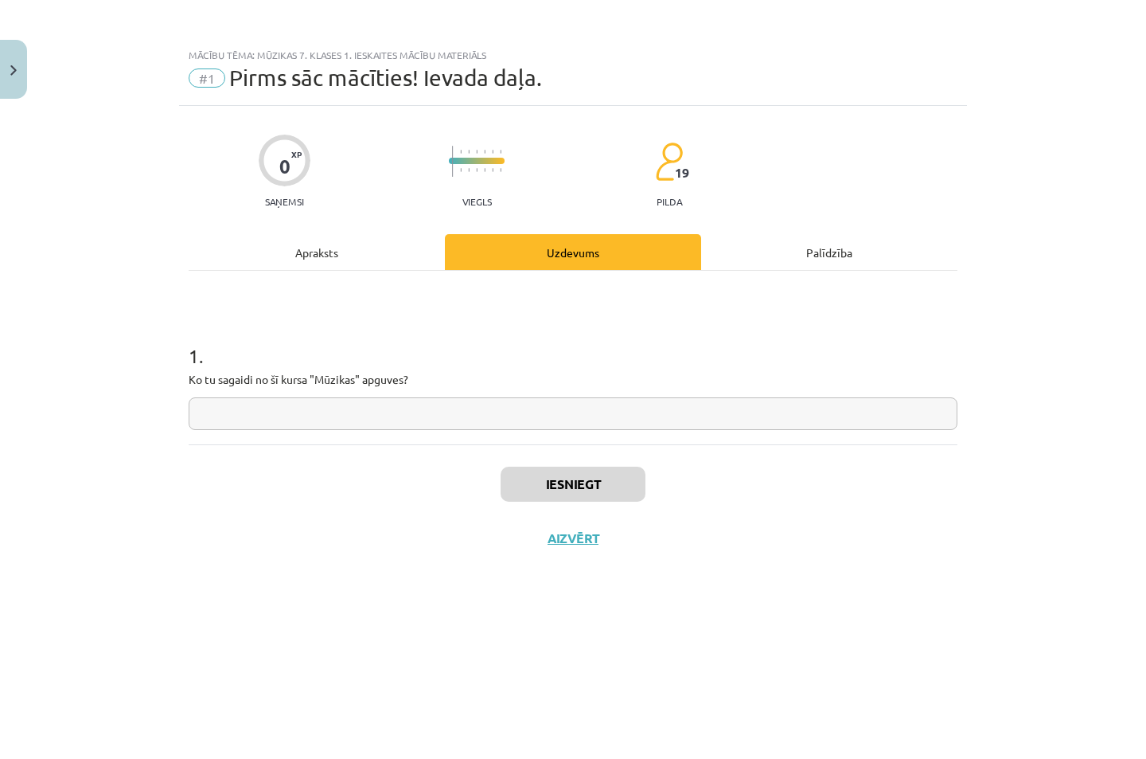
scroll to position [0, 0]
click at [323, 414] on input "text" at bounding box center [573, 413] width 769 height 33
type input "**********"
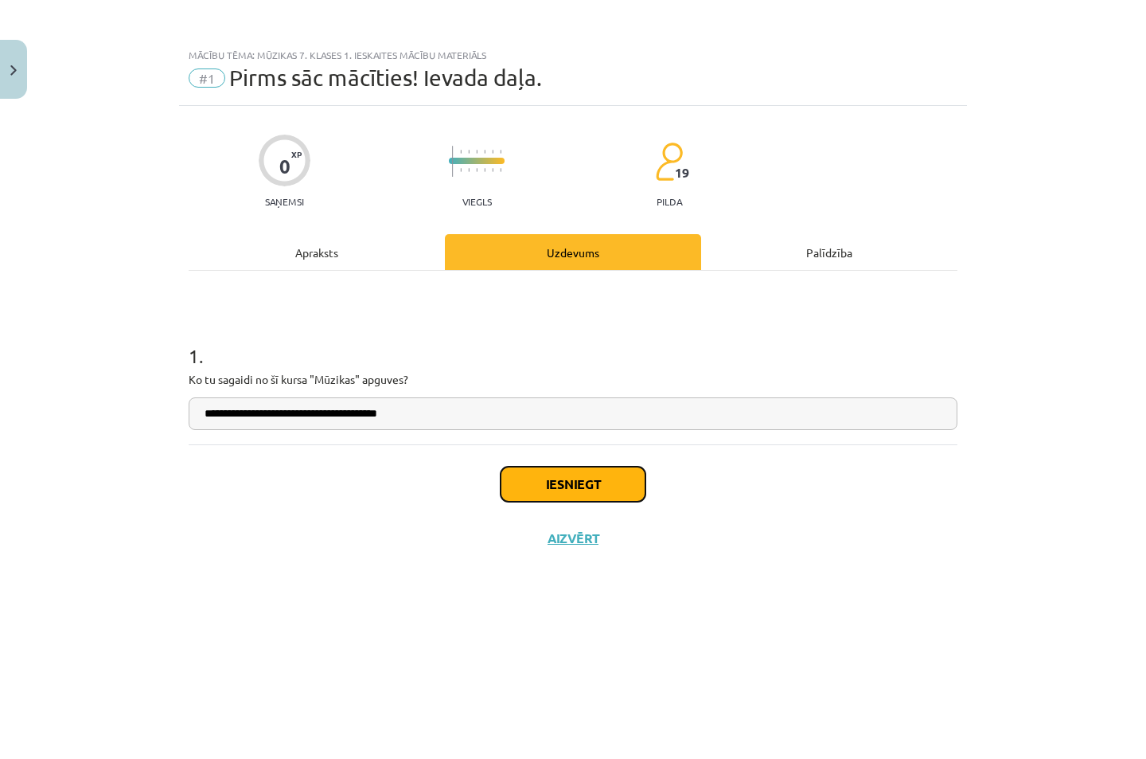
click at [599, 495] on button "Iesniegt" at bounding box center [573, 484] width 145 height 35
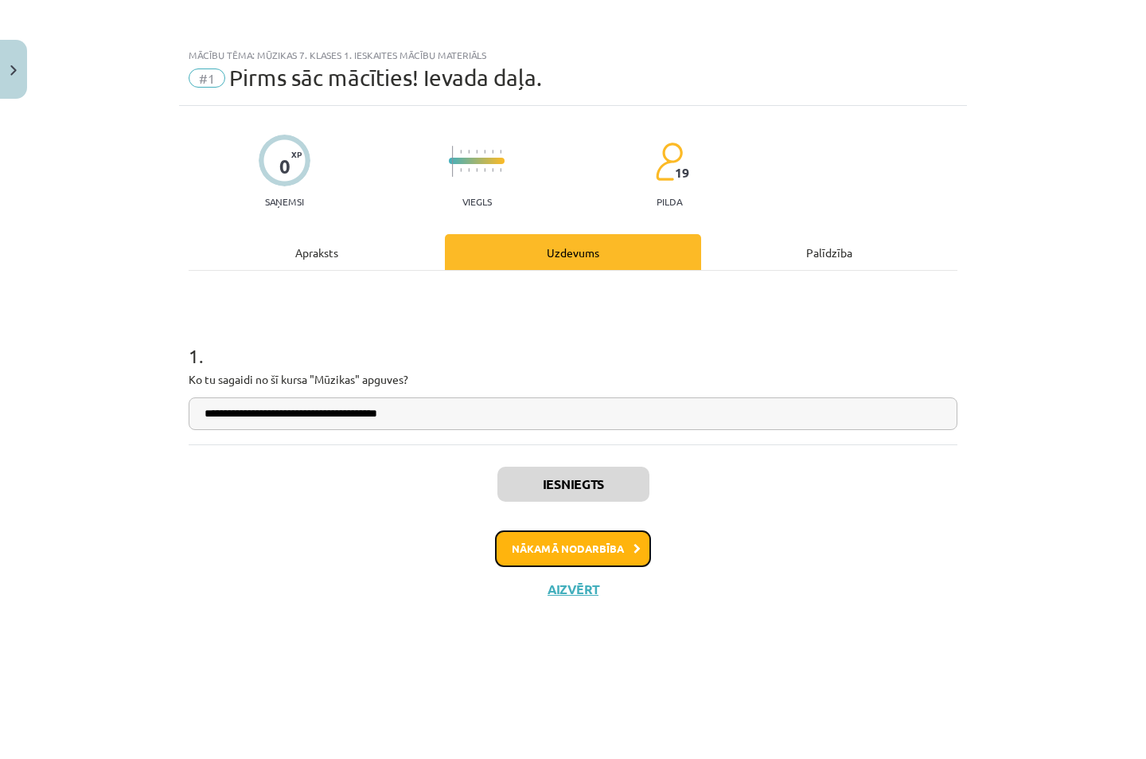
click at [563, 563] on button "Nākamā nodarbība" at bounding box center [573, 548] width 156 height 37
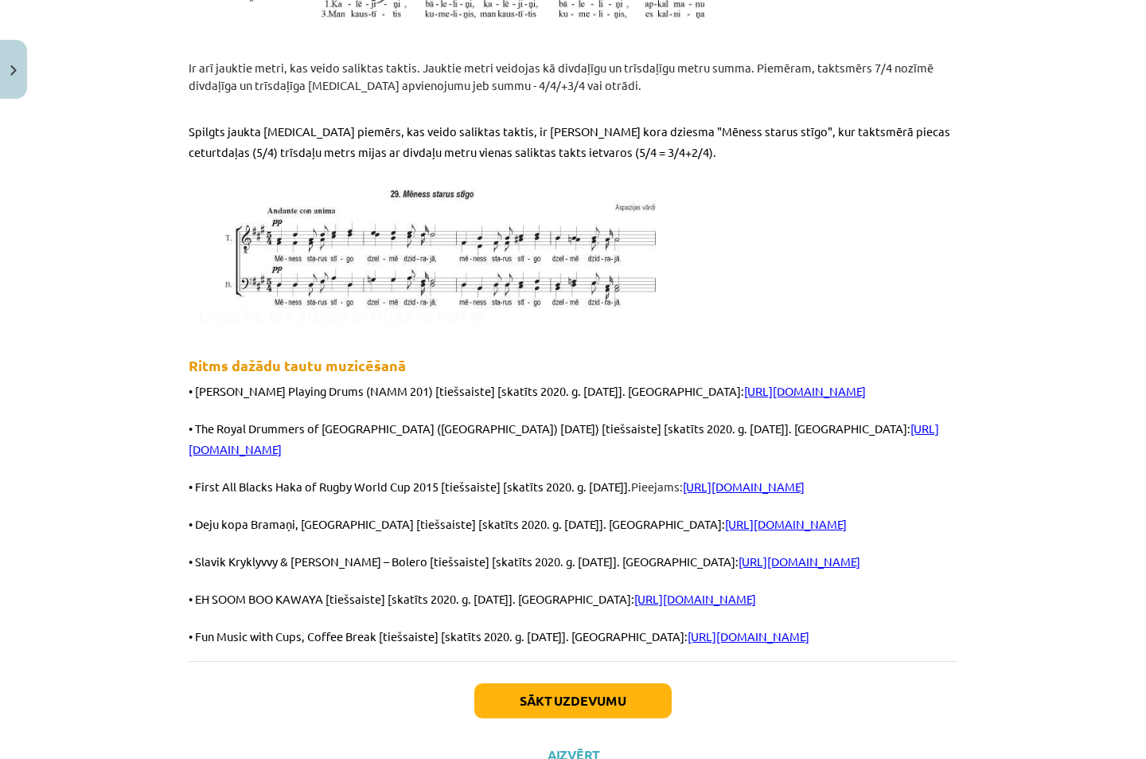
scroll to position [4232, 0]
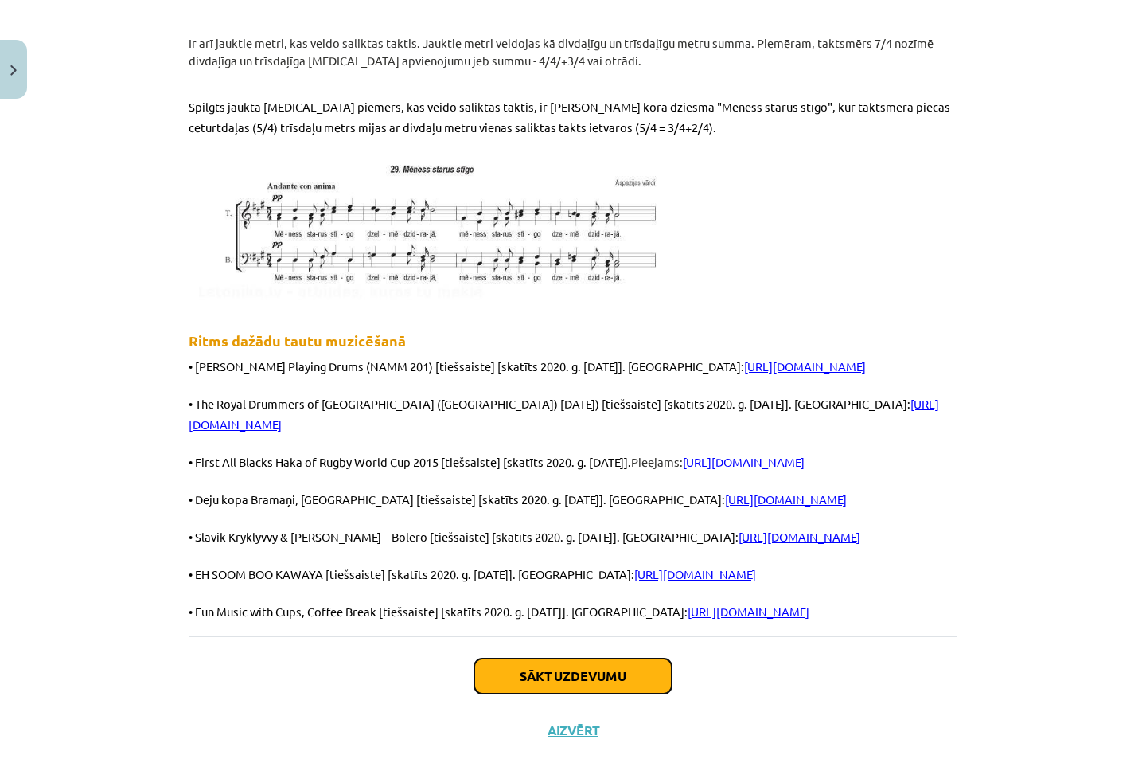
click at [507, 658] on button "Sākt uzdevumu" at bounding box center [572, 675] width 197 height 35
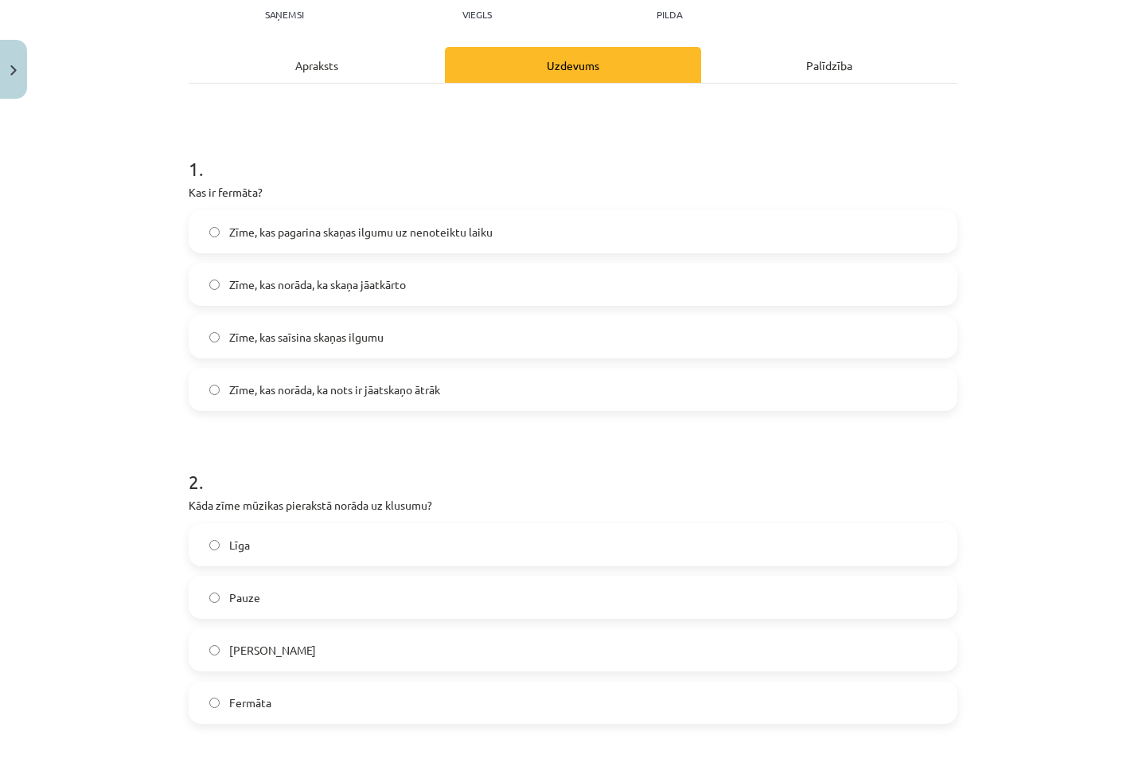
scroll to position [252, 0]
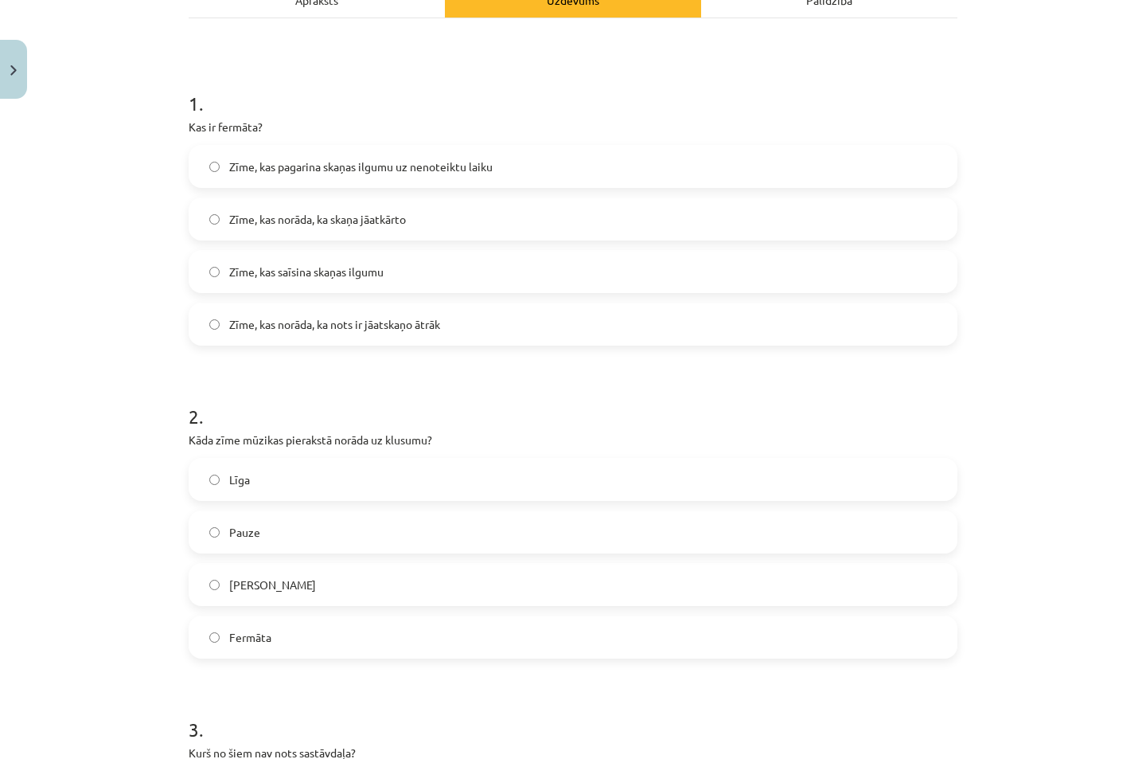
click at [205, 232] on label "Zīme, kas norāda, ka skaņa jāatkārto" at bounding box center [573, 219] width 766 height 40
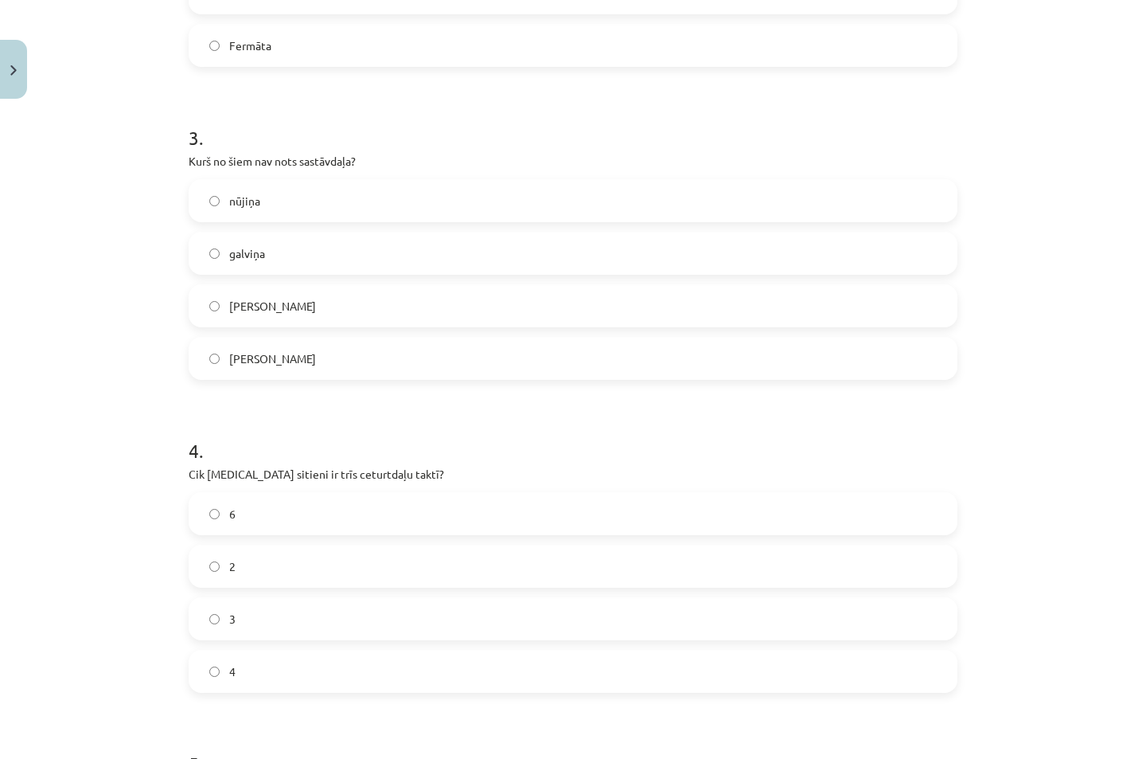
scroll to position [889, 0]
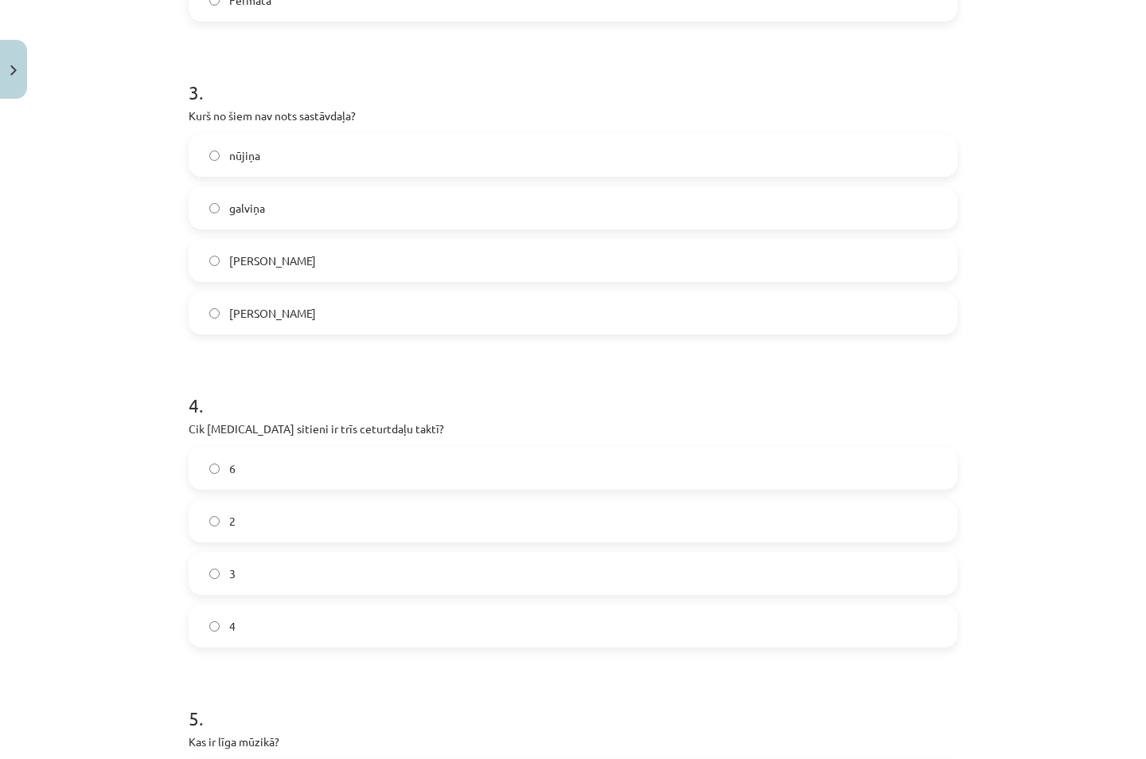
click at [213, 632] on label "4" at bounding box center [573, 626] width 766 height 40
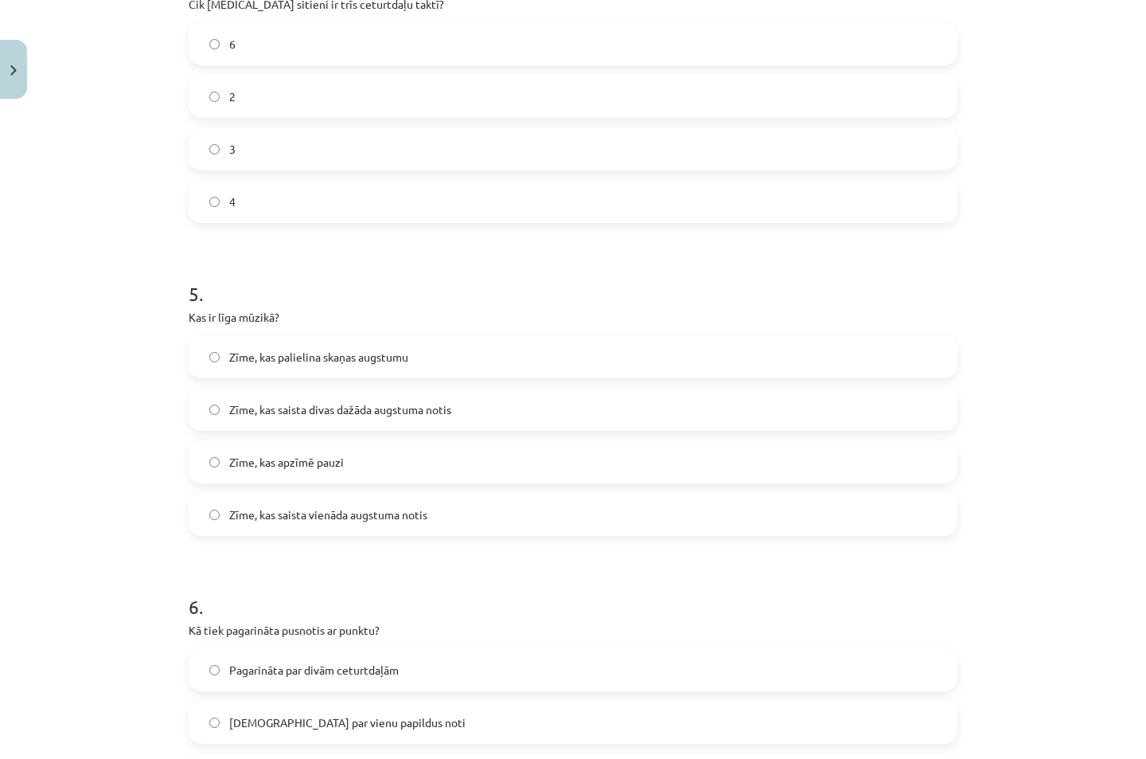
scroll to position [1526, 0]
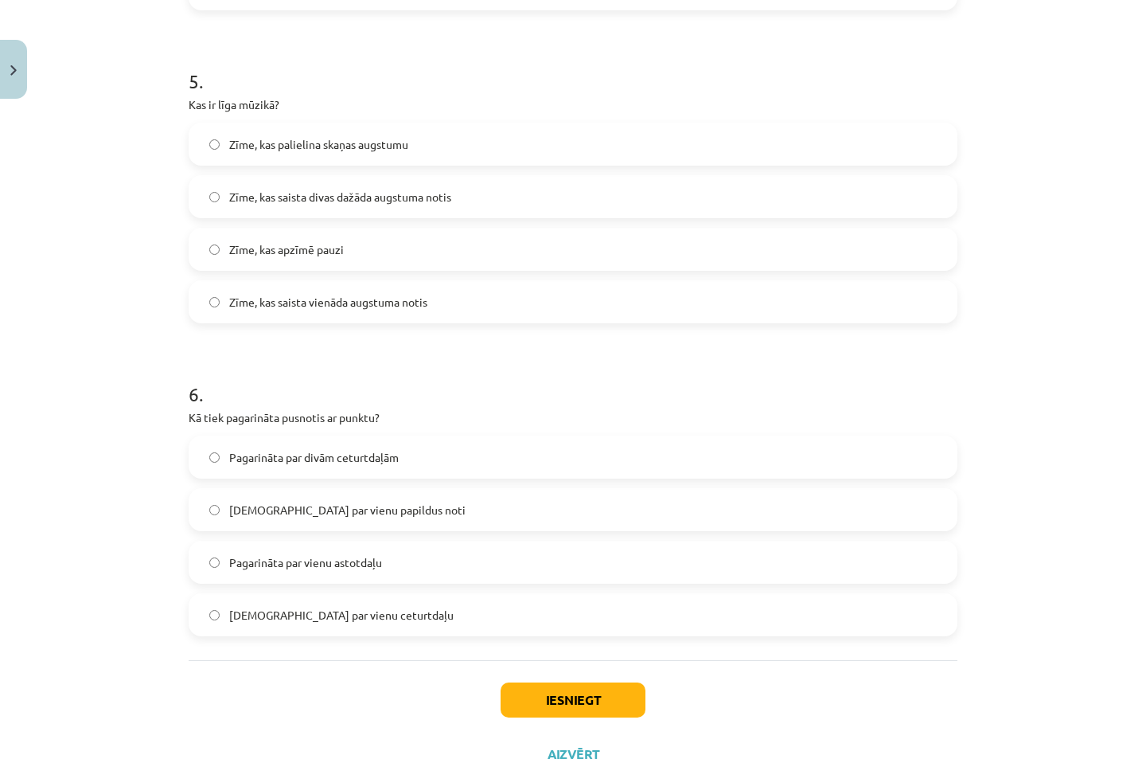
click at [210, 568] on label "Pagarināta par vienu astotdaļu" at bounding box center [573, 562] width 766 height 40
click at [217, 615] on label "[DEMOGRAPHIC_DATA] par vienu ceturtdaļu" at bounding box center [573, 615] width 766 height 40
click at [525, 700] on button "Iesniegt" at bounding box center [573, 699] width 145 height 35
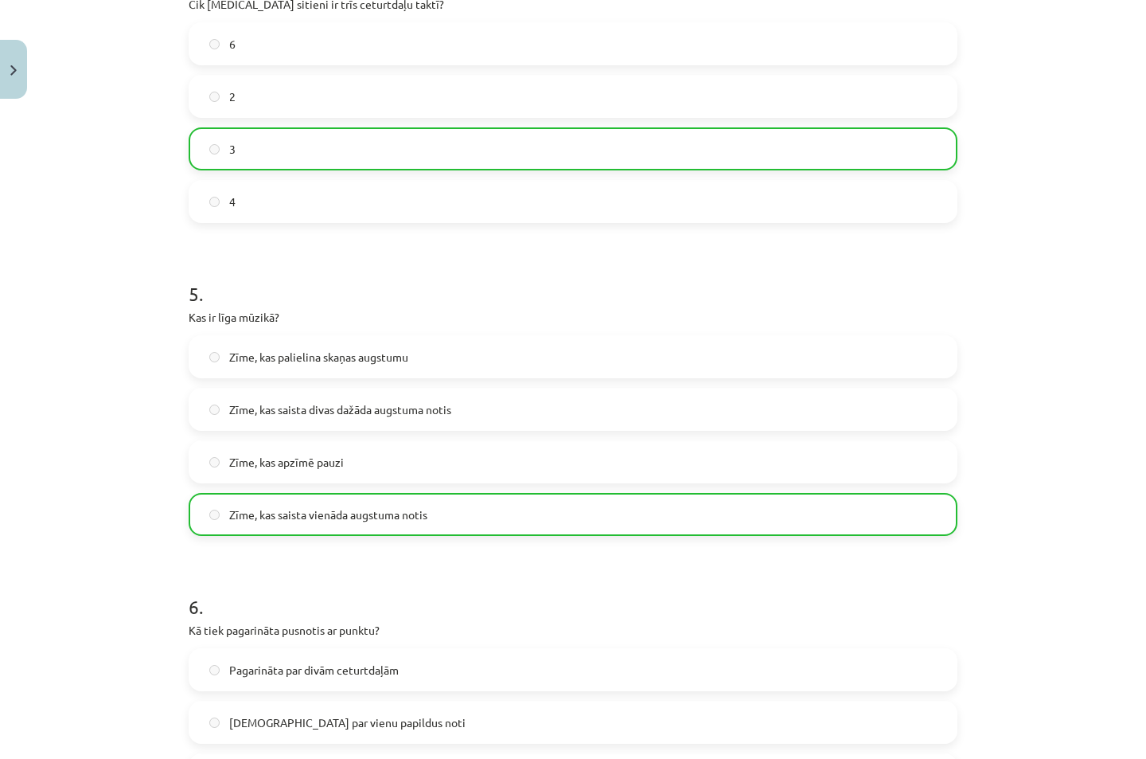
scroll to position [1639, 0]
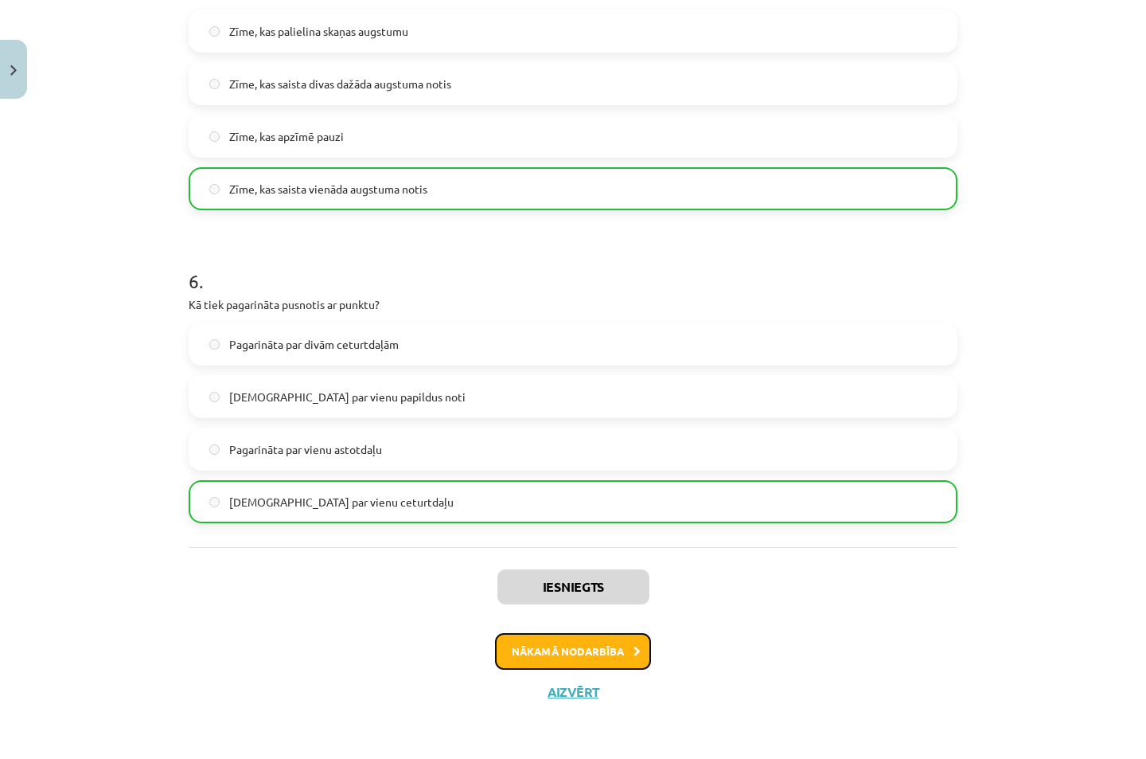
click at [524, 642] on button "Nākamā nodarbība" at bounding box center [573, 651] width 156 height 37
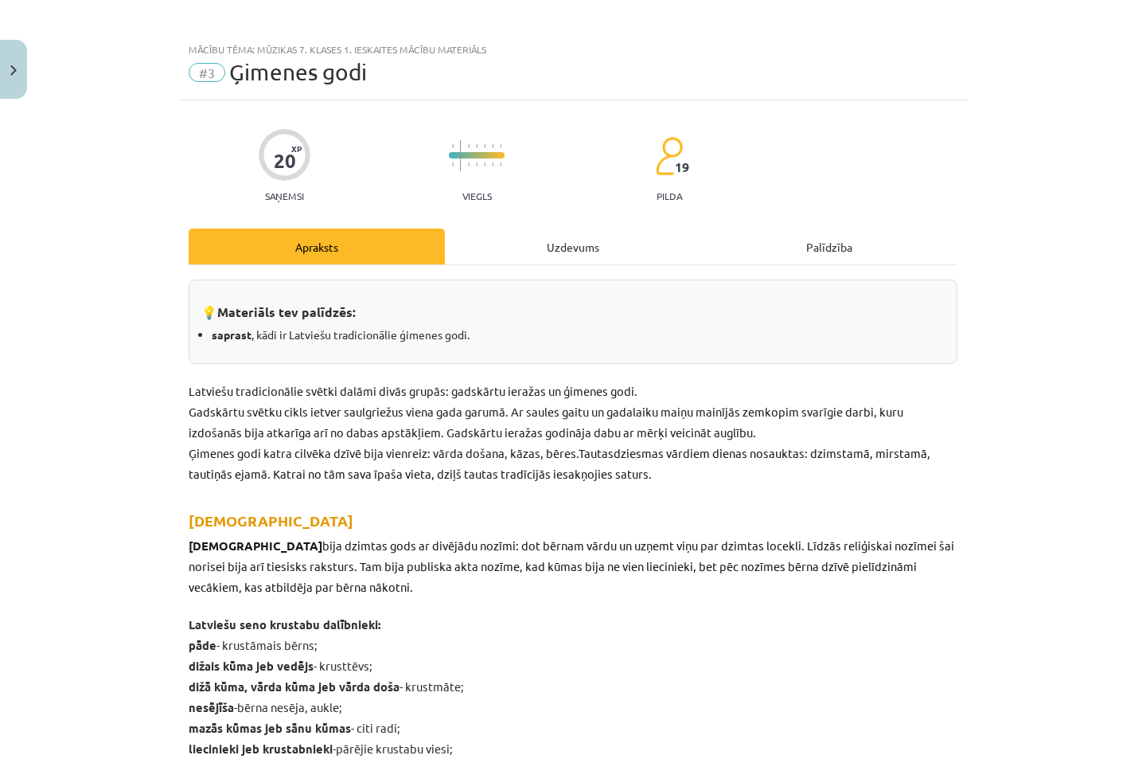
scroll to position [0, 0]
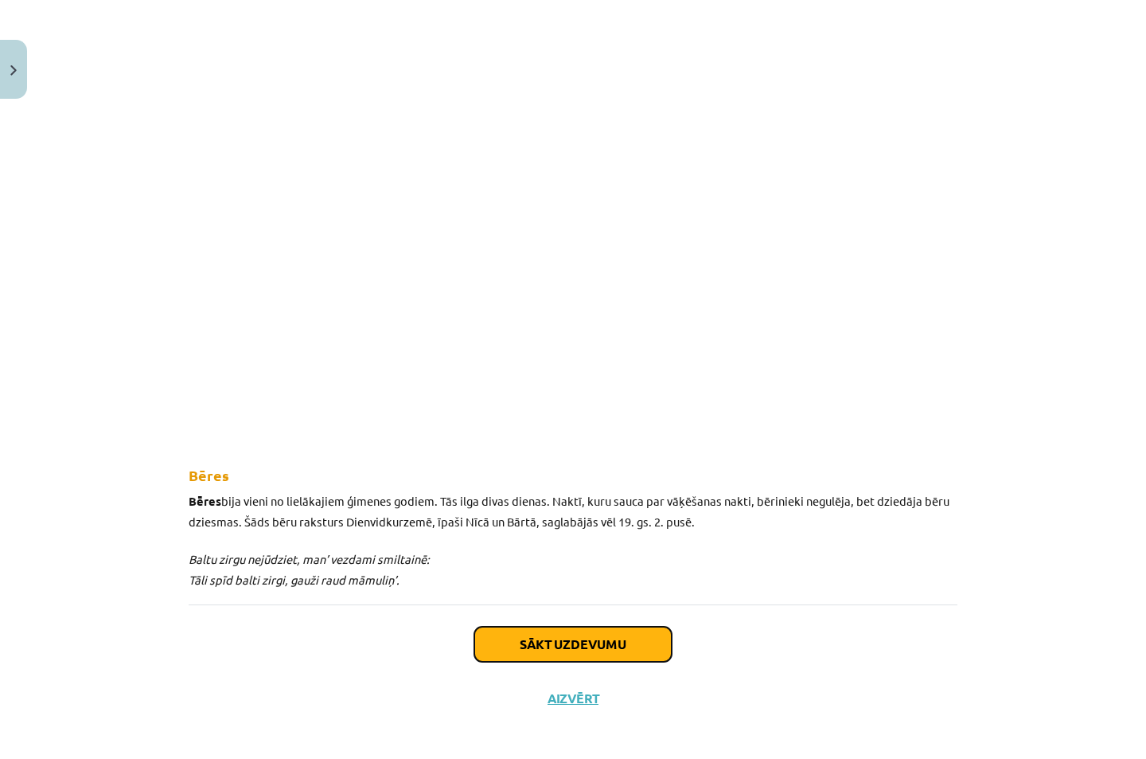
click at [583, 644] on button "Sākt uzdevumu" at bounding box center [572, 644] width 197 height 35
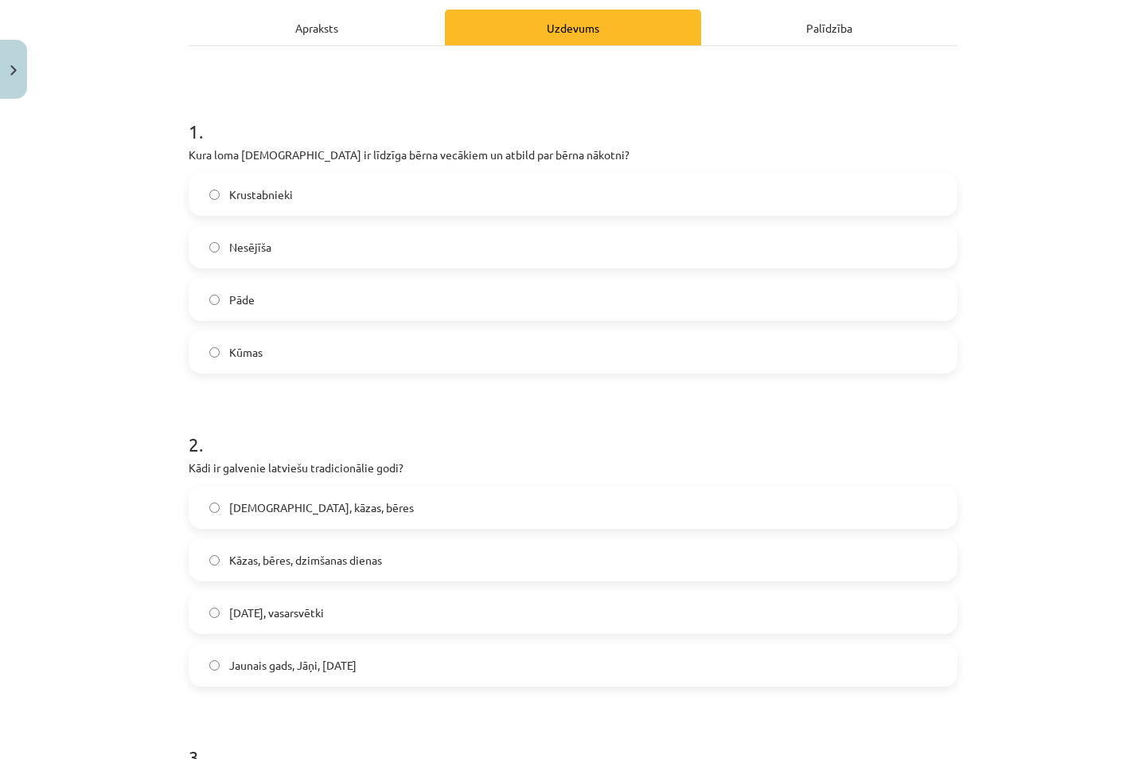
scroll to position [215, 0]
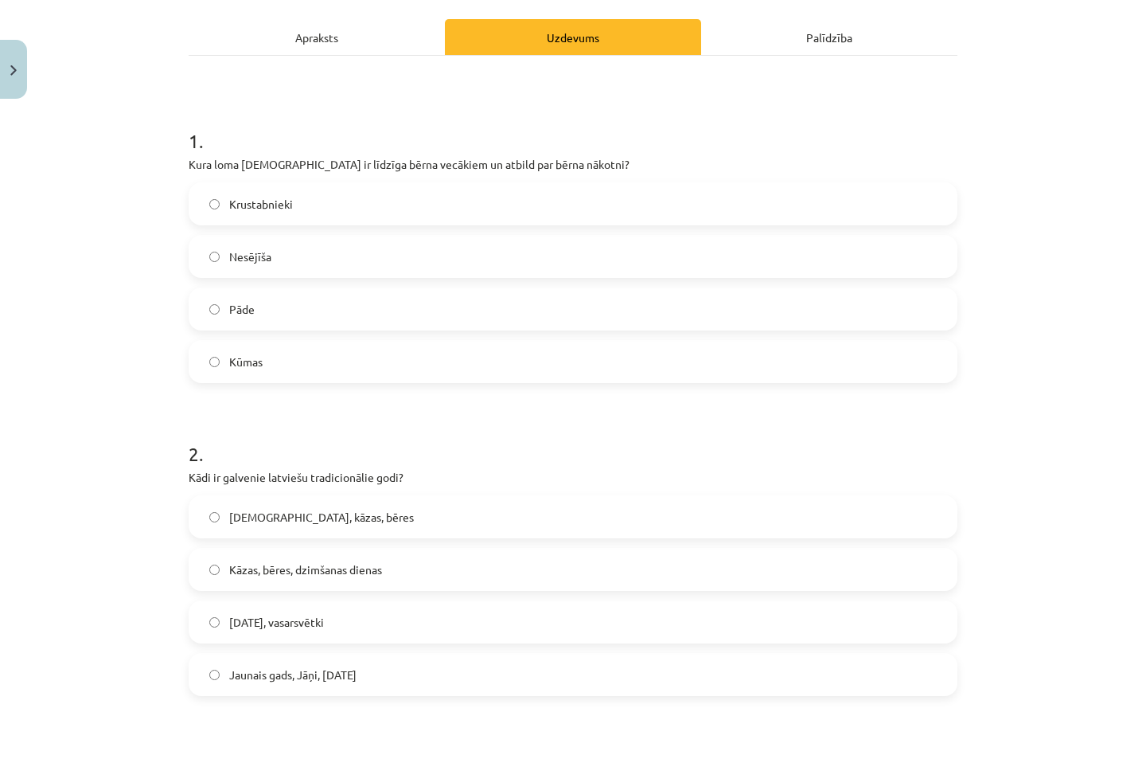
click at [205, 352] on label "Kūmas" at bounding box center [573, 362] width 766 height 40
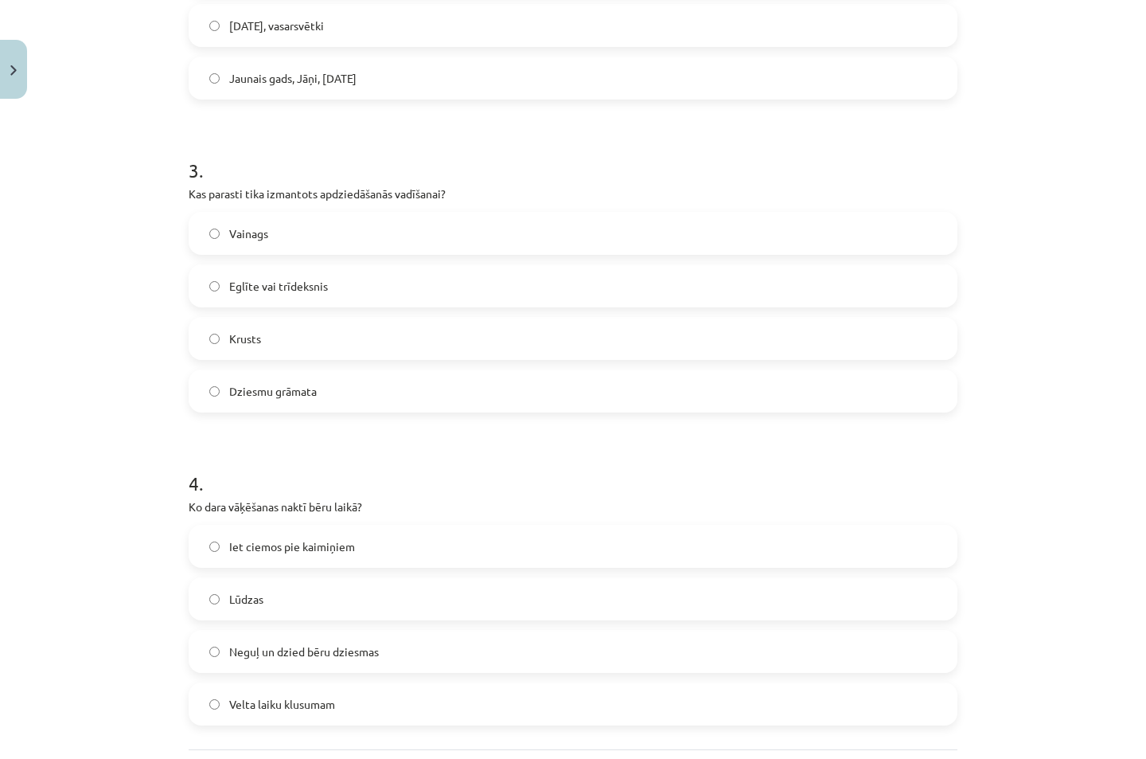
scroll to position [852, 0]
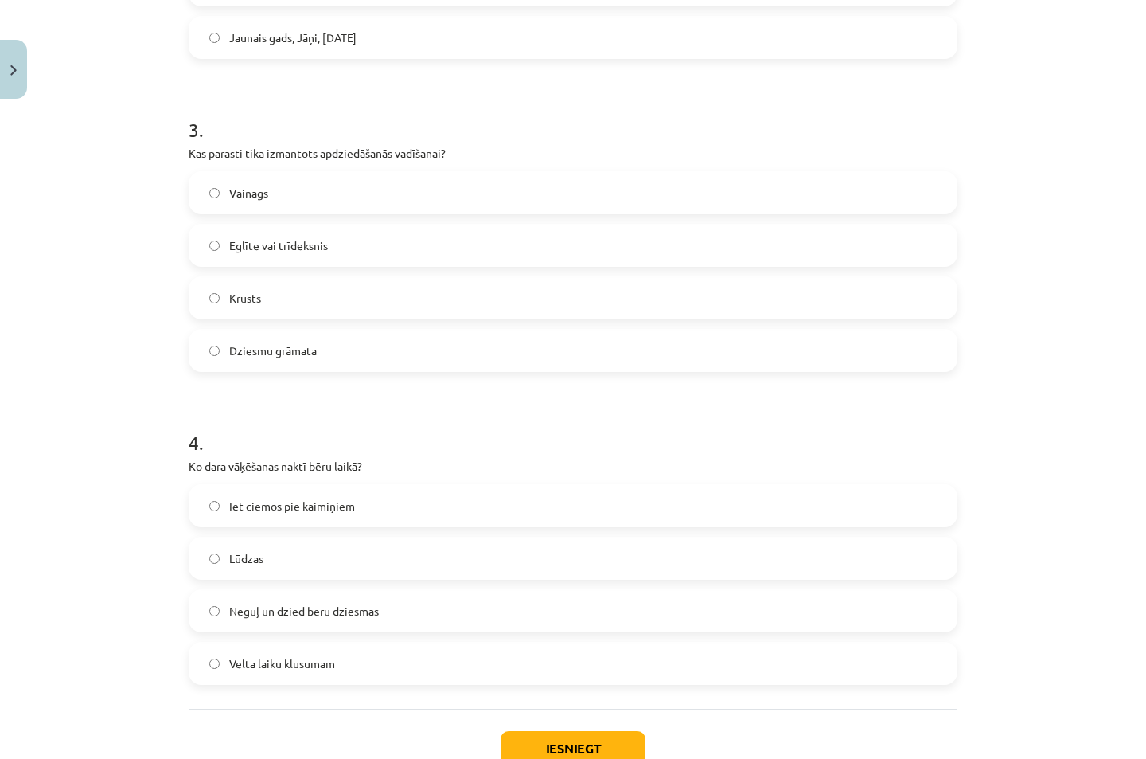
click at [202, 563] on label "Lūdzas" at bounding box center [573, 558] width 766 height 40
click at [210, 304] on label "Krusts" at bounding box center [573, 298] width 766 height 40
click at [572, 743] on button "Iesniegt" at bounding box center [573, 748] width 145 height 35
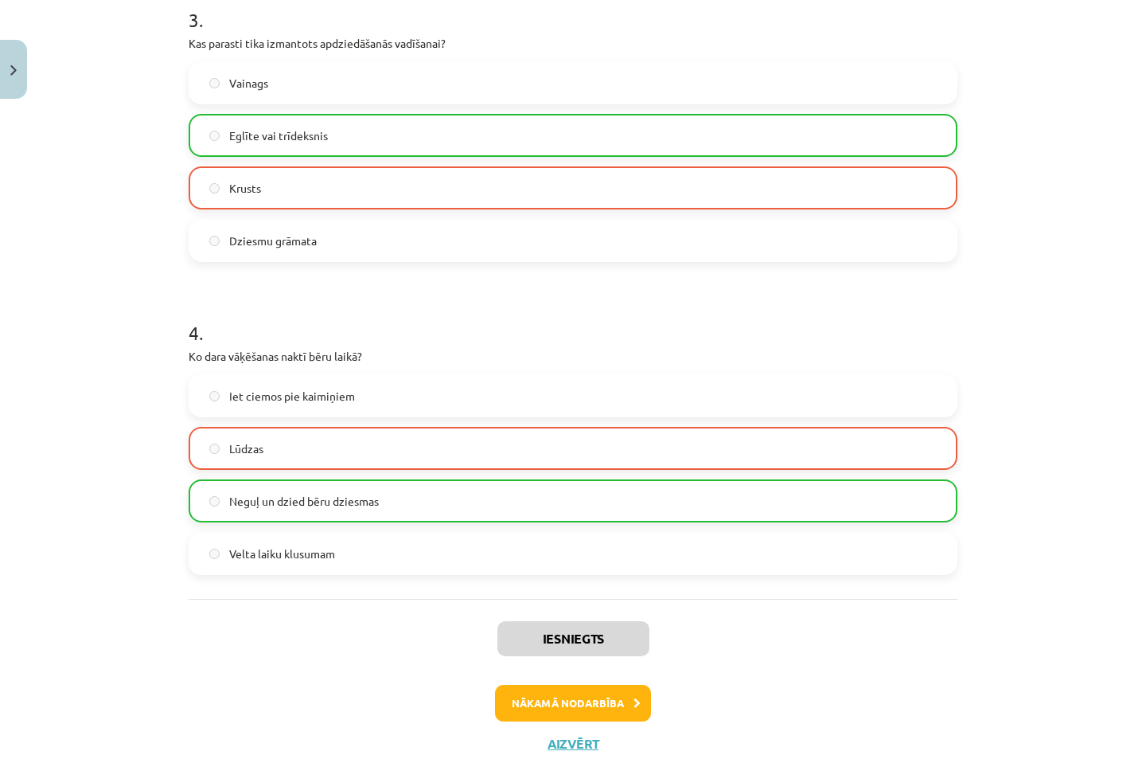
scroll to position [1013, 0]
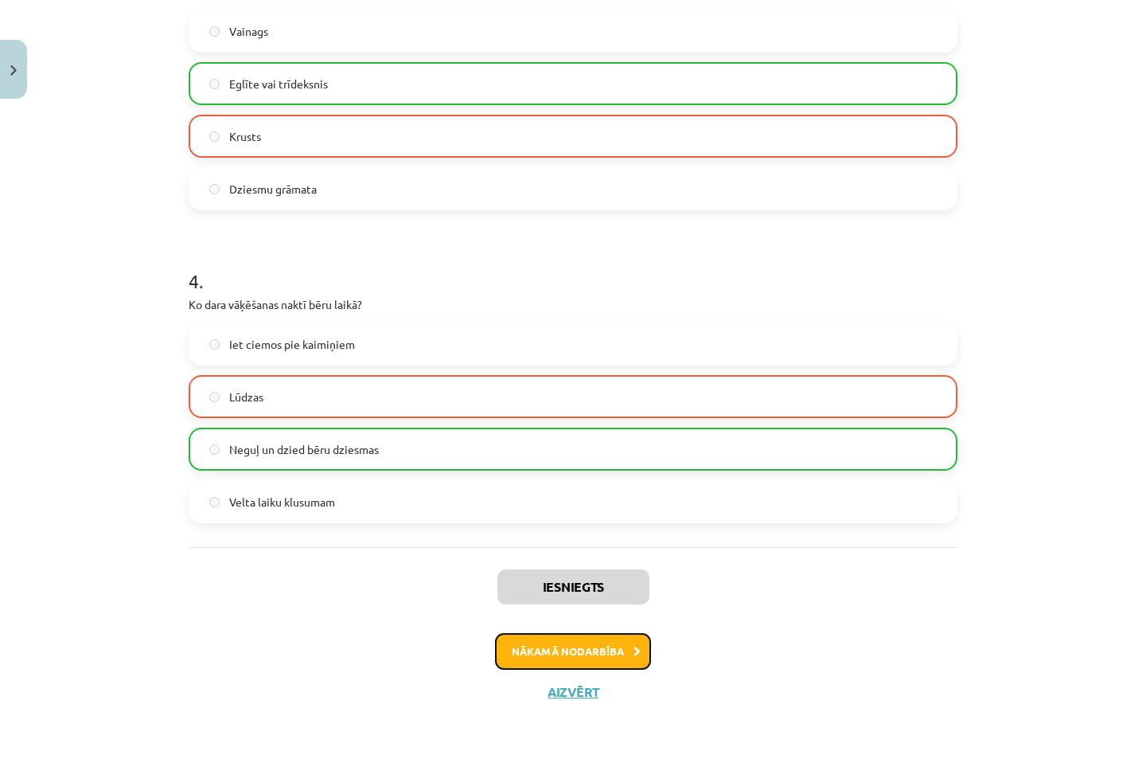
click at [543, 652] on button "Nākamā nodarbība" at bounding box center [573, 651] width 156 height 37
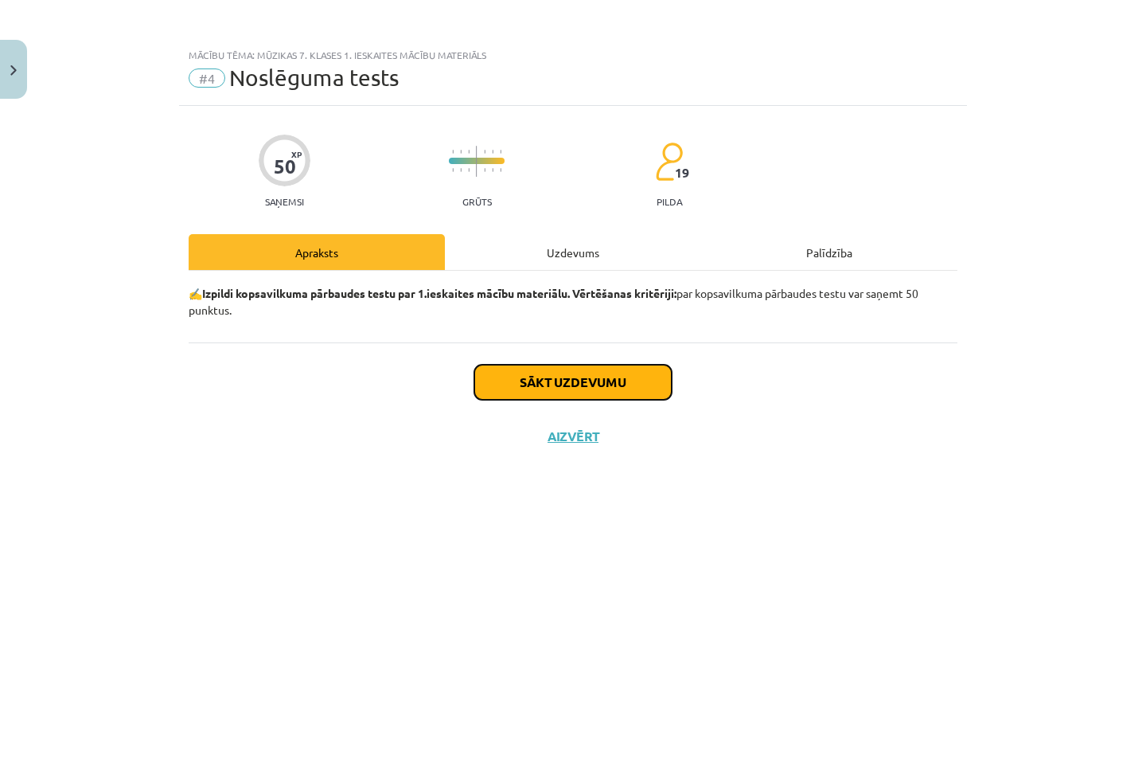
click at [547, 391] on button "Sākt uzdevumu" at bounding box center [572, 382] width 197 height 35
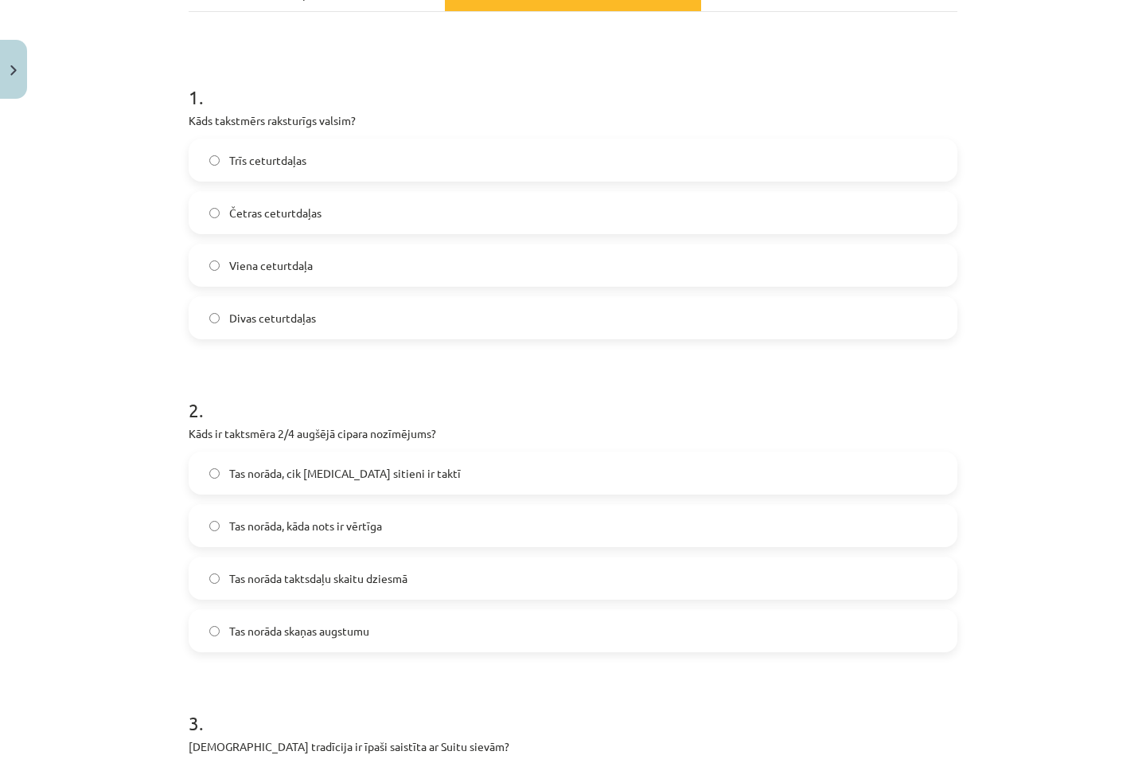
scroll to position [263, 0]
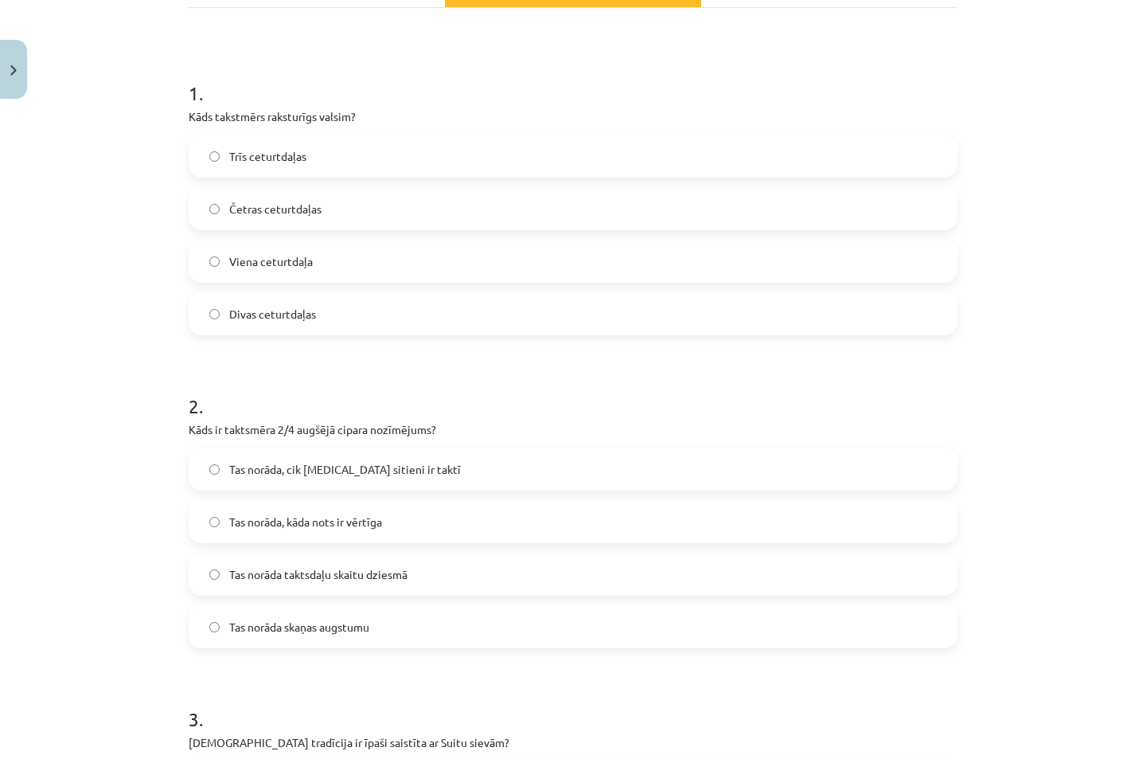
click at [221, 144] on label "Trīs ceturtdaļas" at bounding box center [573, 156] width 766 height 40
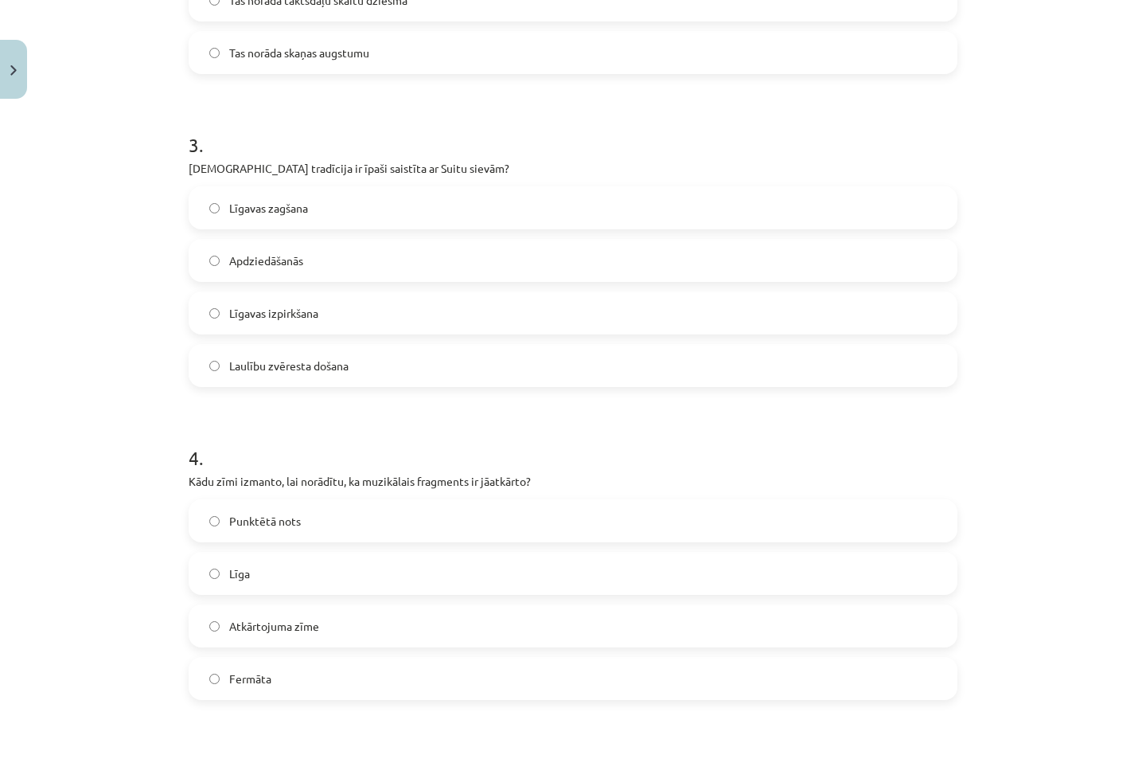
scroll to position [900, 0]
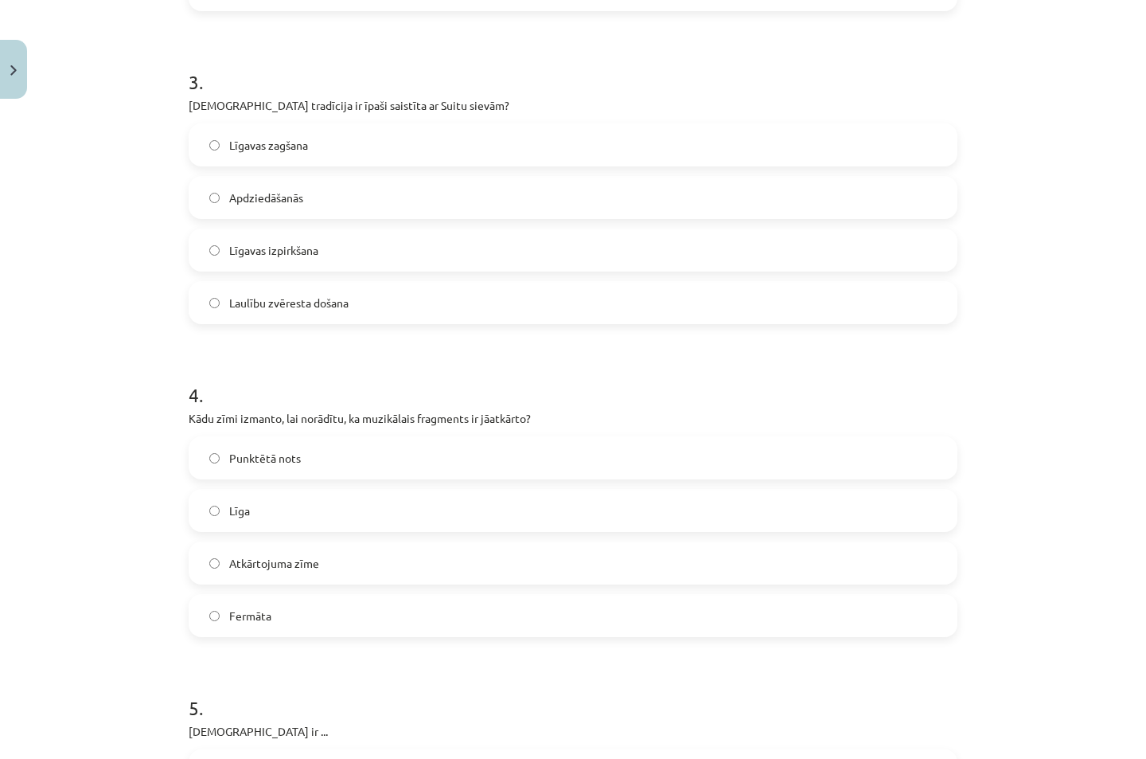
click at [196, 201] on label "Apdziedāšanās" at bounding box center [573, 198] width 766 height 40
click at [209, 571] on label "Atkārtojuma zīme" at bounding box center [573, 563] width 766 height 40
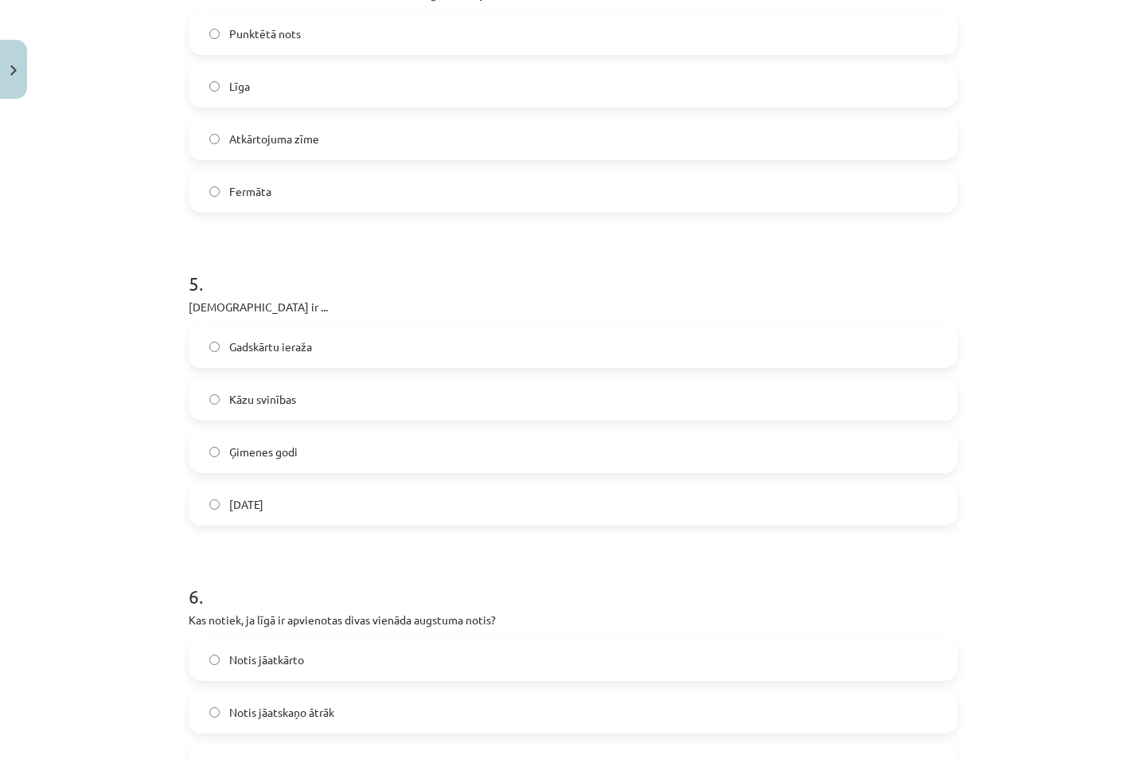
scroll to position [1536, 0]
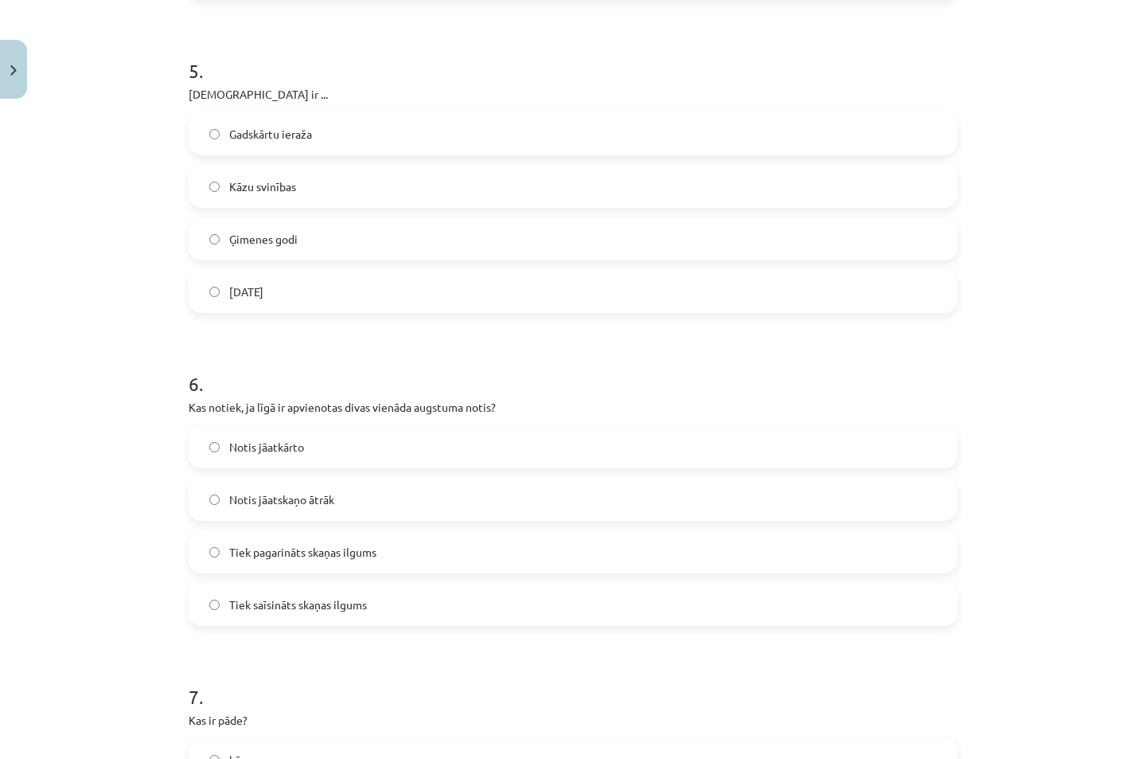
click at [215, 541] on label "Tiek pagarināts skaņas ilgums" at bounding box center [573, 552] width 766 height 40
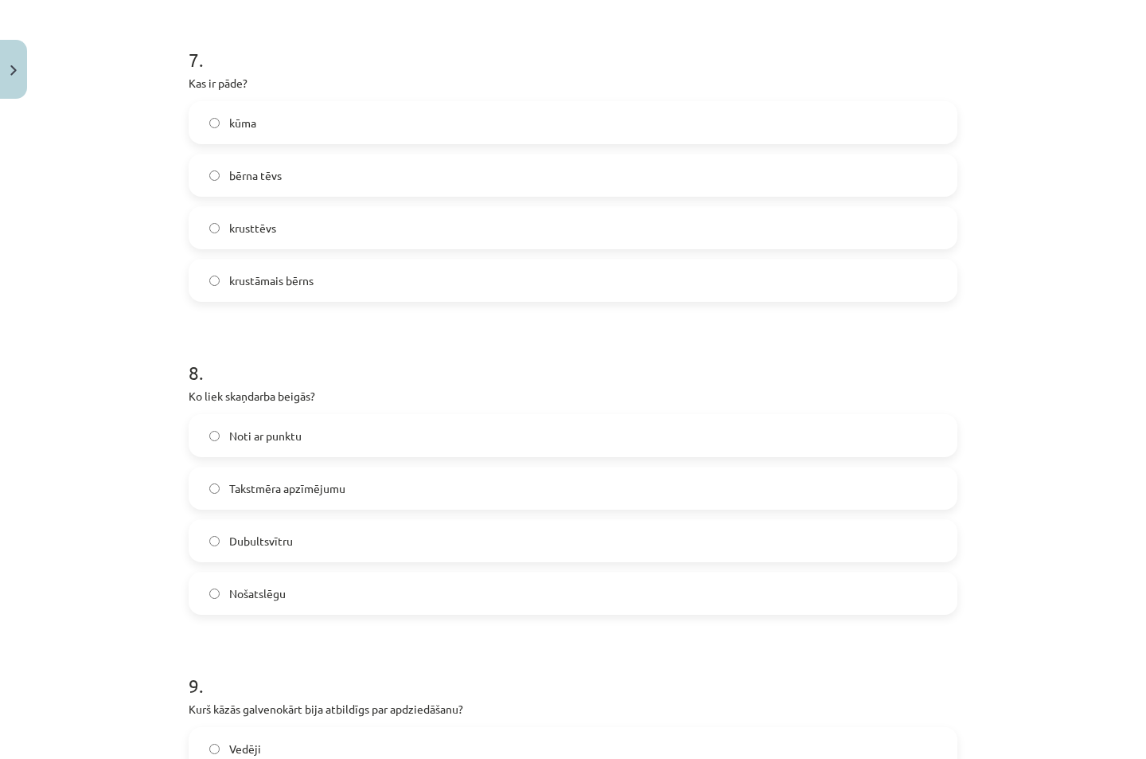
scroll to position [2138, 0]
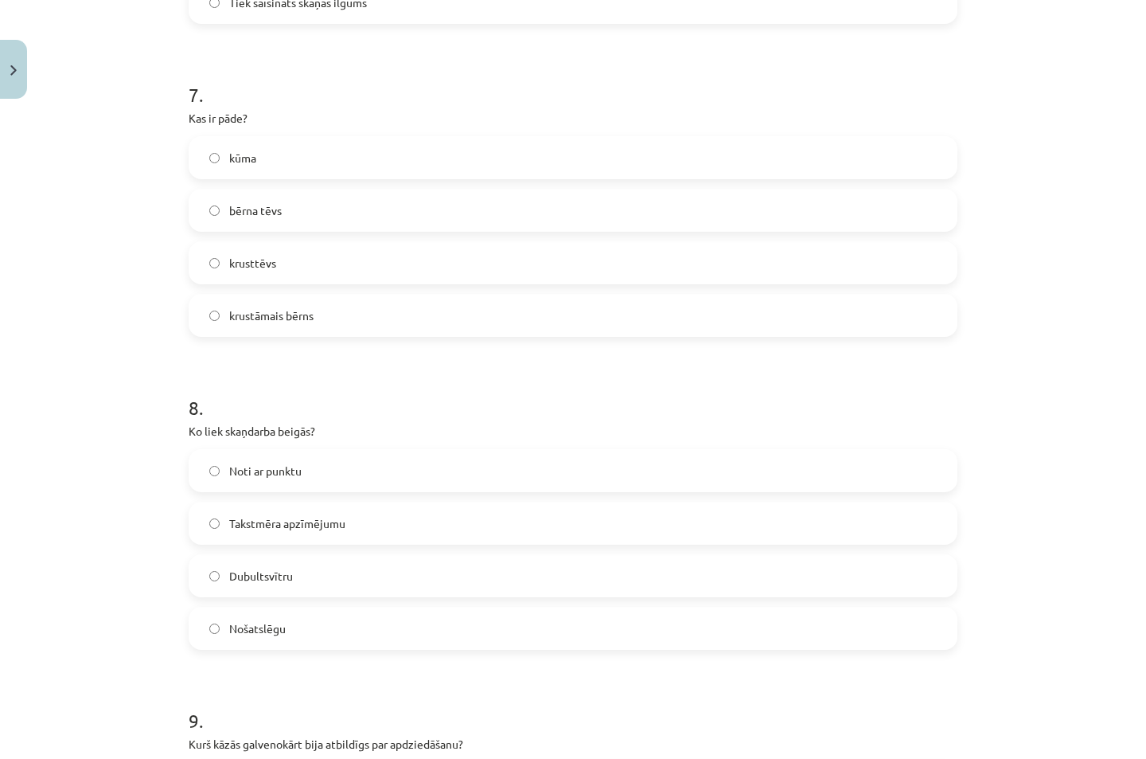
click at [205, 330] on label "krustāmais bērns" at bounding box center [573, 315] width 766 height 40
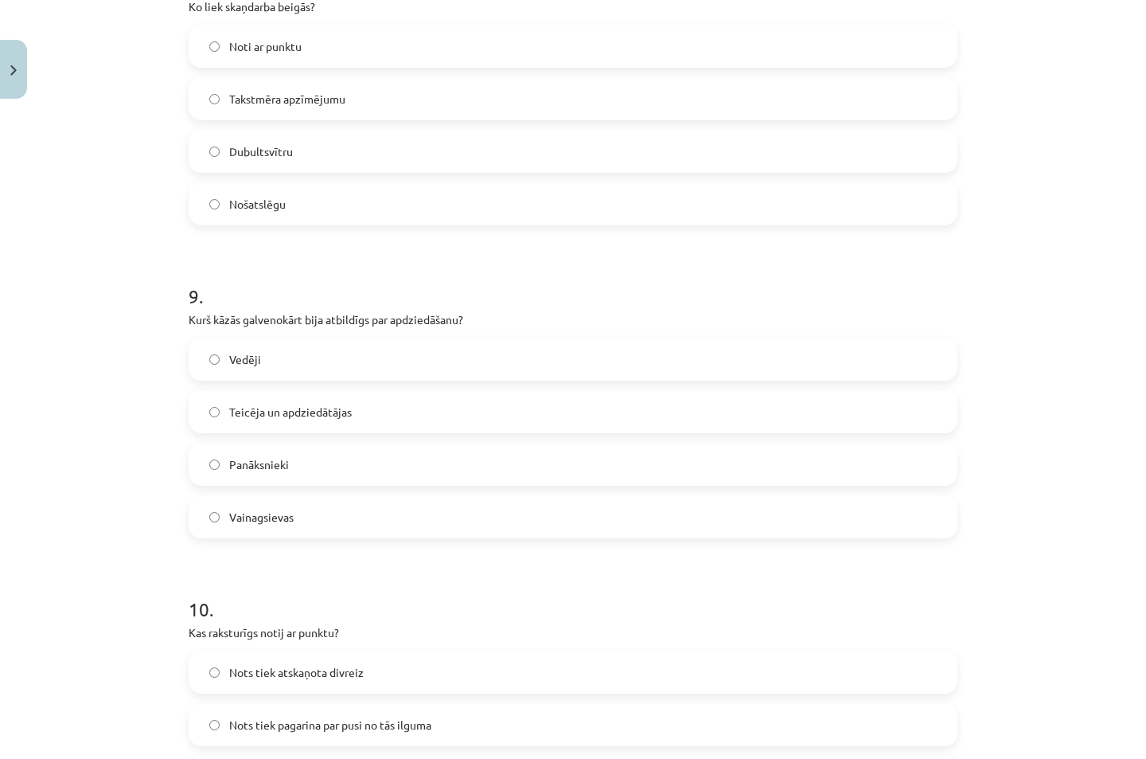
scroll to position [2775, 0]
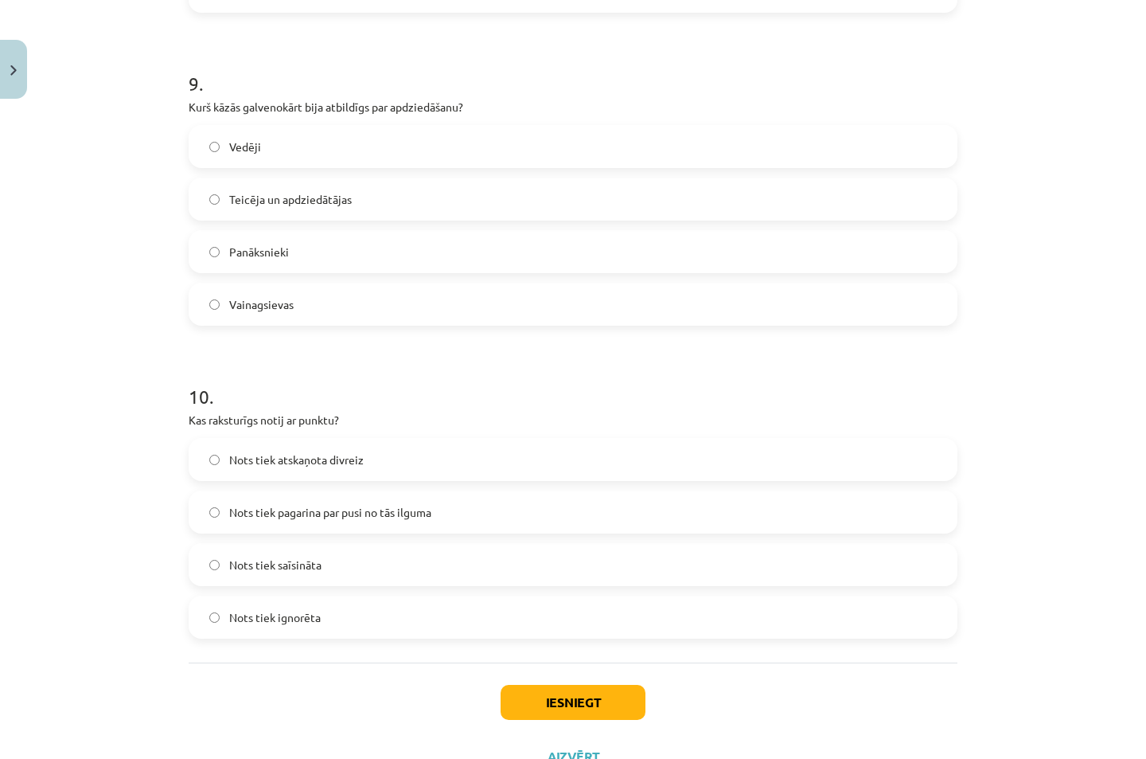
click at [215, 512] on label "Nots tiek pagarina par pusi no tās ilguma" at bounding box center [573, 512] width 766 height 40
click at [568, 693] on button "Iesniegt" at bounding box center [573, 702] width 145 height 35
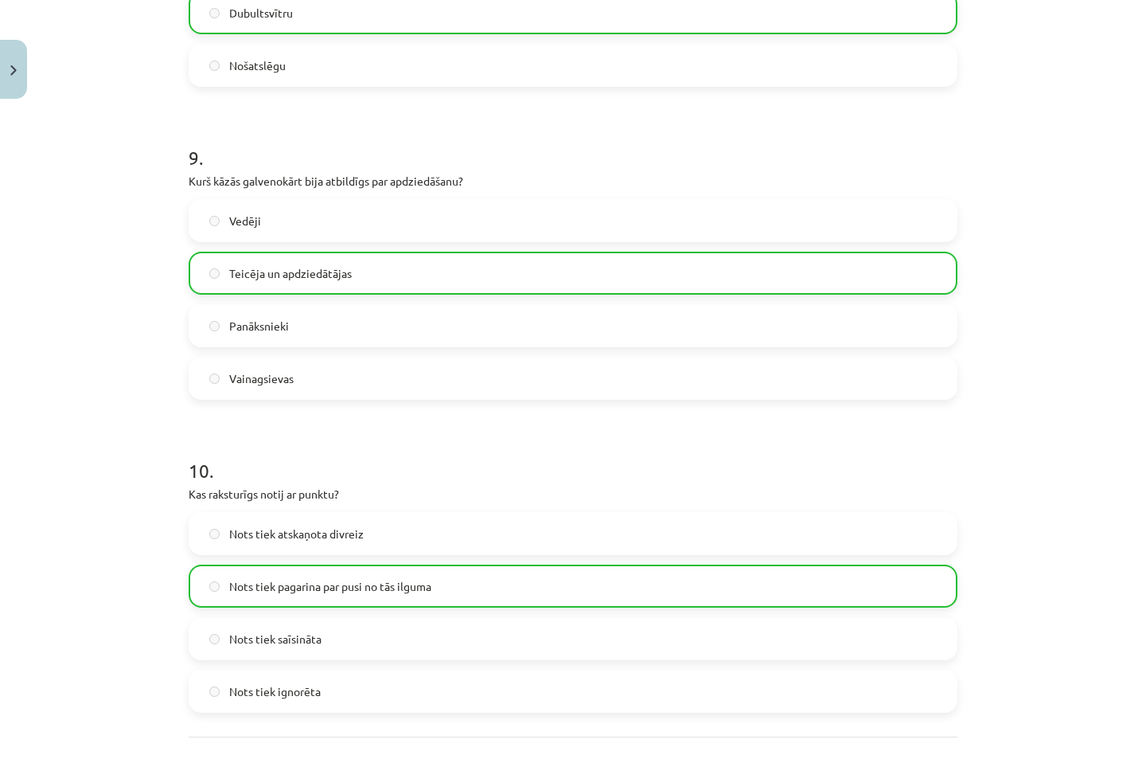
scroll to position [2891, 0]
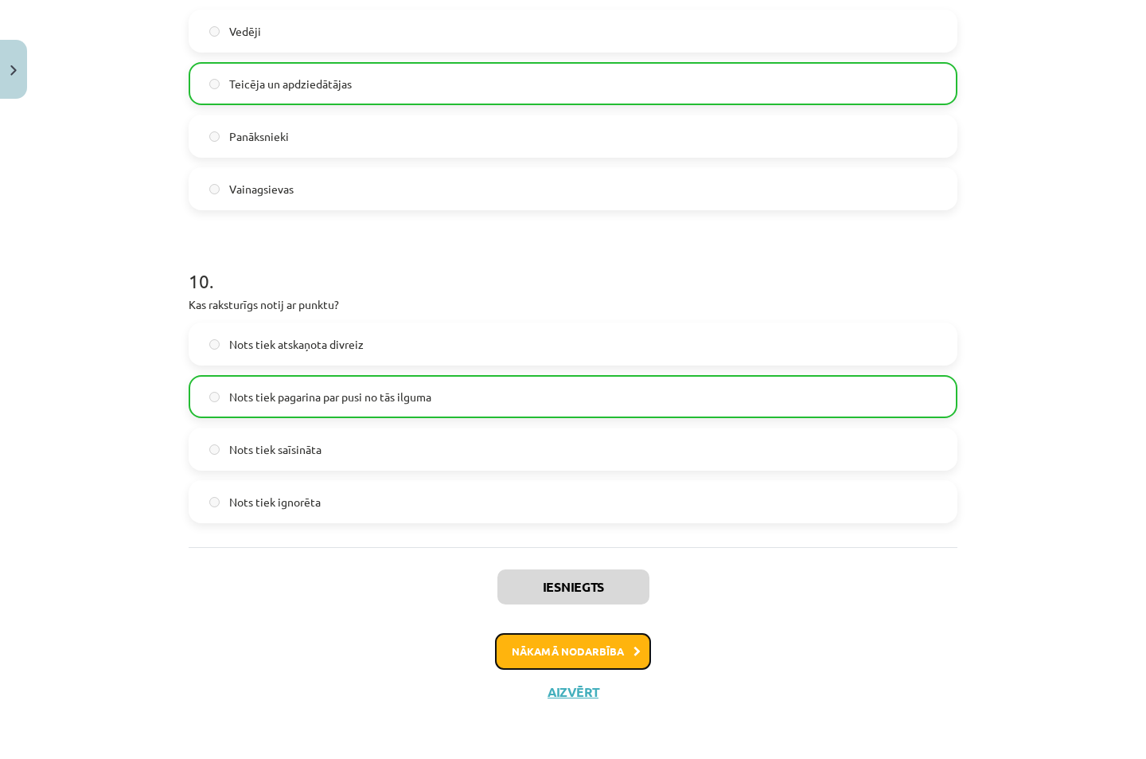
click at [518, 652] on button "Nākamā nodarbība" at bounding box center [573, 651] width 156 height 37
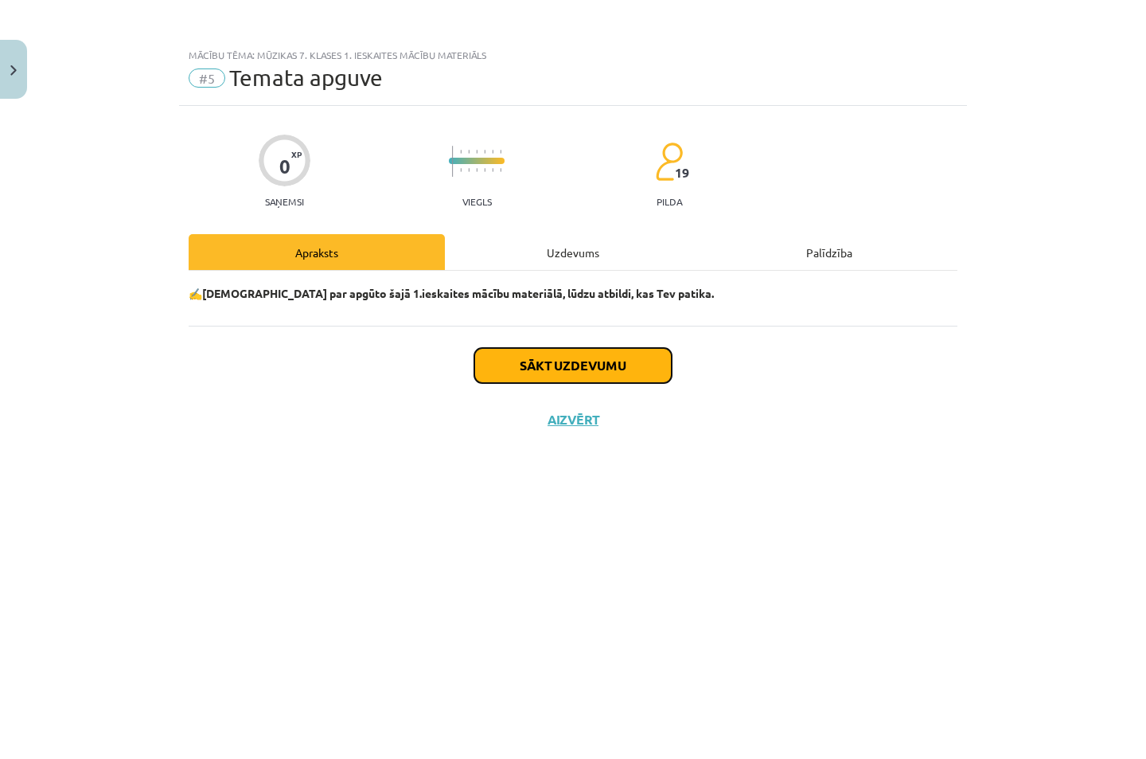
click at [545, 365] on button "Sākt uzdevumu" at bounding box center [572, 365] width 197 height 35
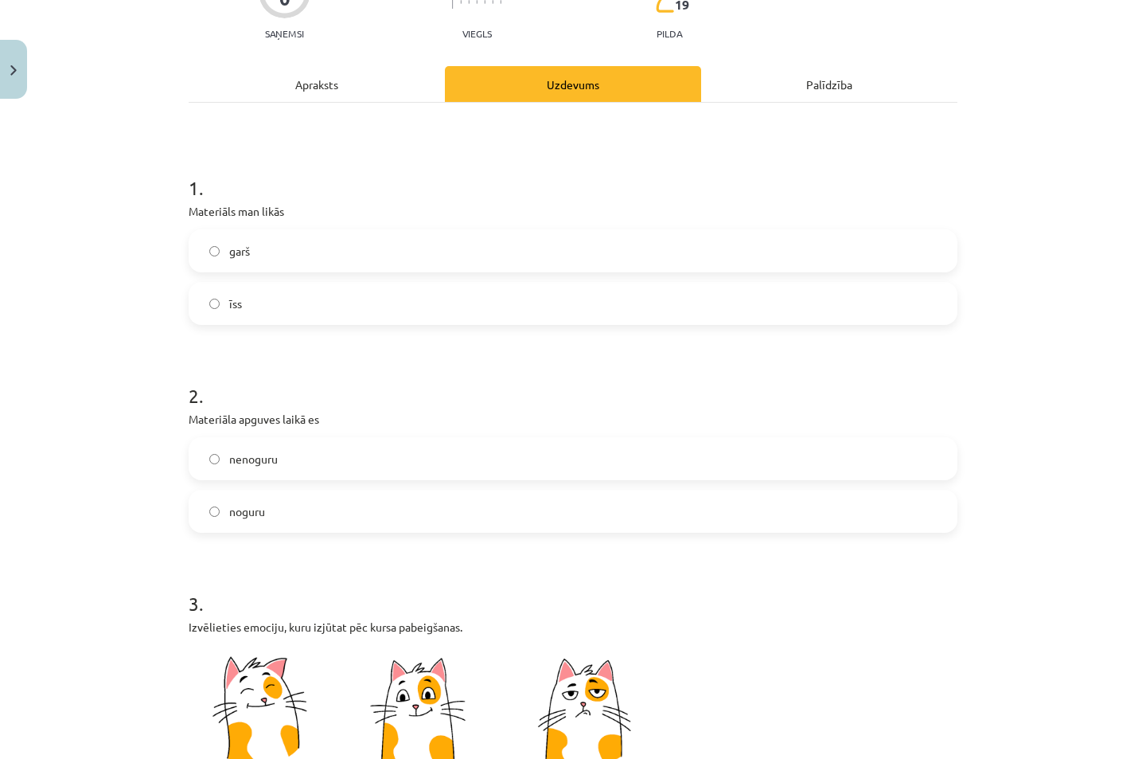
scroll to position [213, 0]
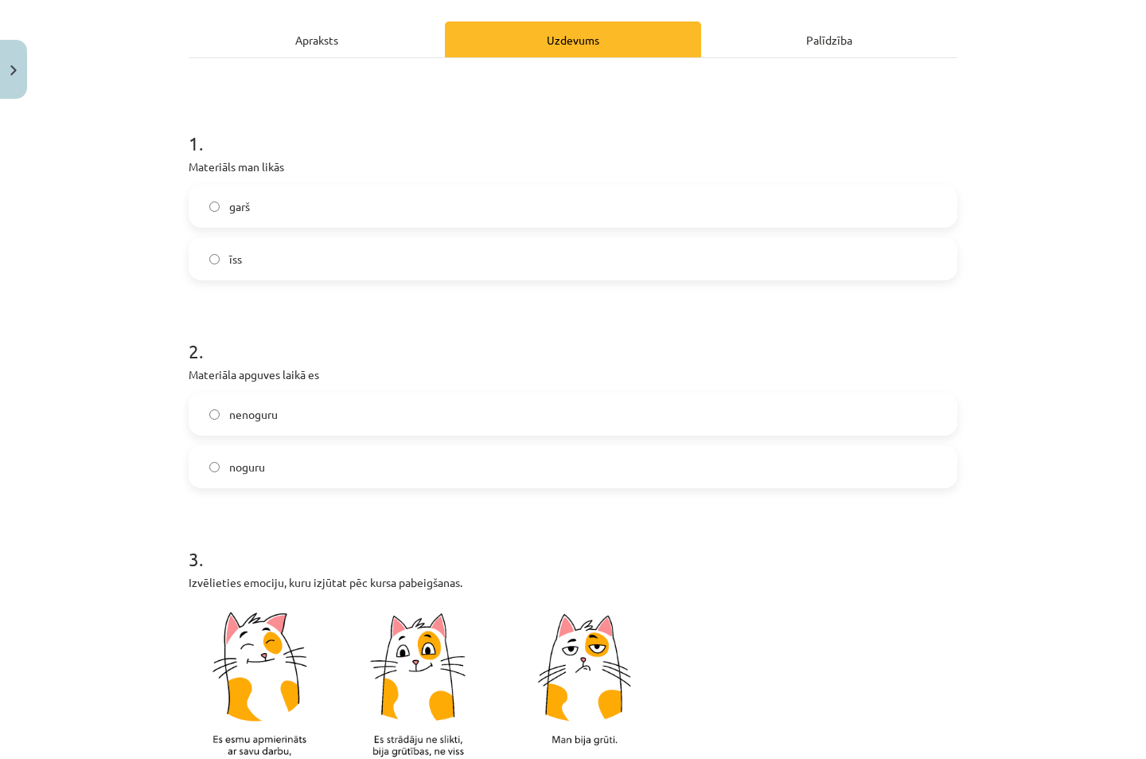
click at [215, 264] on label "īss" at bounding box center [573, 259] width 766 height 40
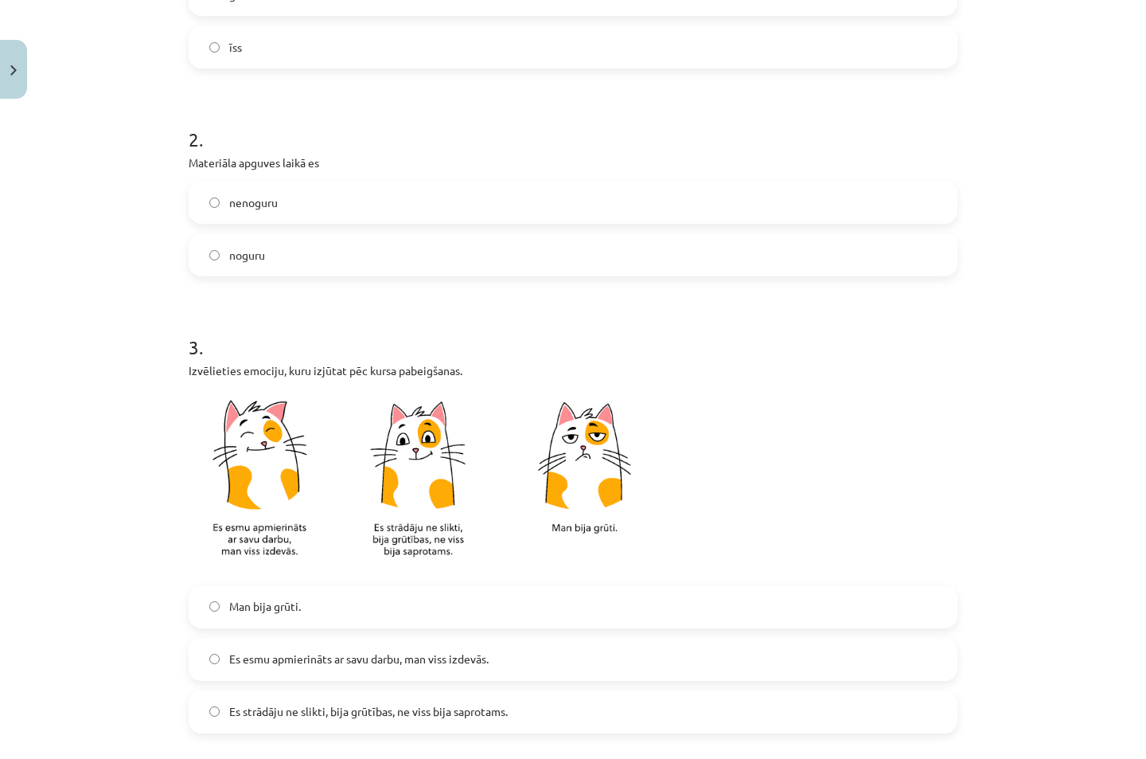
scroll to position [637, 0]
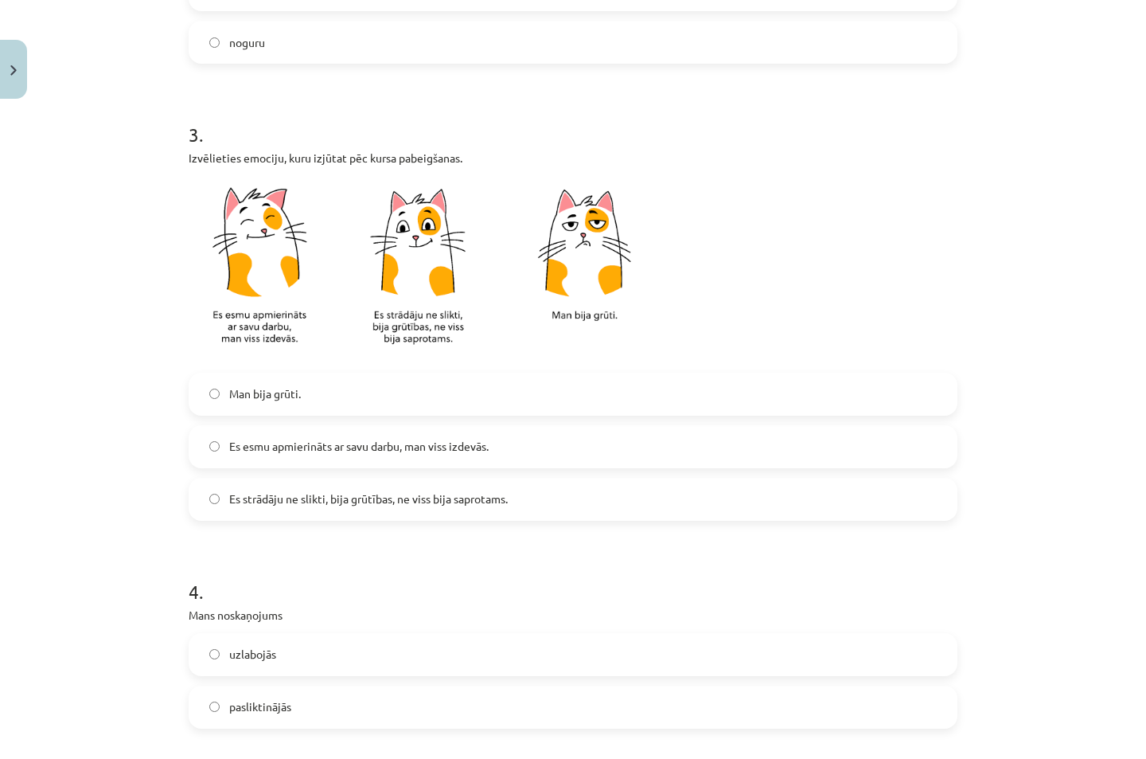
click at [201, 498] on label "Es strādāju ne slikti, bija grūtības, ne viss bija saprotams." at bounding box center [573, 499] width 766 height 40
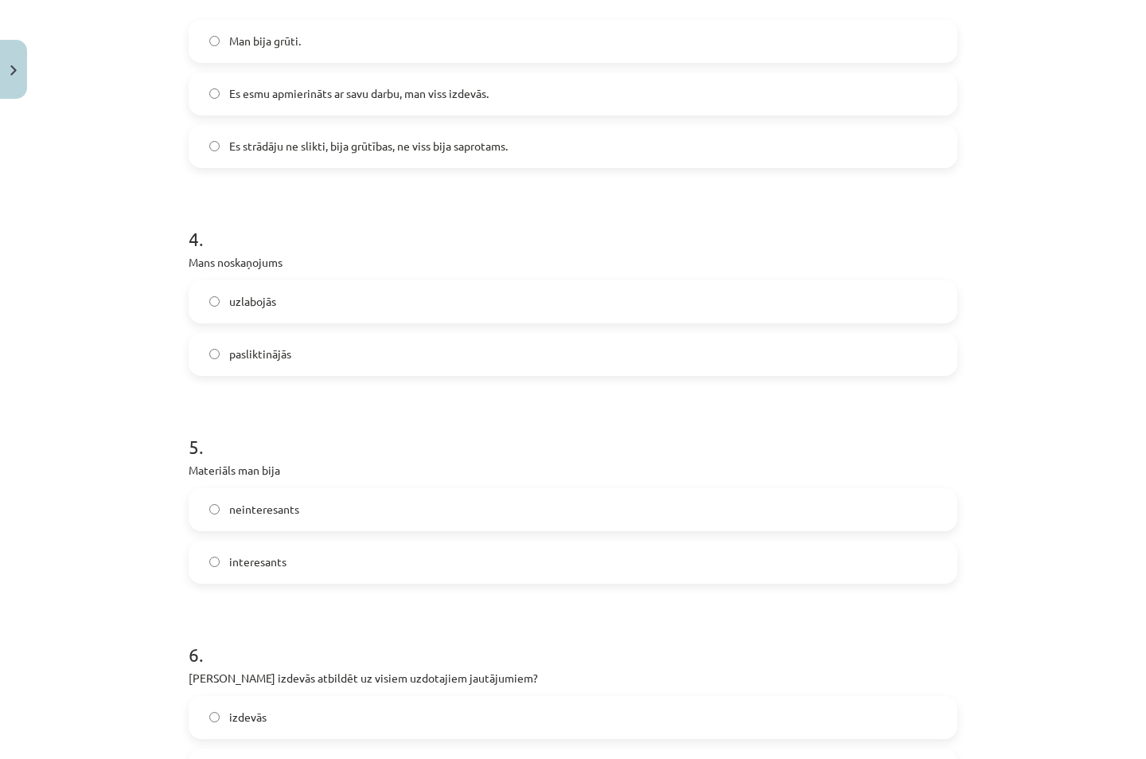
scroll to position [1061, 0]
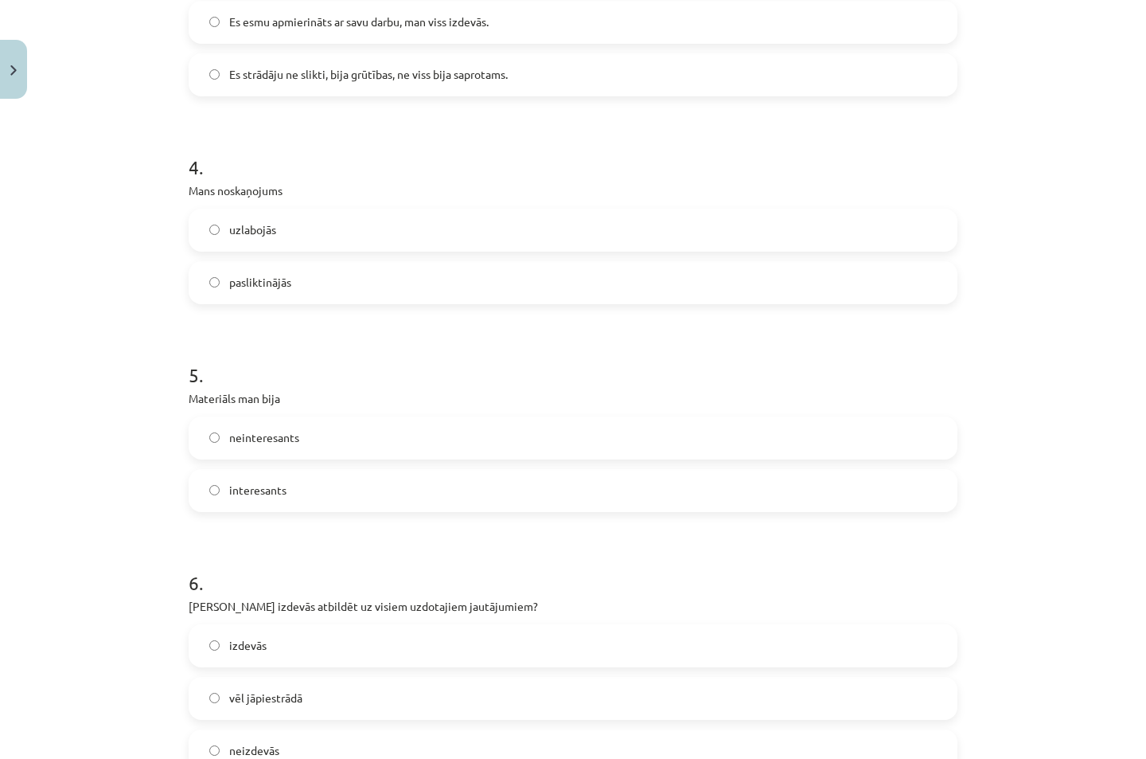
click at [219, 433] on label "neinteresants" at bounding box center [573, 438] width 766 height 40
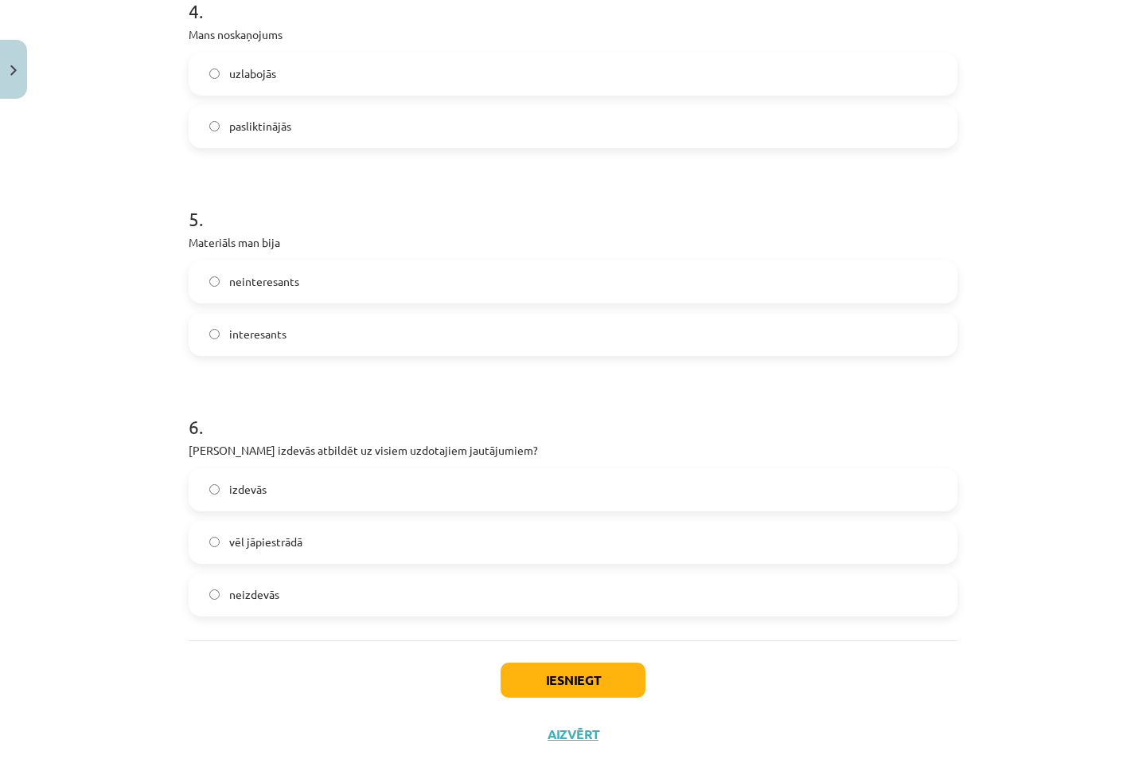
scroll to position [1259, 0]
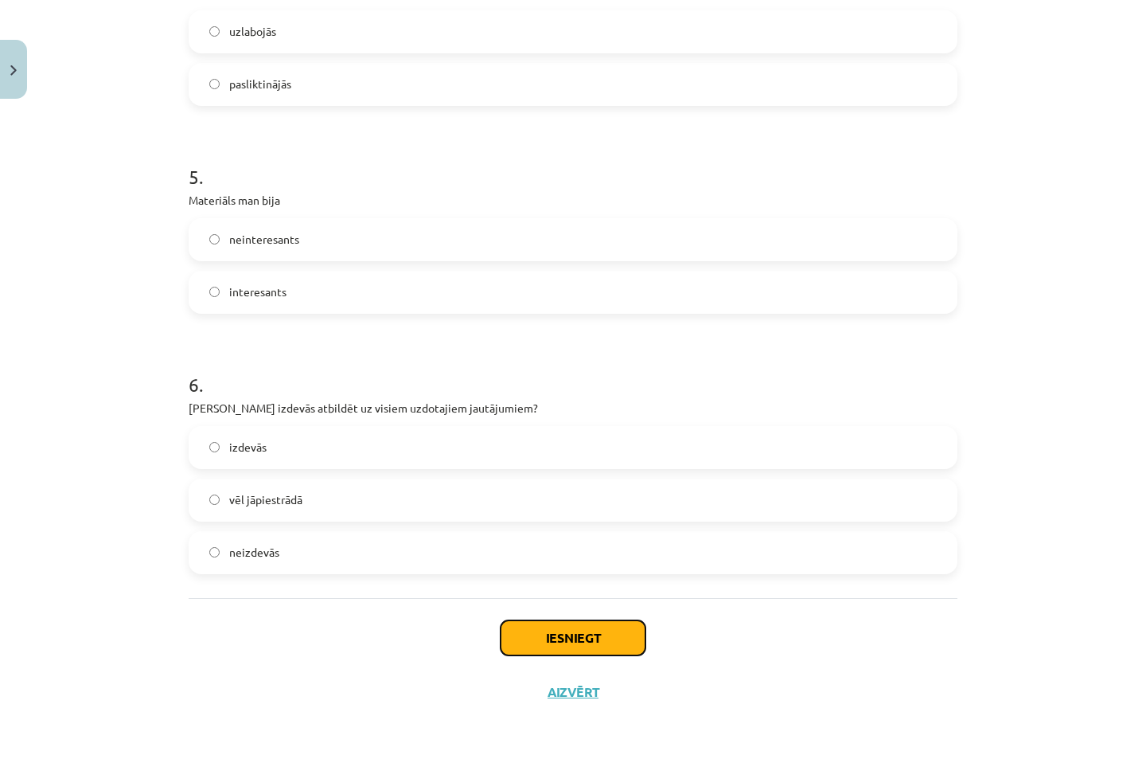
click at [546, 633] on button "Iesniegt" at bounding box center [573, 637] width 145 height 35
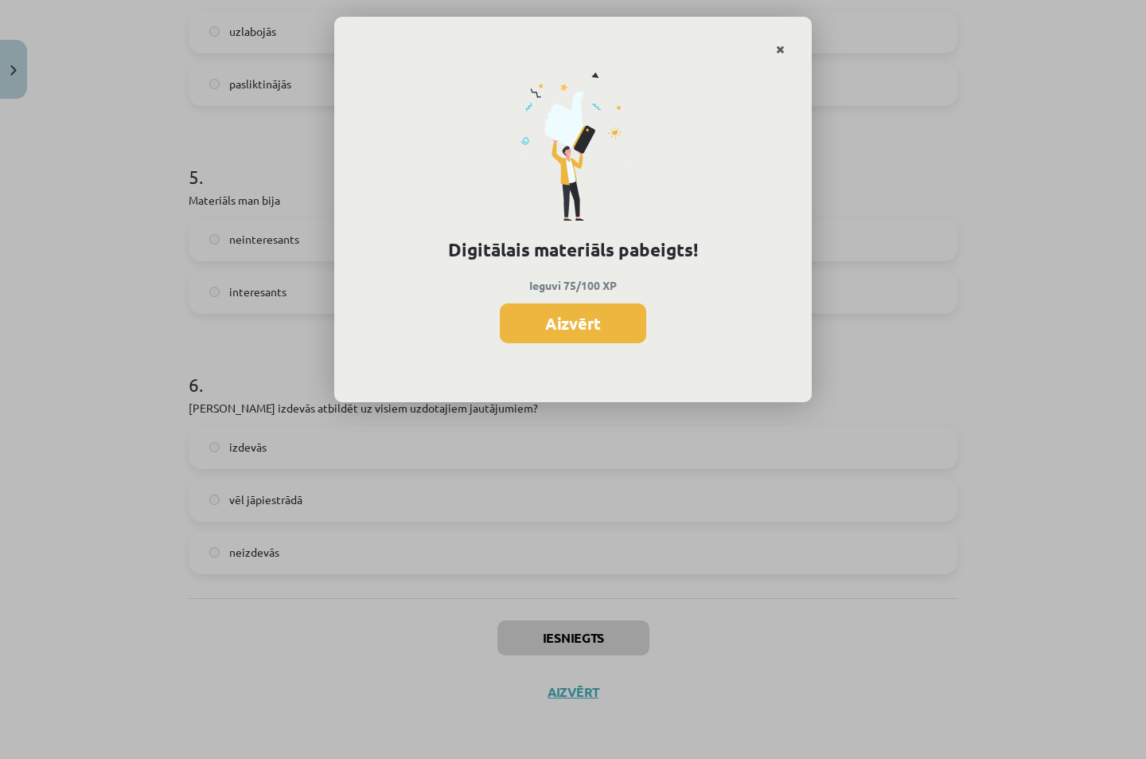
click at [779, 49] on icon "Close" at bounding box center [780, 50] width 9 height 11
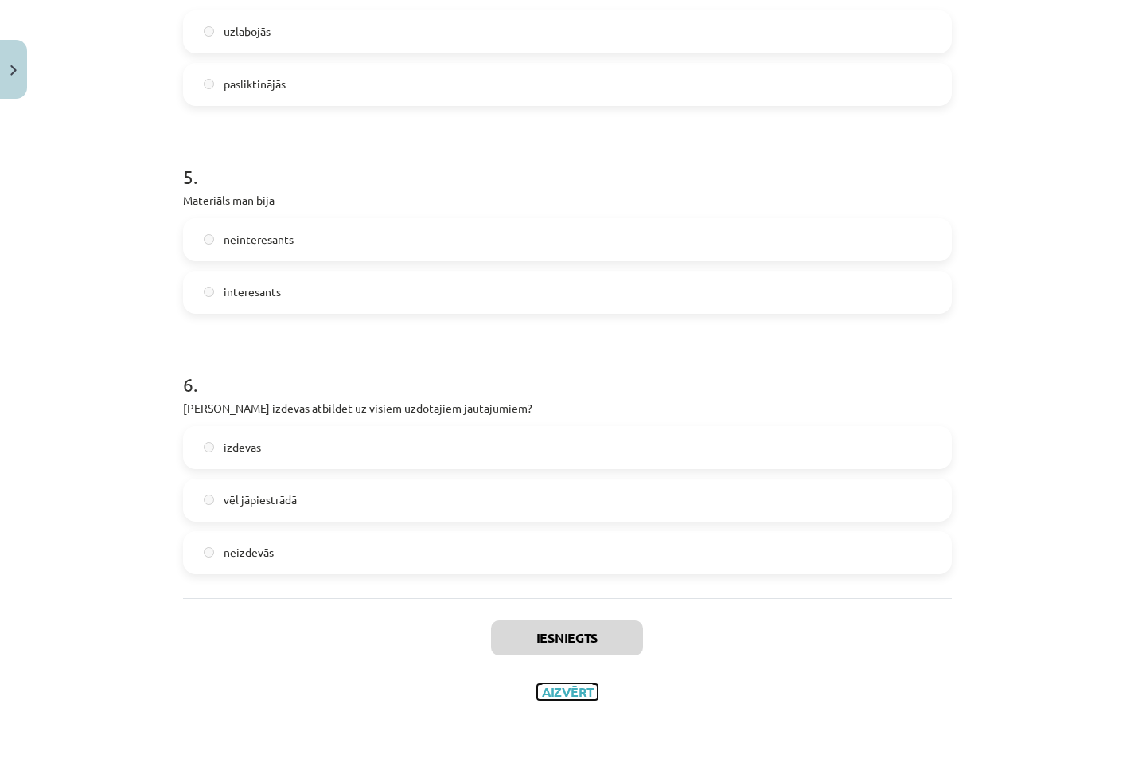
click at [568, 694] on button "Aizvērt" at bounding box center [567, 692] width 61 height 16
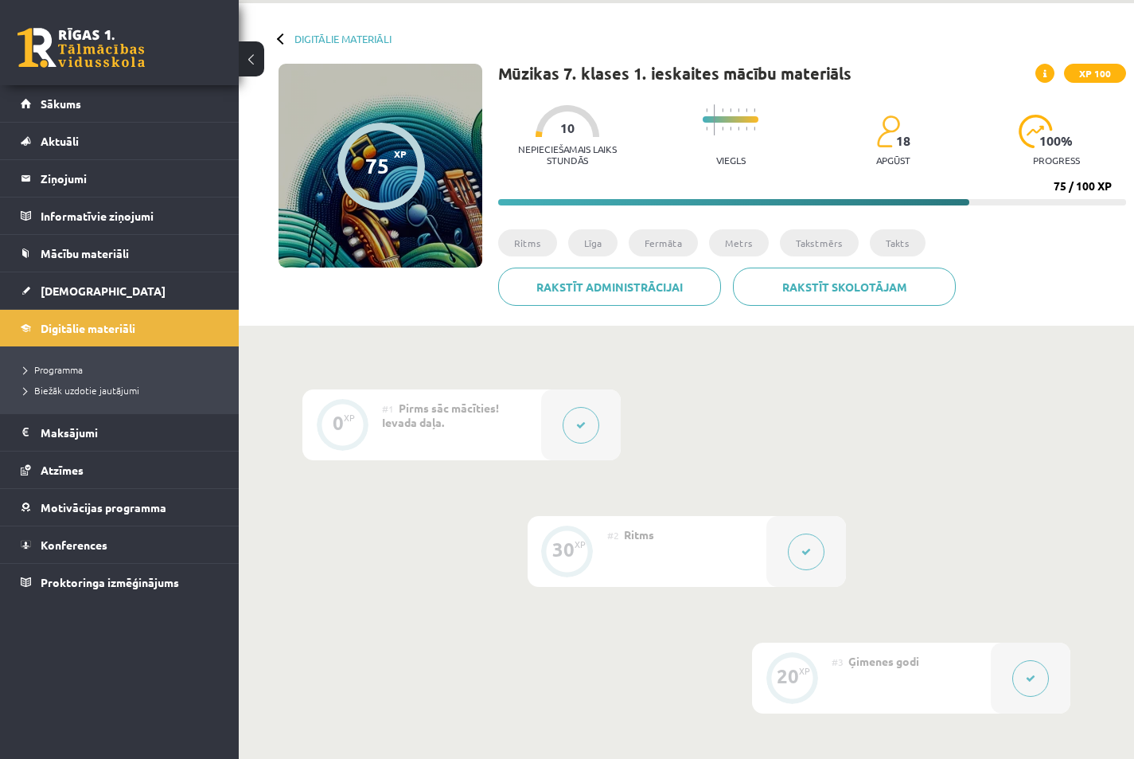
scroll to position [0, 0]
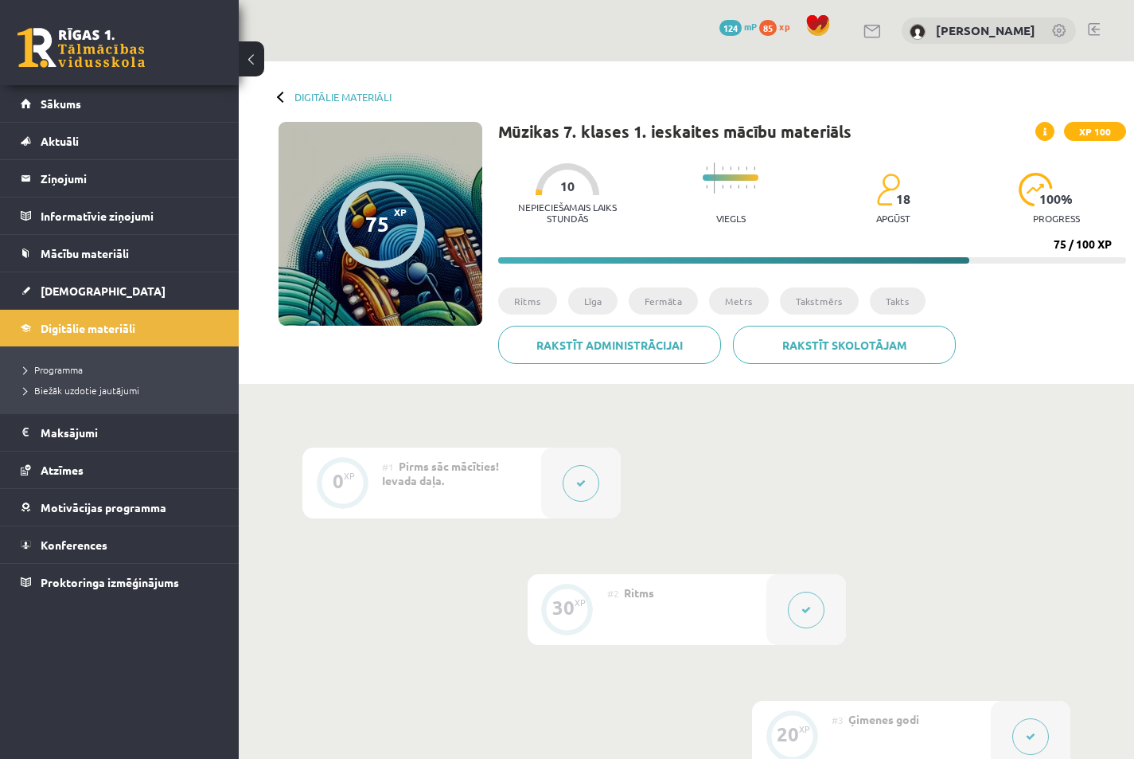
click at [742, 30] on span "124" at bounding box center [731, 28] width 22 height 16
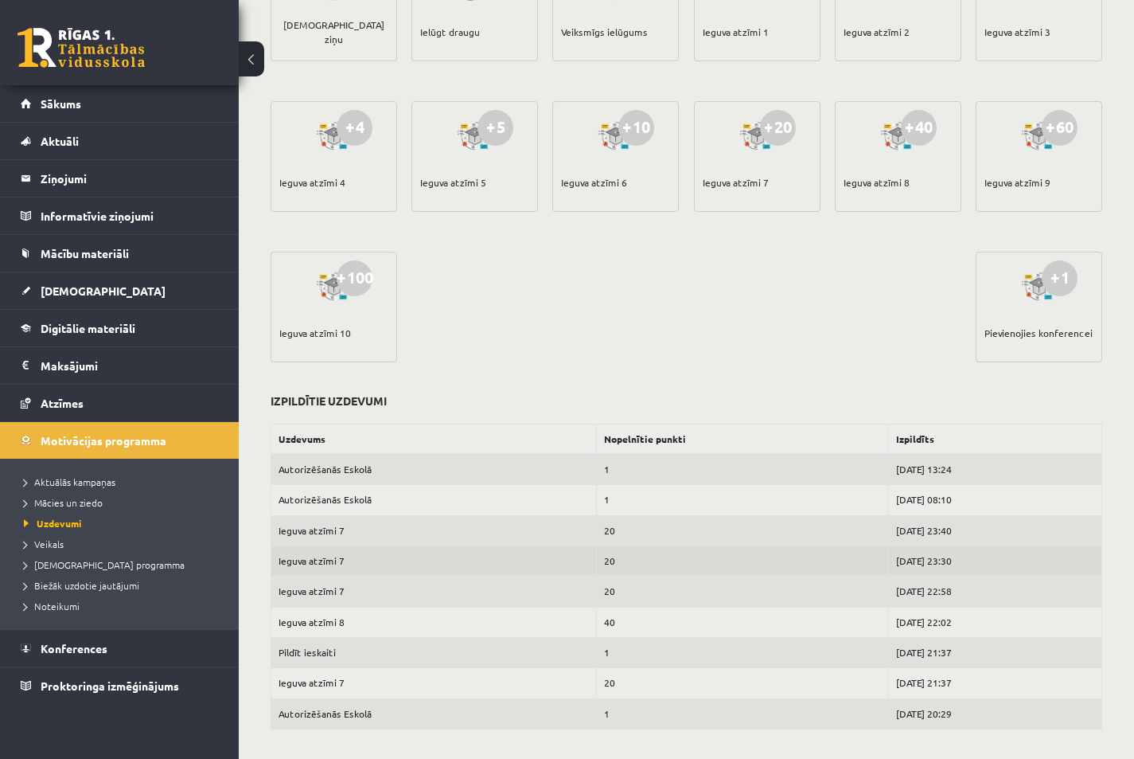
scroll to position [433, 0]
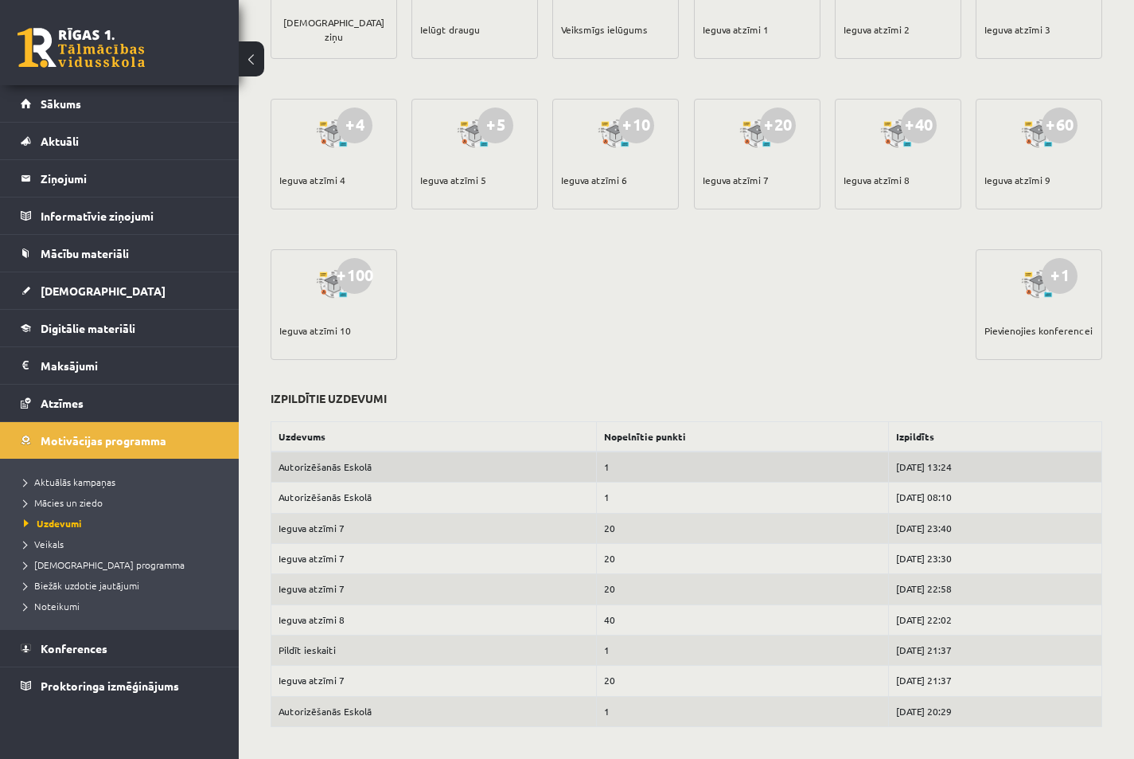
click at [484, 468] on td "Autorizēšanās Eskolā" at bounding box center [434, 466] width 326 height 31
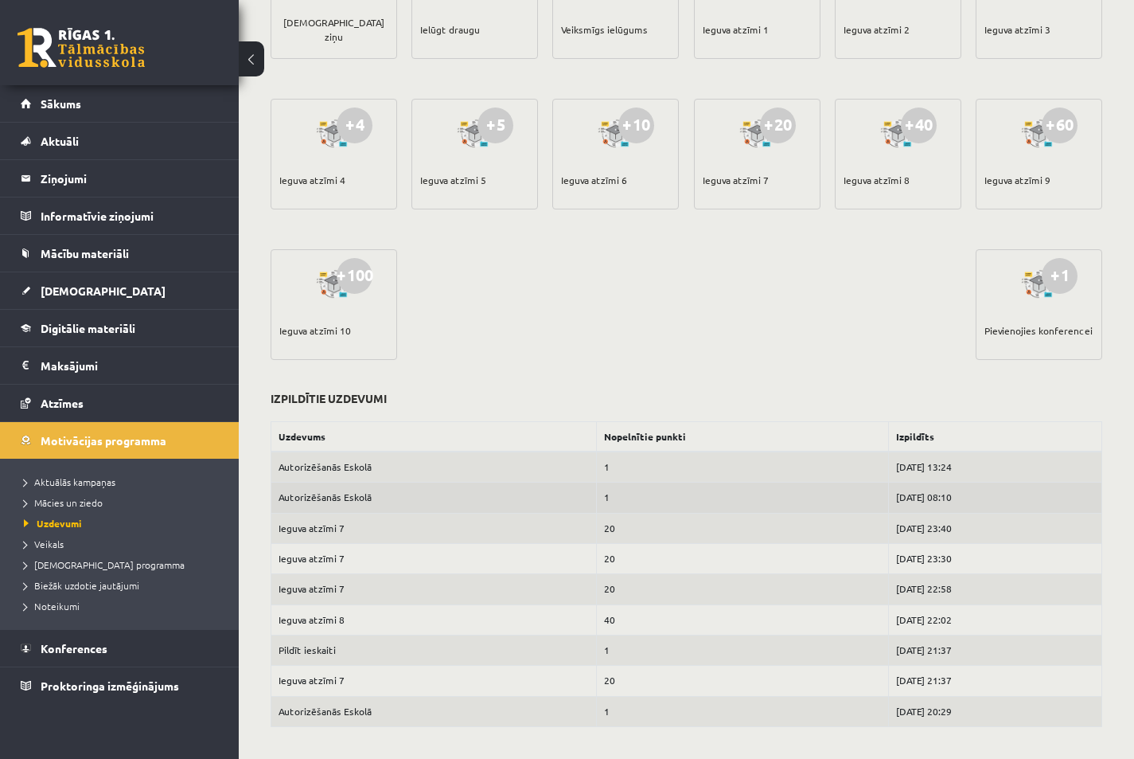
click at [891, 503] on td "2025-09-09 08:10" at bounding box center [995, 497] width 213 height 30
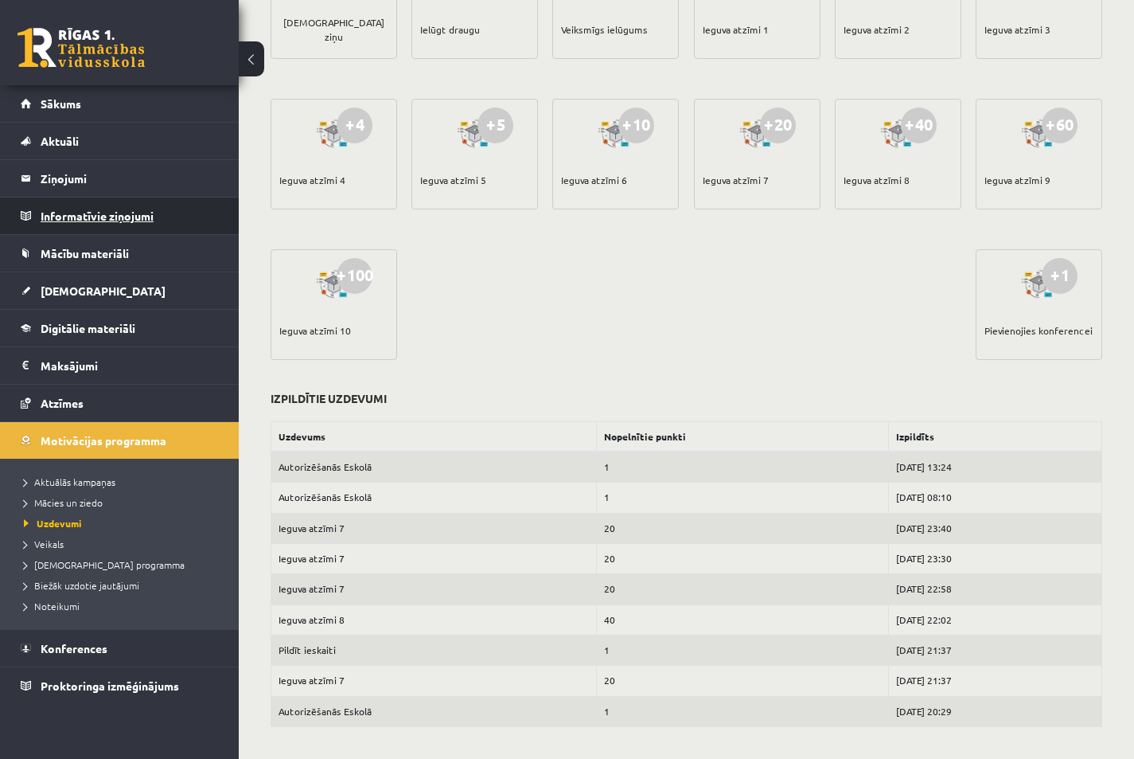
click at [80, 211] on legend "Informatīvie ziņojumi 0" at bounding box center [130, 215] width 178 height 37
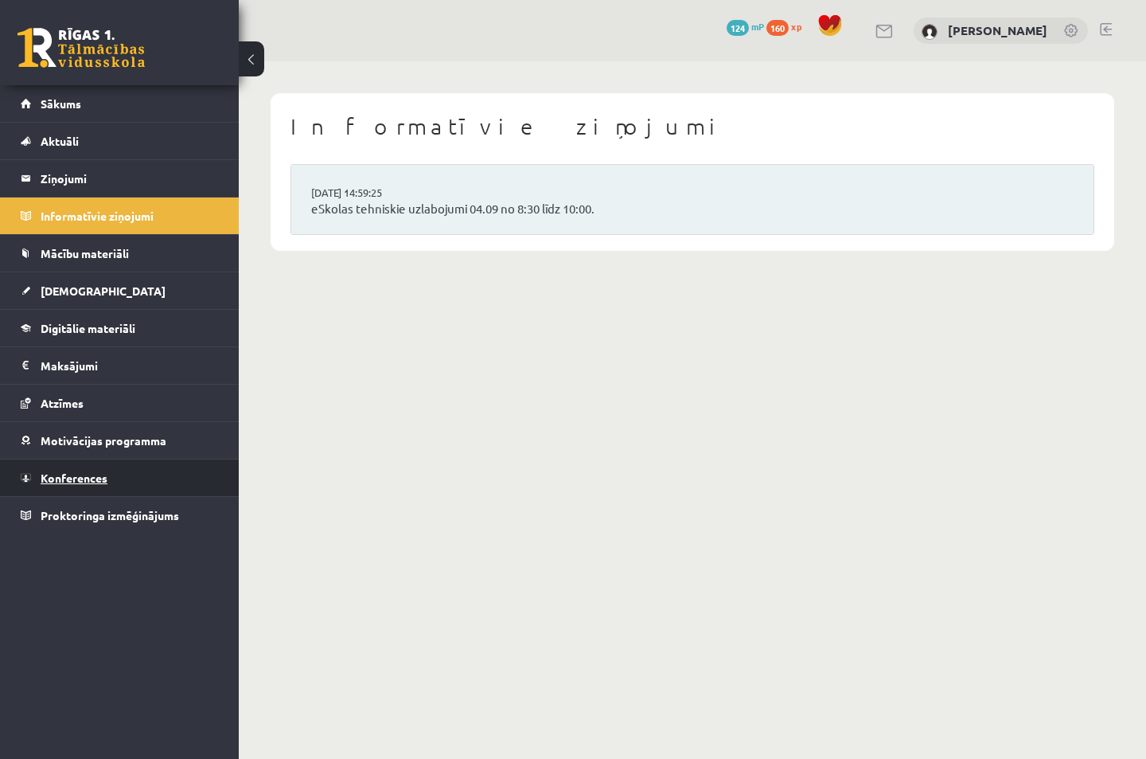
click at [156, 469] on link "Konferences" at bounding box center [120, 477] width 198 height 37
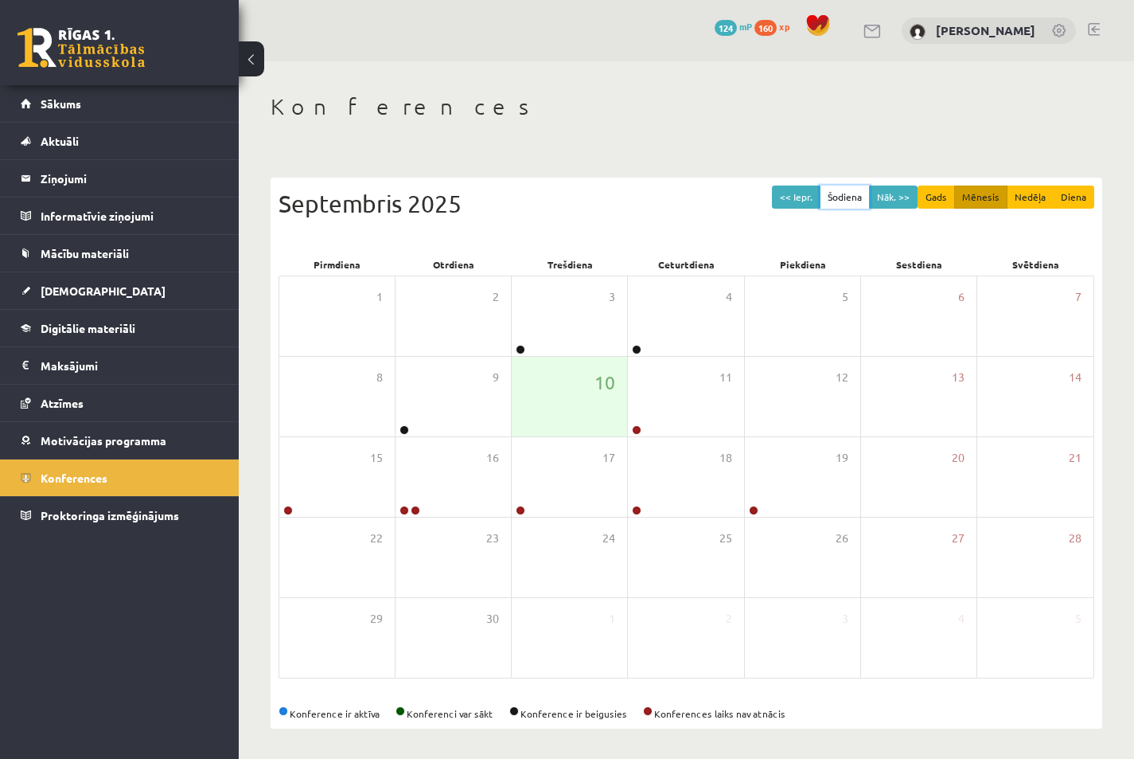
click at [845, 203] on button "Šodiena" at bounding box center [845, 196] width 50 height 23
click at [575, 385] on div "10" at bounding box center [569, 397] width 115 height 80
click at [899, 198] on button "Nāk. >>" at bounding box center [893, 196] width 49 height 23
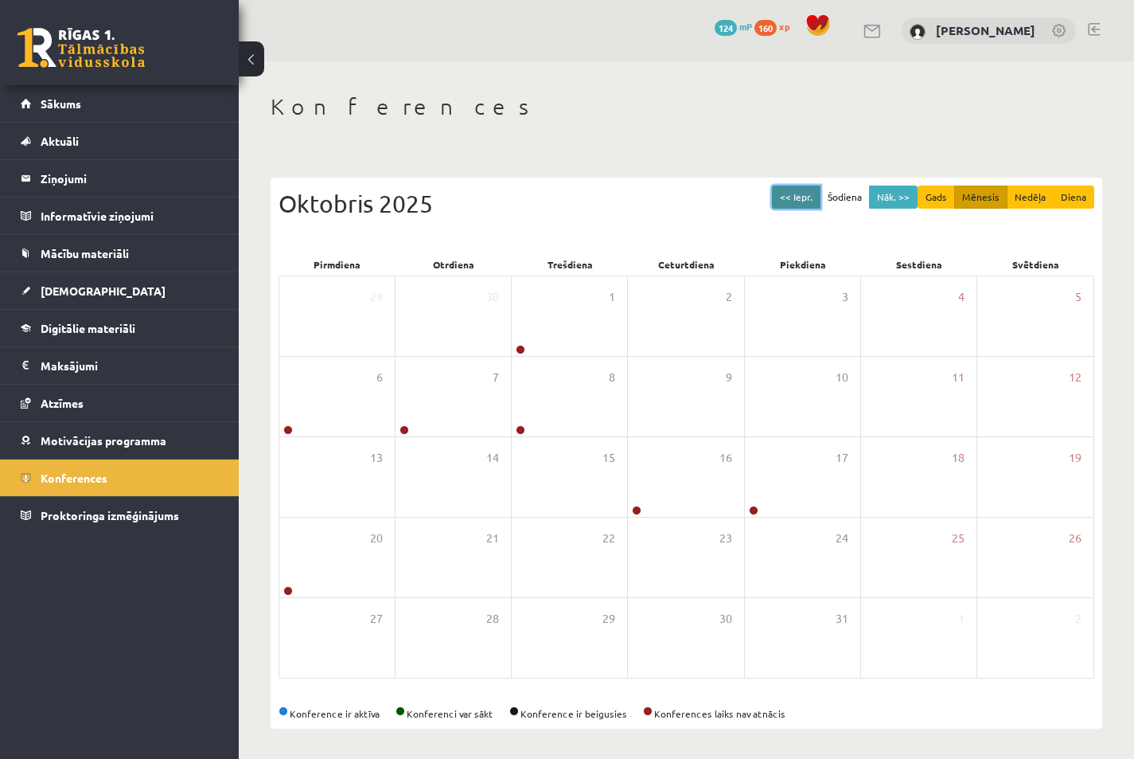
click at [807, 198] on button "<< Iepr." at bounding box center [796, 196] width 49 height 23
